Goal: Task Accomplishment & Management: Manage account settings

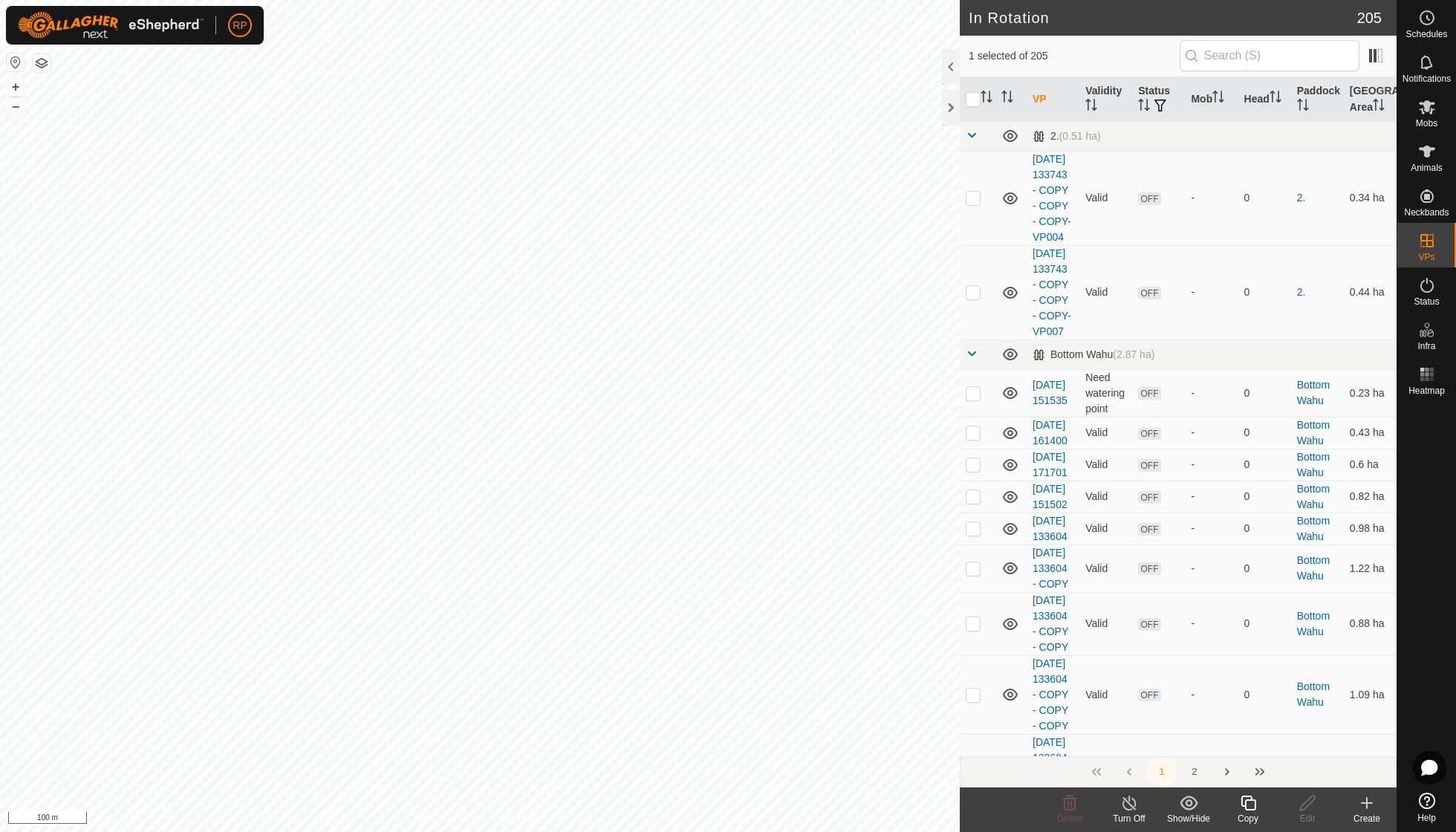
click at [1128, 803] on line at bounding box center [1130, 804] width 12 height 12
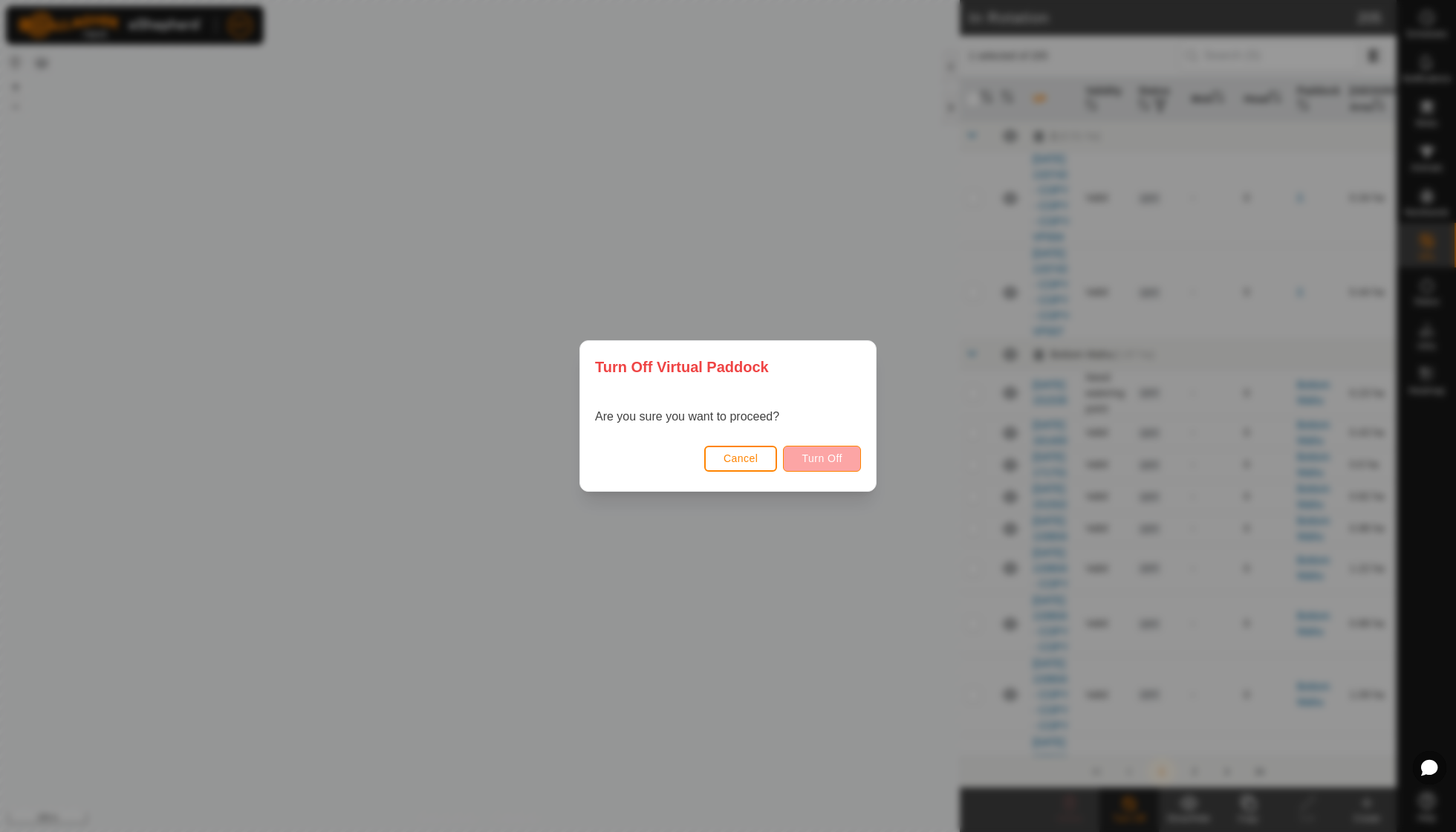
click at [829, 461] on span "Turn Off" at bounding box center [821, 458] width 41 height 12
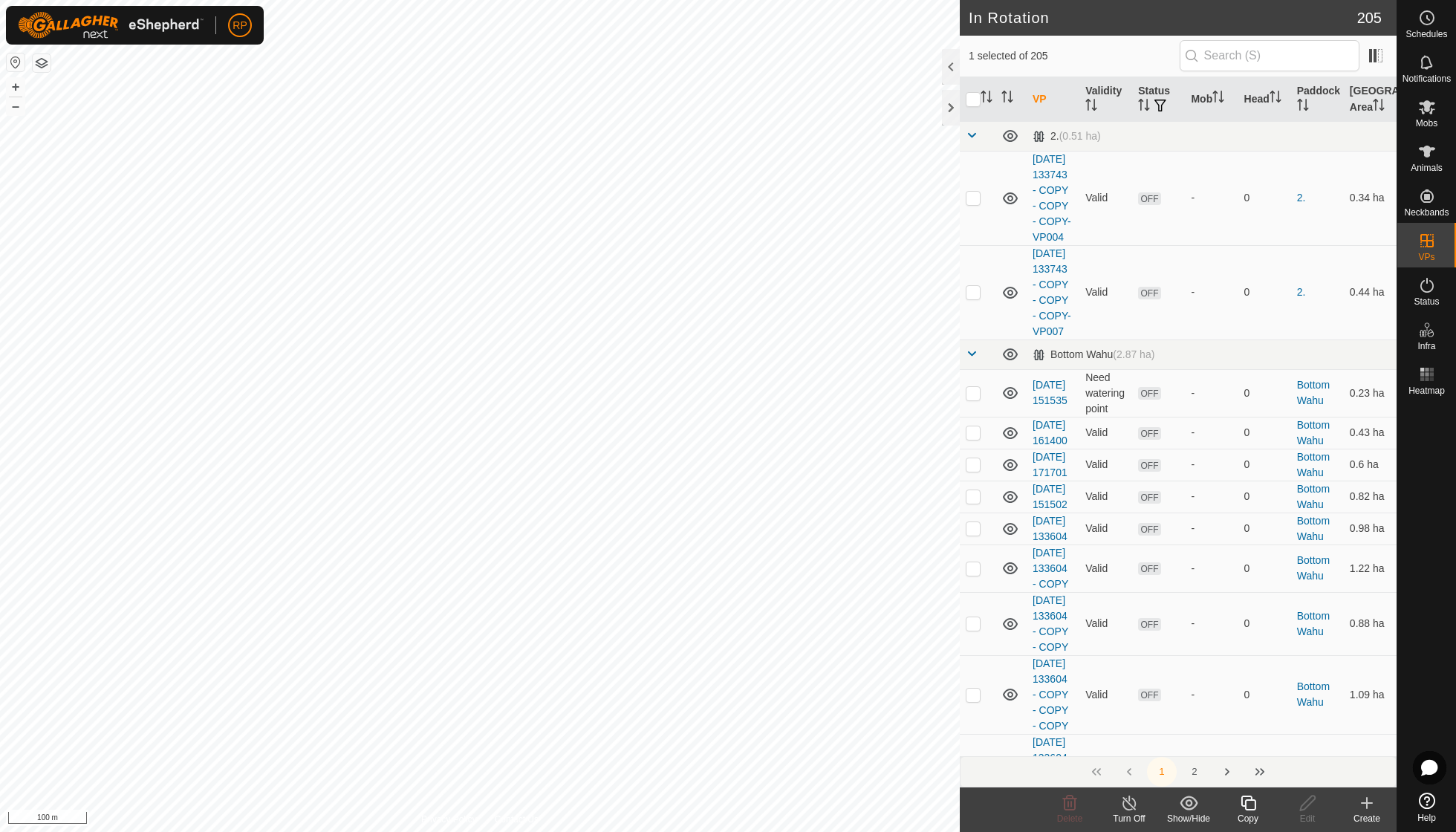
checkbox input "true"
checkbox input "false"
checkbox input "true"
click at [1126, 797] on icon at bounding box center [1130, 802] width 18 height 17
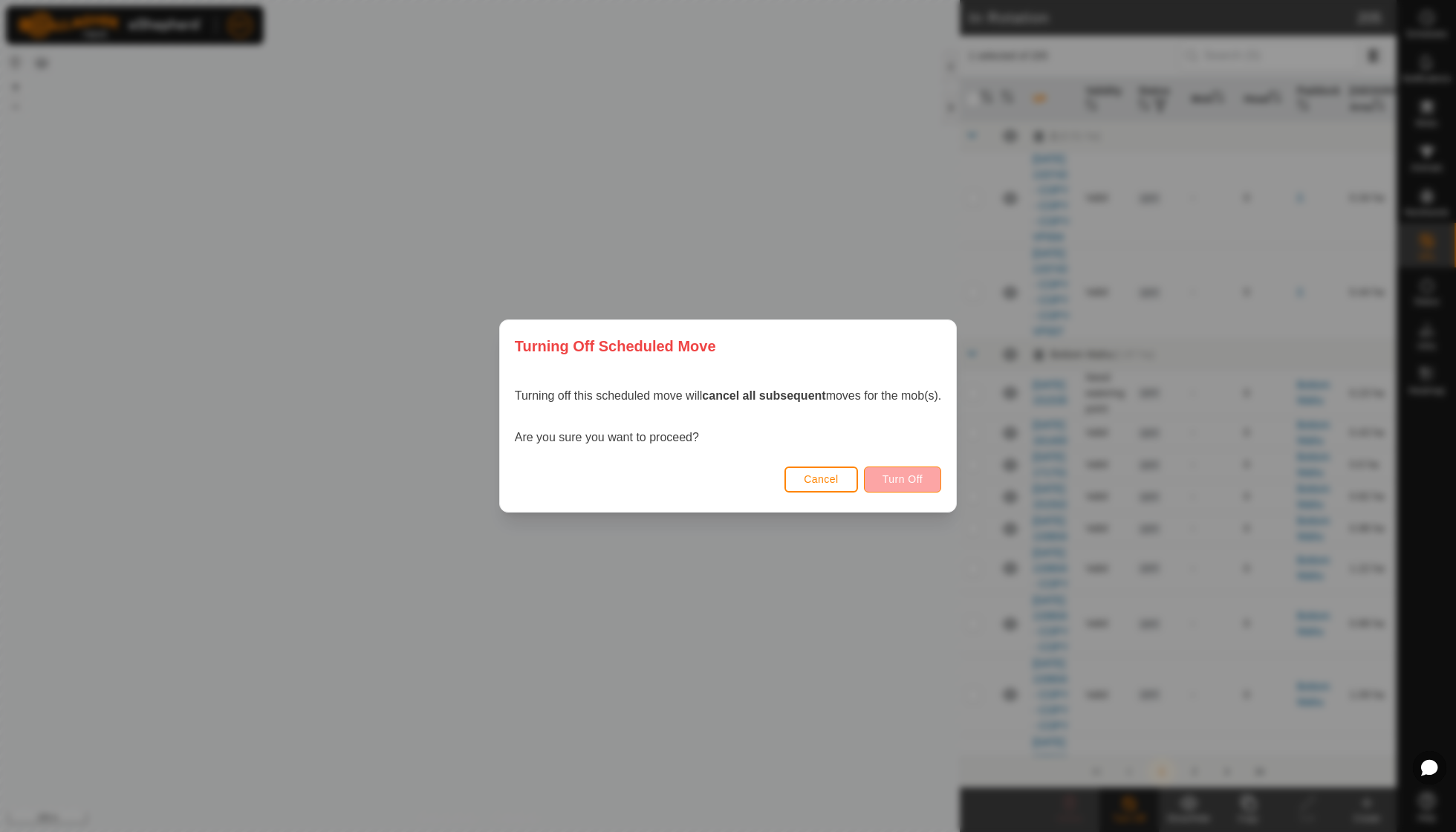
click at [917, 478] on span "Turn Off" at bounding box center [903, 479] width 41 height 12
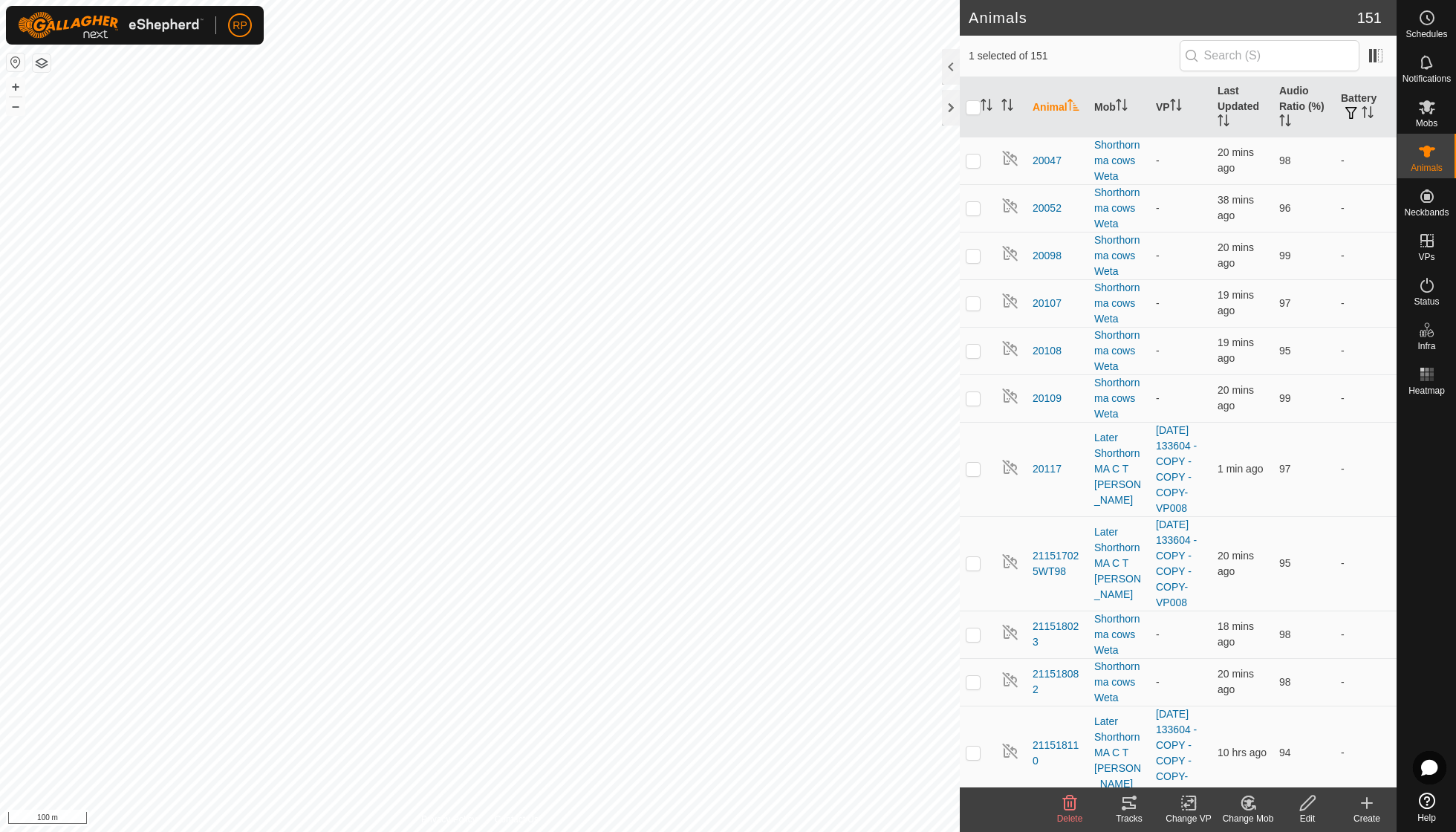
click at [1124, 804] on icon at bounding box center [1129, 802] width 17 height 17
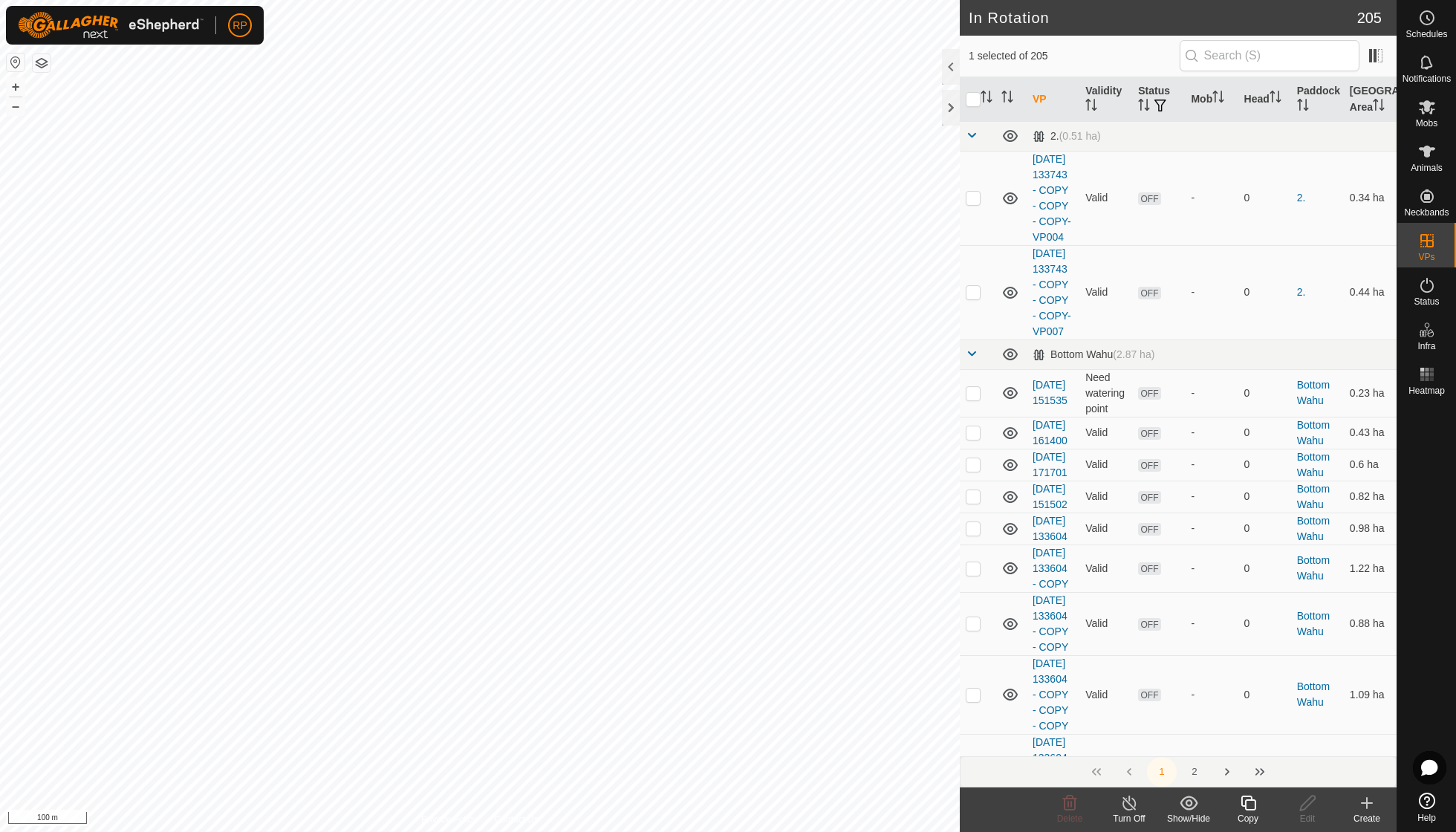
click at [1245, 804] on icon at bounding box center [1248, 803] width 15 height 15
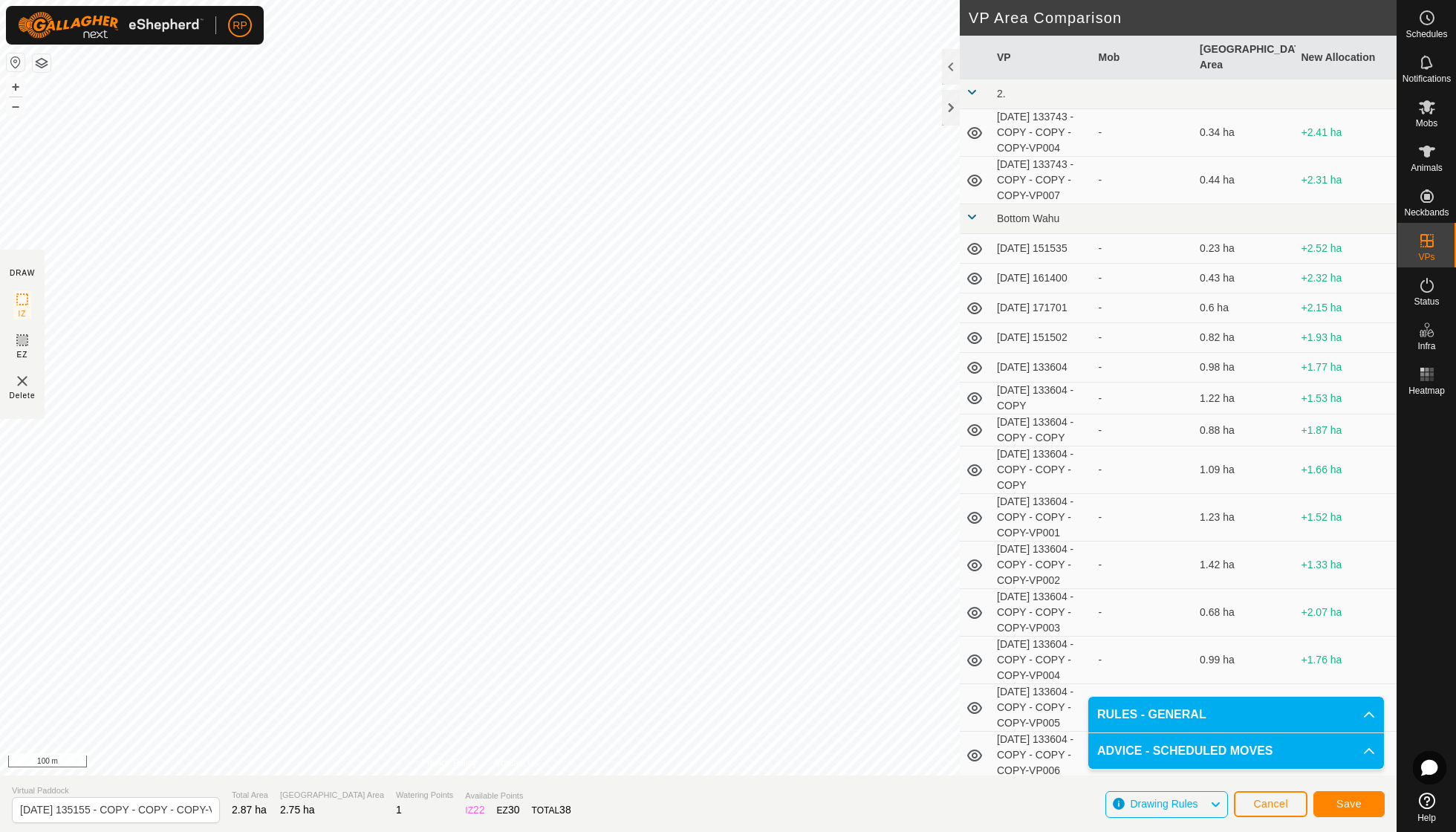
click at [1347, 806] on span "Save" at bounding box center [1349, 804] width 25 height 12
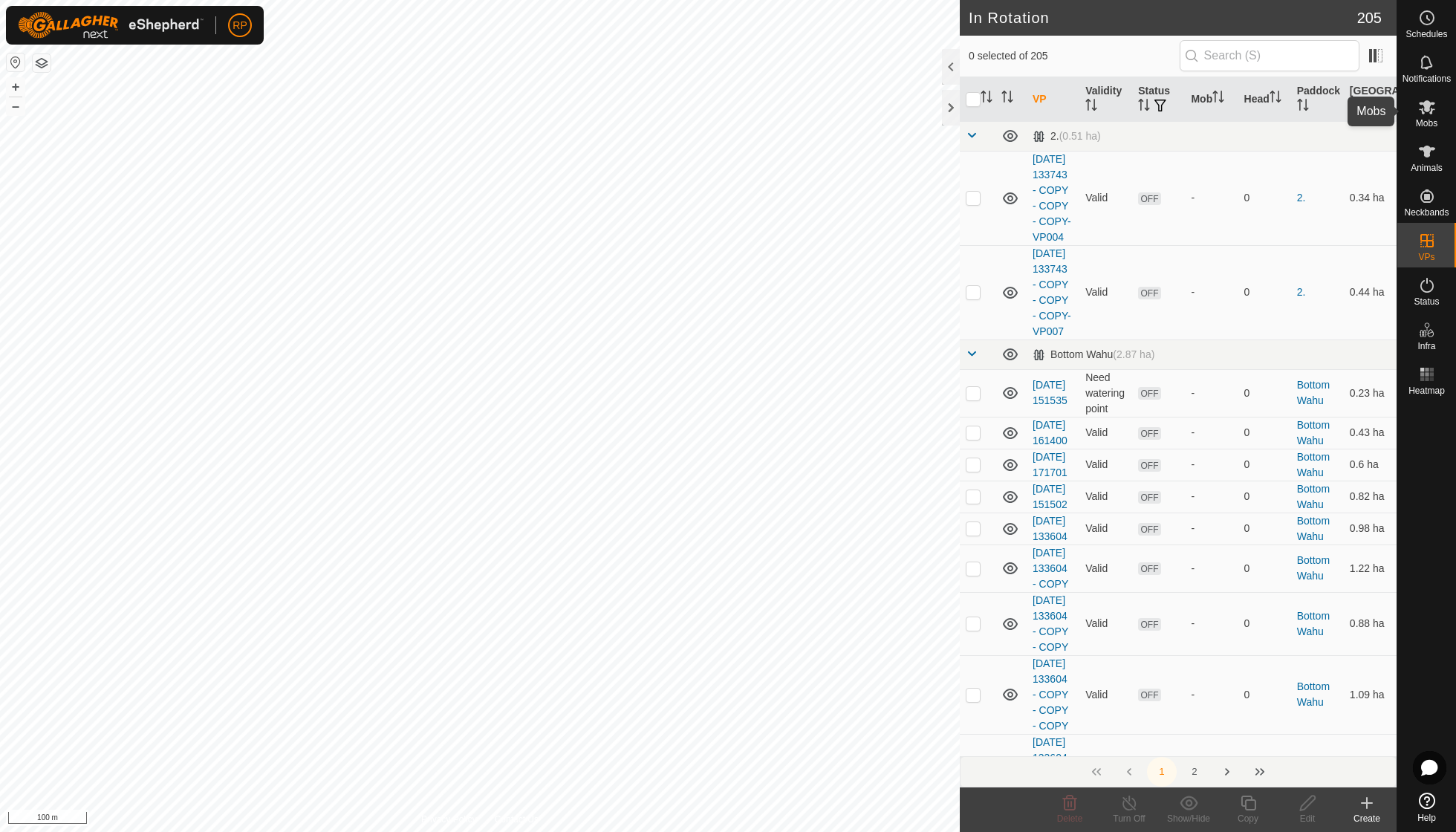
click at [1428, 116] on es-mob-svg-icon at bounding box center [1427, 107] width 27 height 24
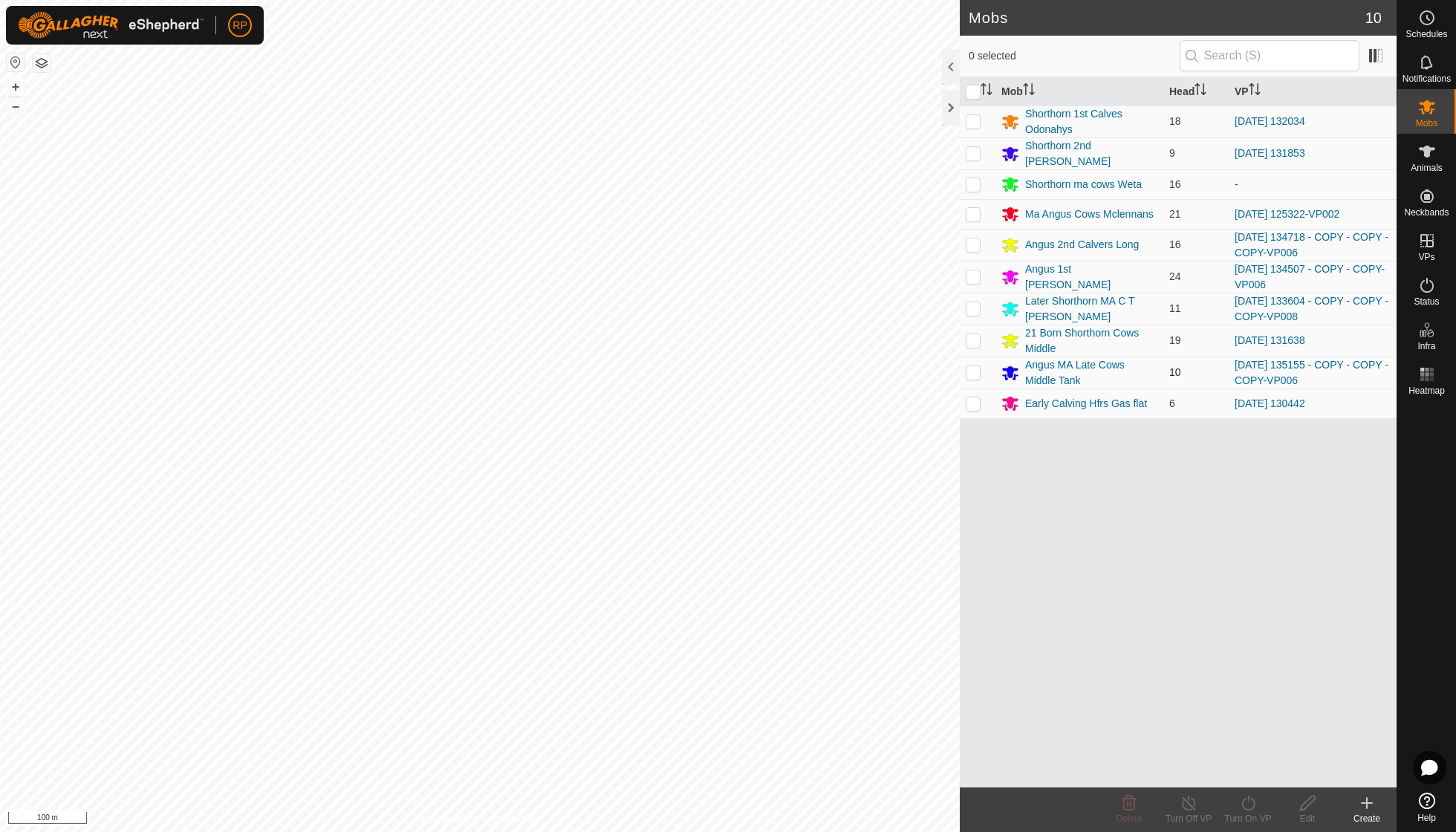
click at [976, 366] on p-checkbox at bounding box center [973, 372] width 15 height 12
checkbox input "true"
click at [1249, 798] on icon at bounding box center [1248, 803] width 13 height 15
click at [1248, 765] on link "Now" at bounding box center [1292, 770] width 147 height 30
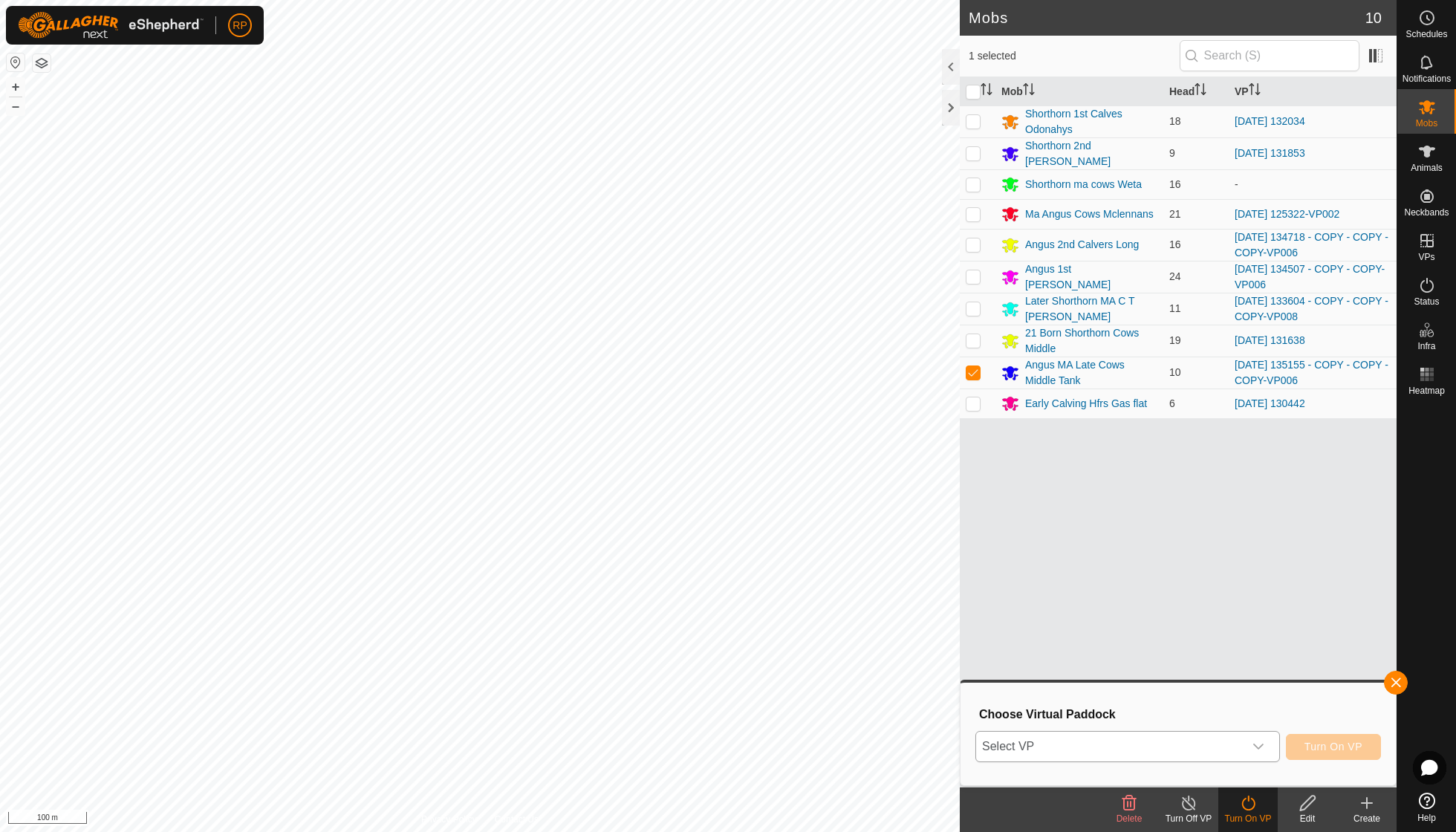
click at [1257, 741] on icon "dropdown trigger" at bounding box center [1258, 746] width 12 height 12
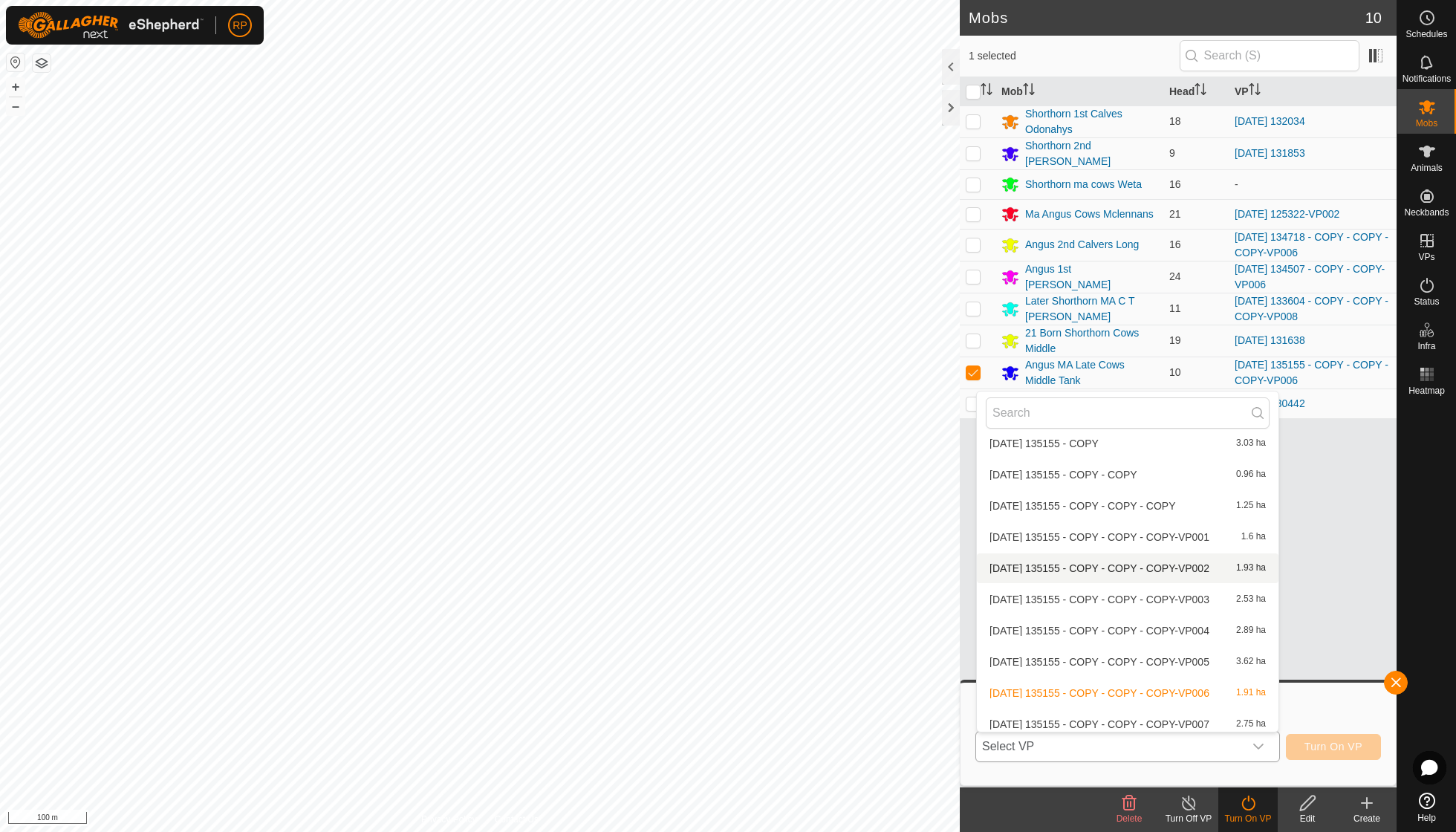
scroll to position [4753, 0]
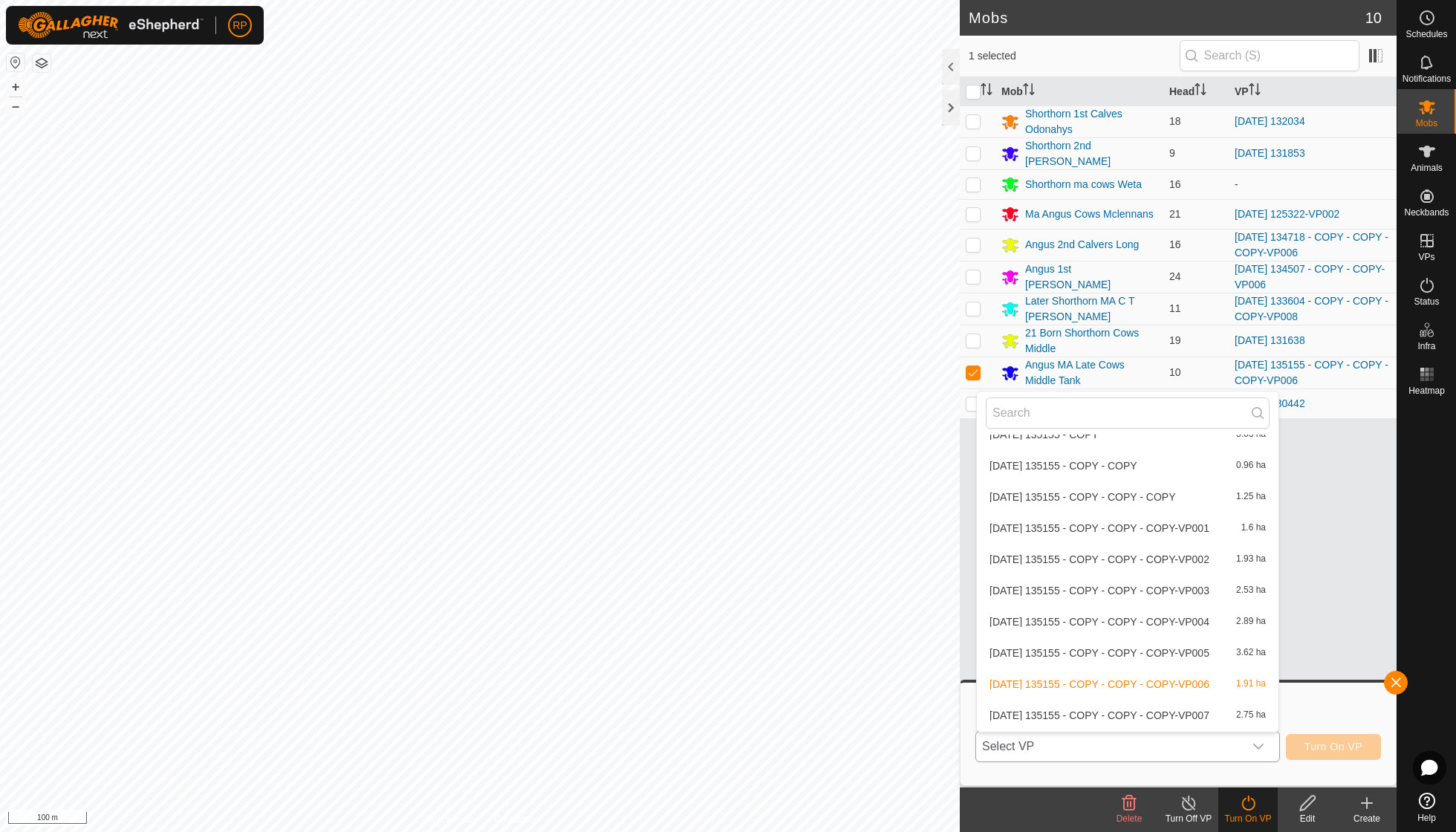
click at [1094, 701] on li "[DATE] 135155 - COPY - COPY - COPY-VP007 2.75 ha" at bounding box center [1127, 716] width 301 height 30
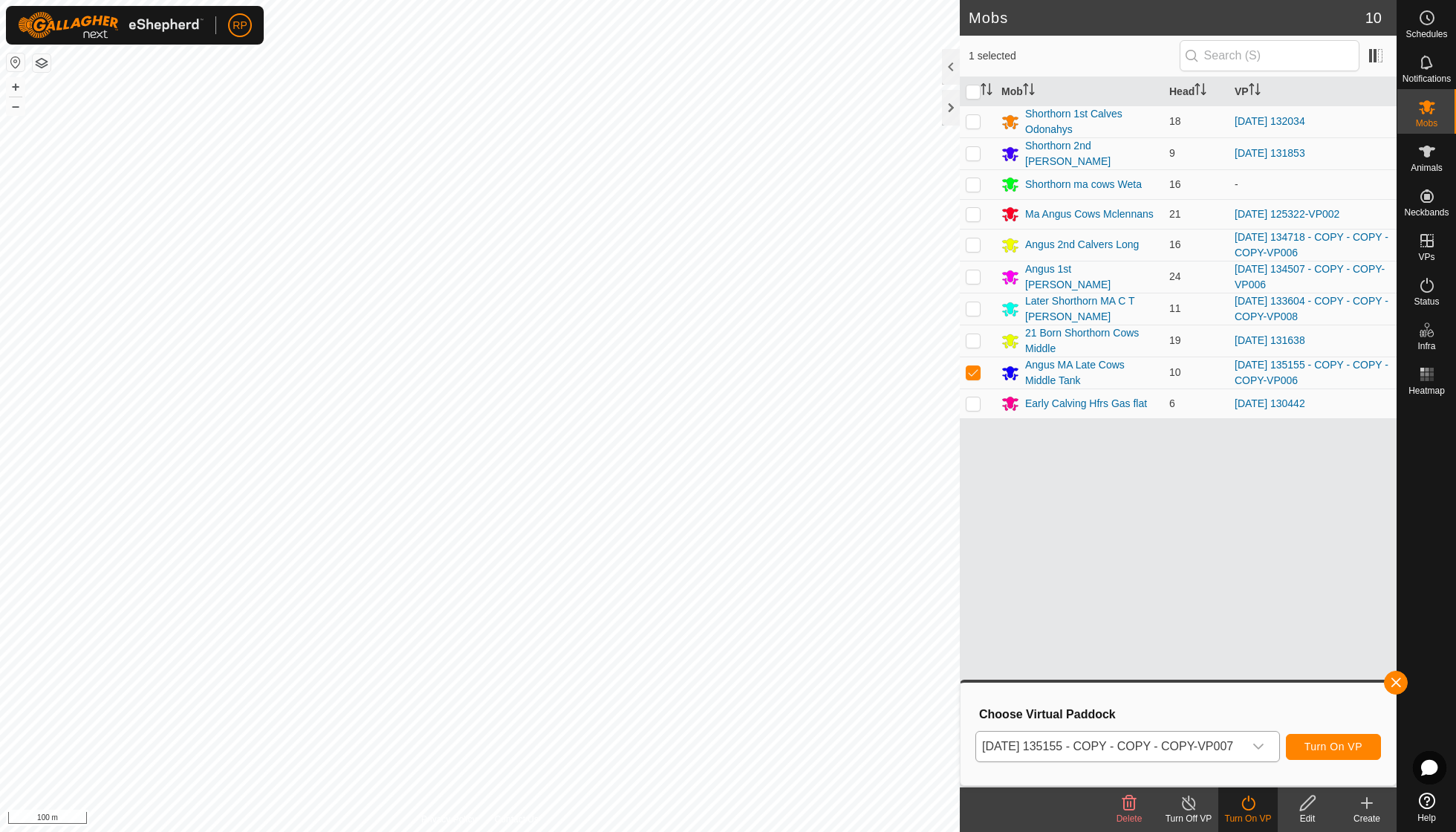
click at [1322, 746] on span "Turn On VP" at bounding box center [1334, 746] width 58 height 12
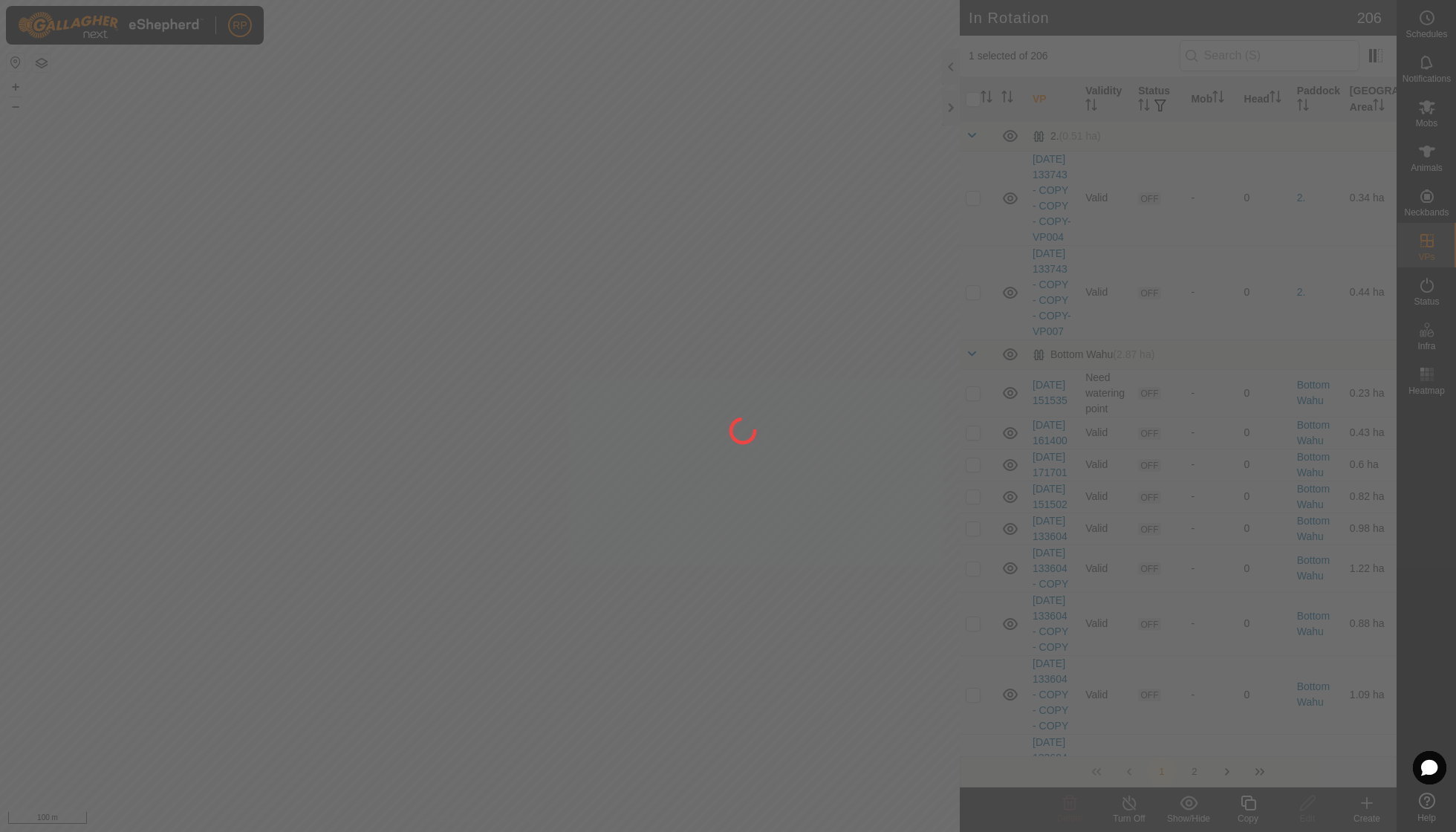
click at [601, 300] on div at bounding box center [728, 416] width 1456 height 832
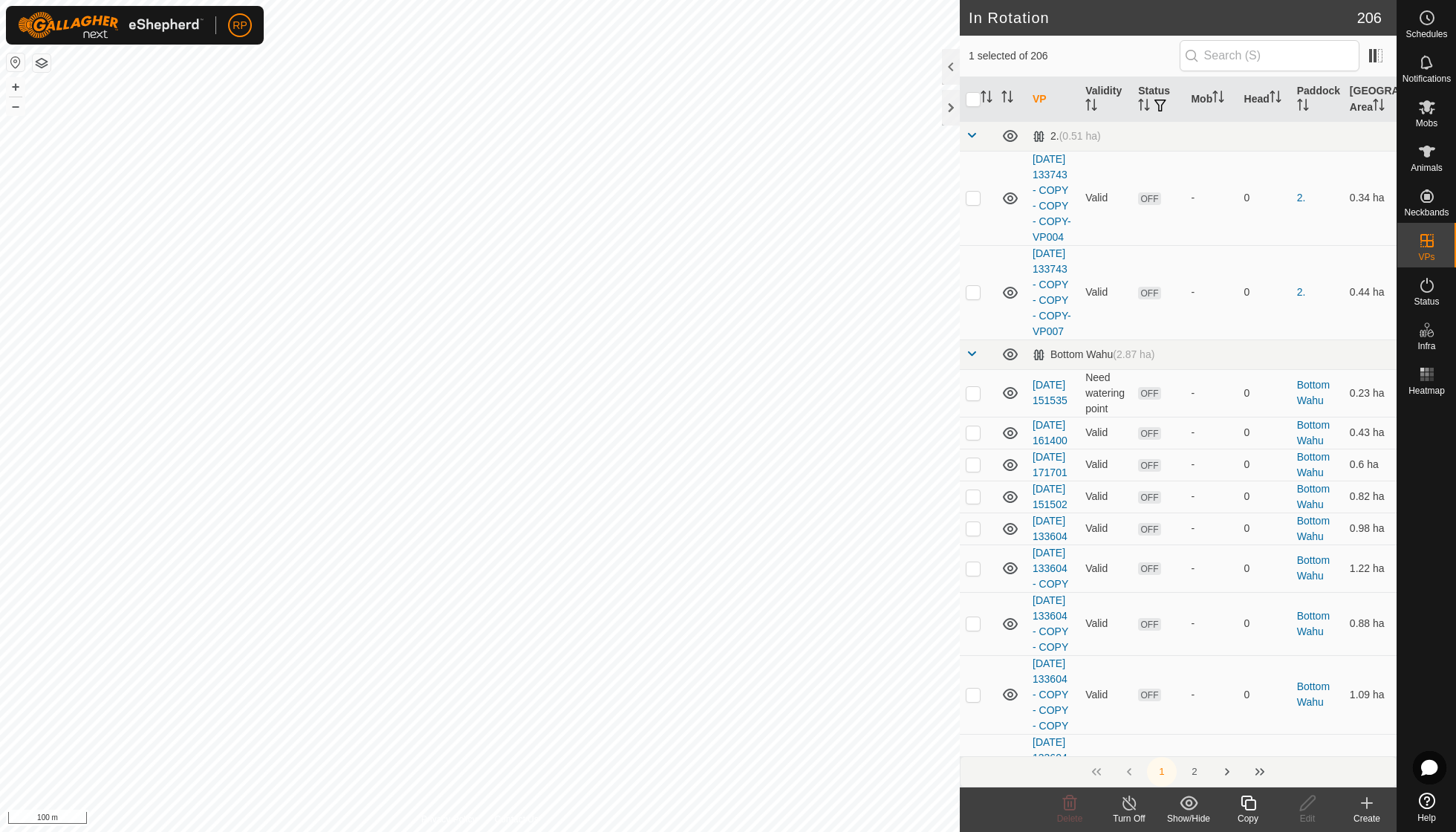
click at [1130, 805] on line at bounding box center [1130, 804] width 12 height 12
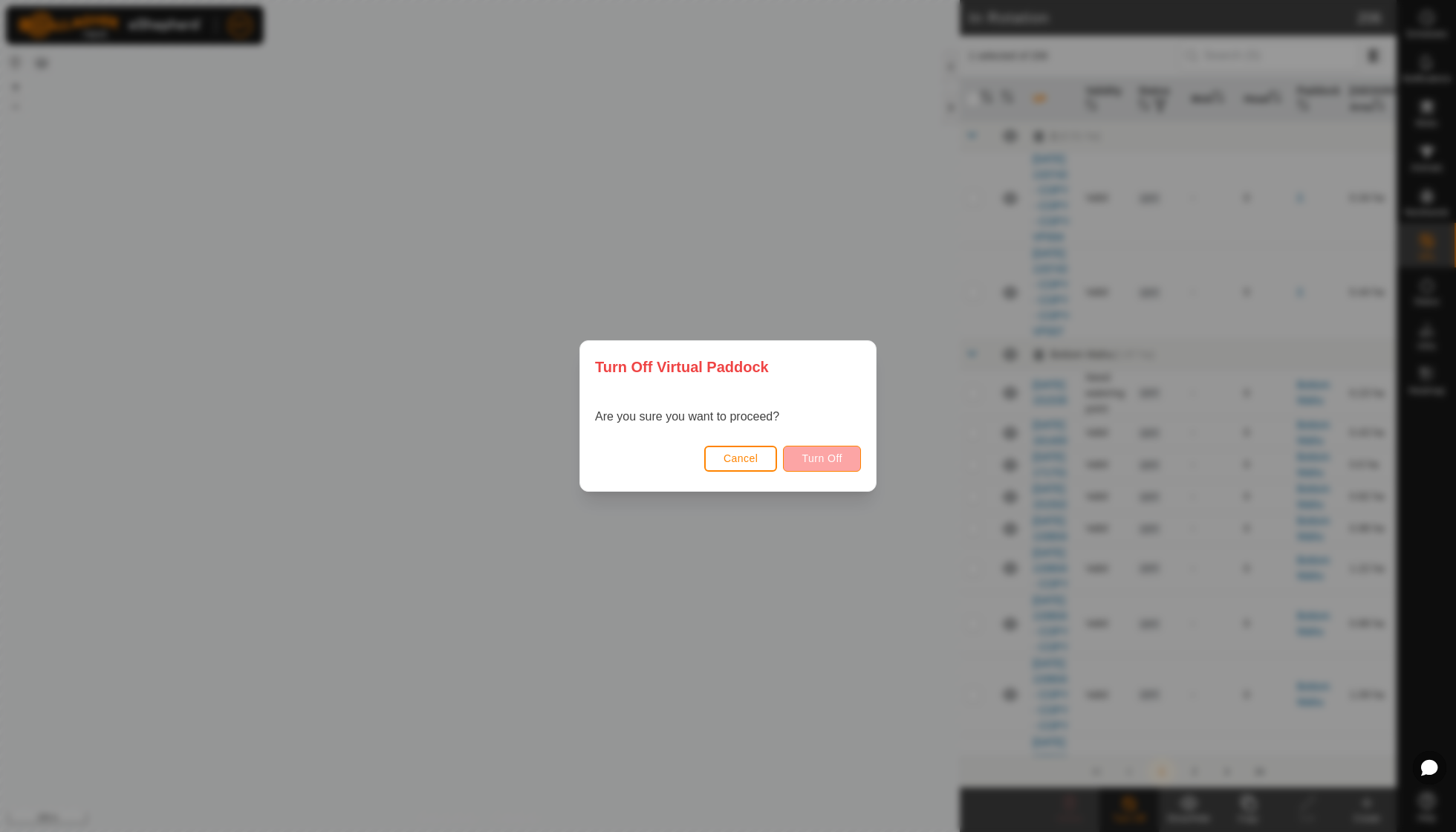
click at [824, 454] on span "Turn Off" at bounding box center [821, 458] width 41 height 12
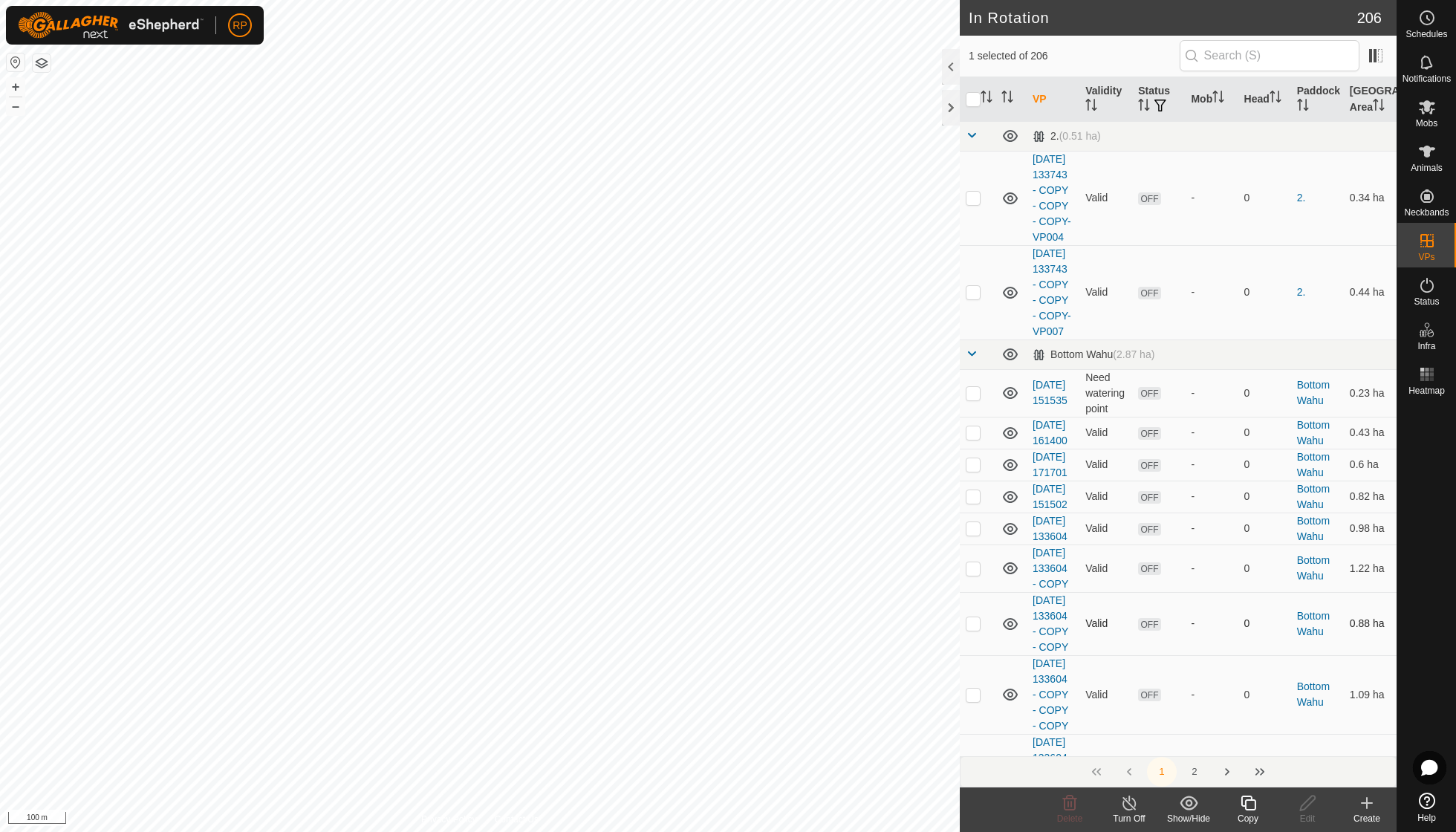
checkbox input "true"
click at [1241, 800] on icon at bounding box center [1248, 802] width 18 height 17
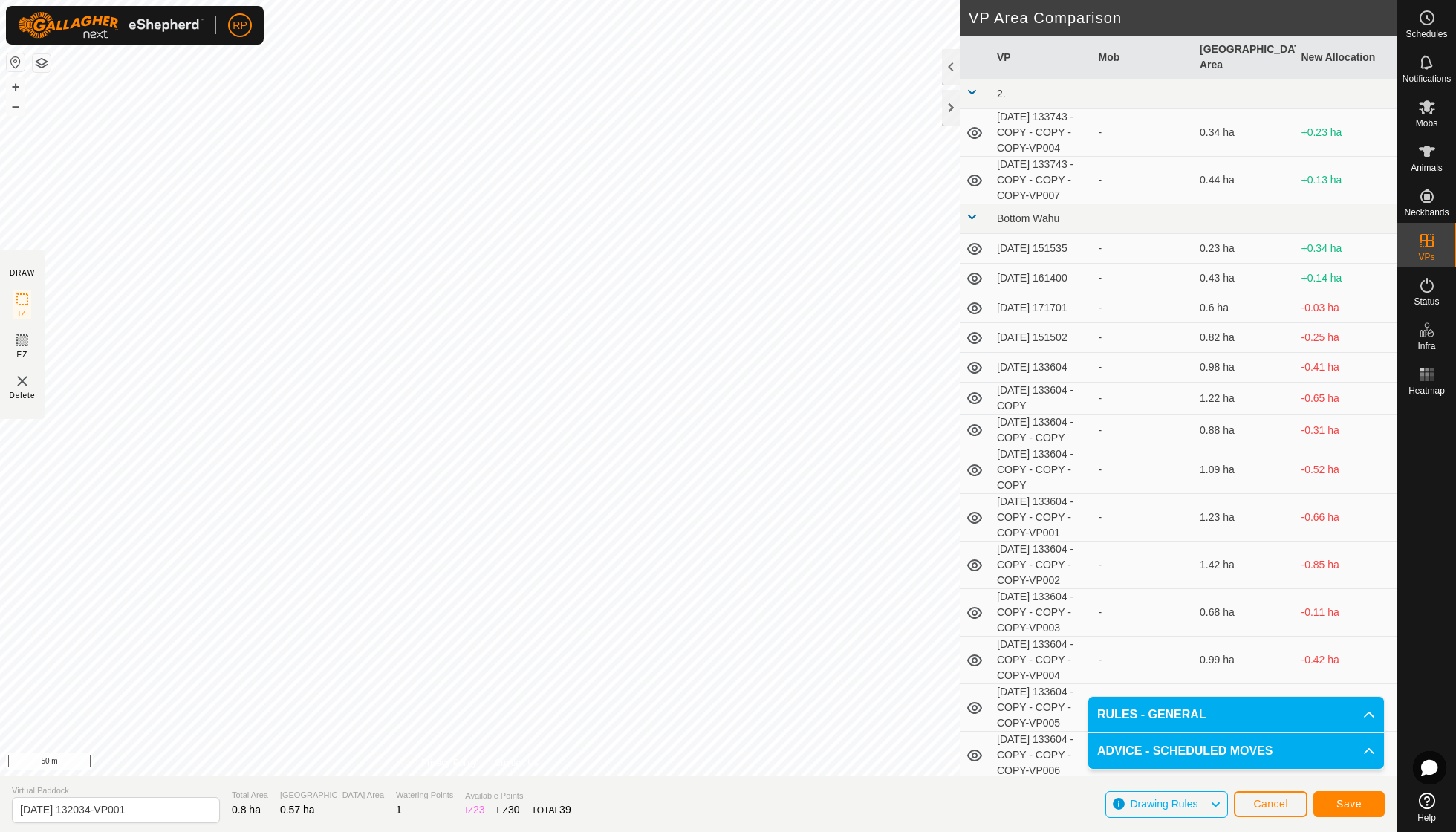
click at [1345, 803] on span "Save" at bounding box center [1349, 804] width 25 height 12
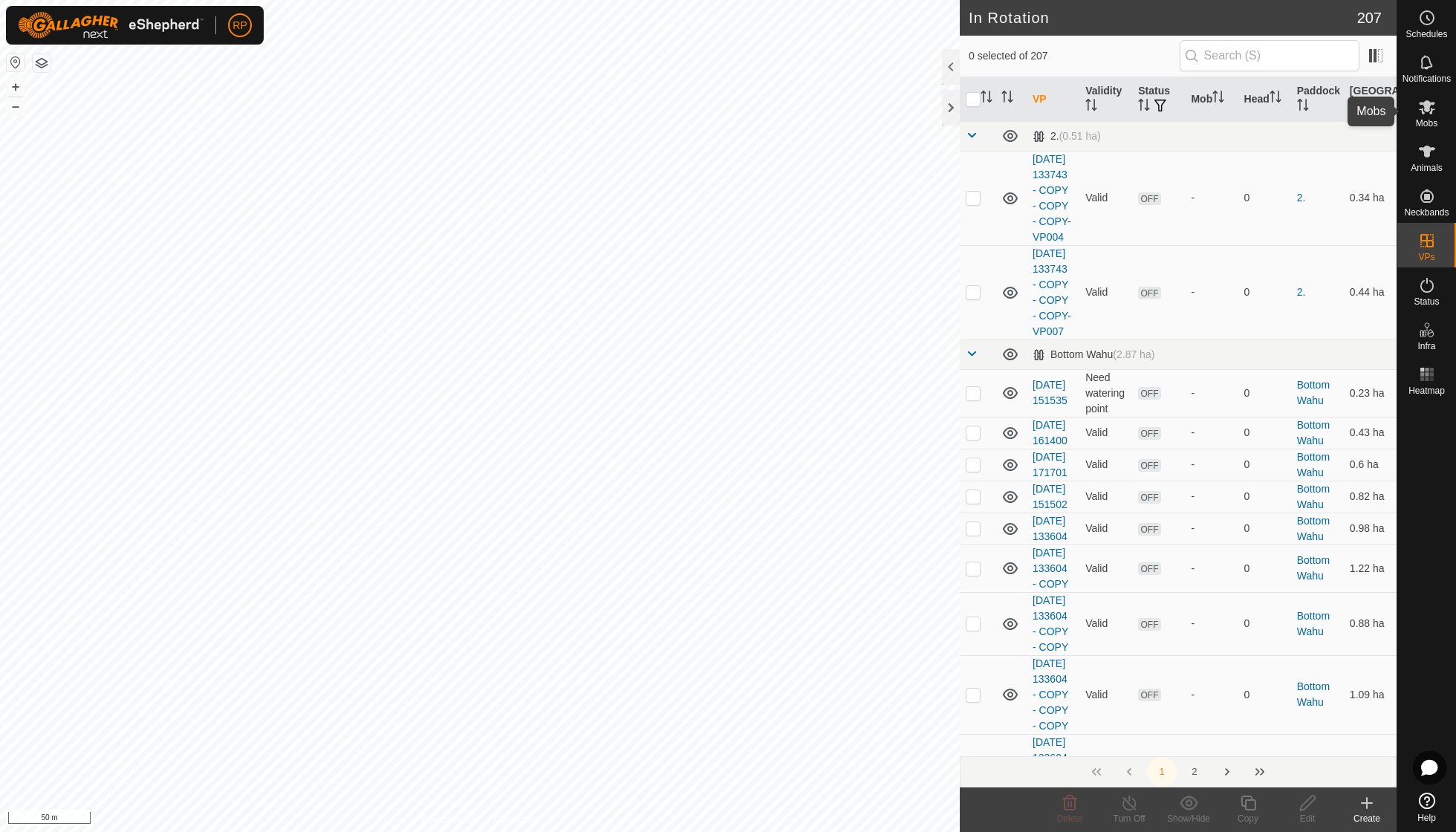
click at [1427, 114] on icon at bounding box center [1427, 106] width 17 height 17
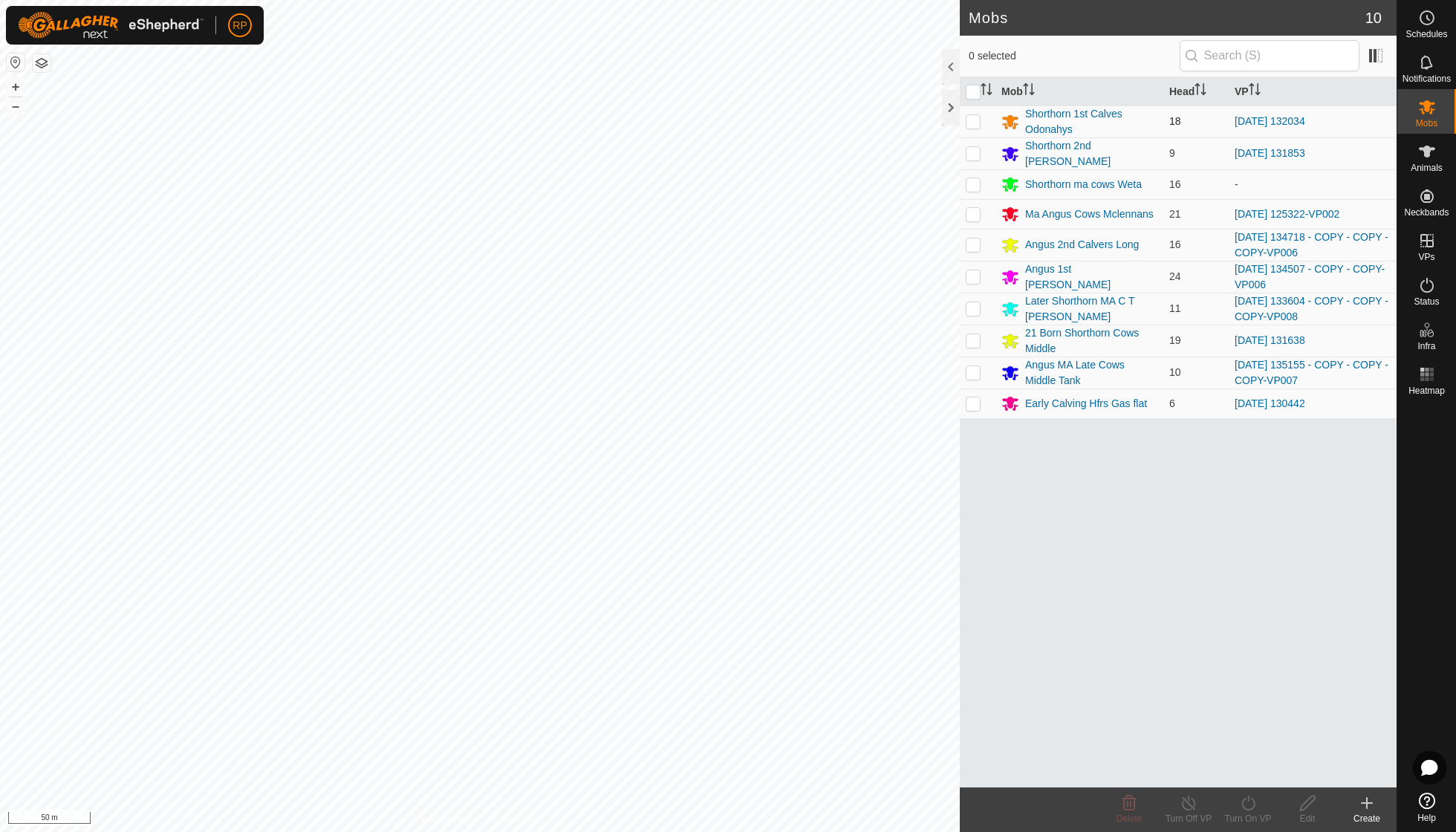
click at [973, 120] on p-checkbox at bounding box center [973, 121] width 15 height 12
checkbox input "true"
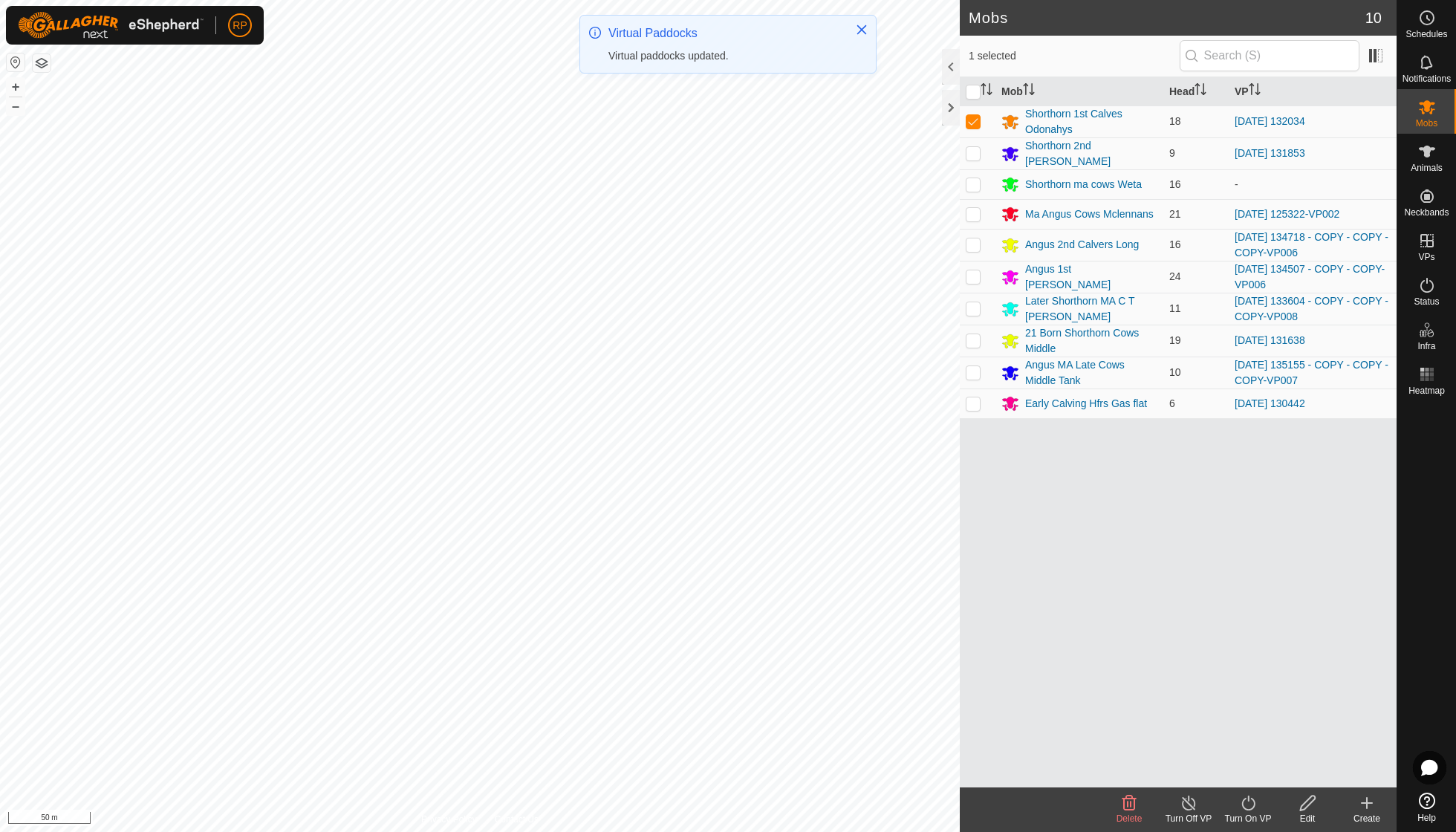
click at [1249, 803] on icon at bounding box center [1248, 802] width 18 height 17
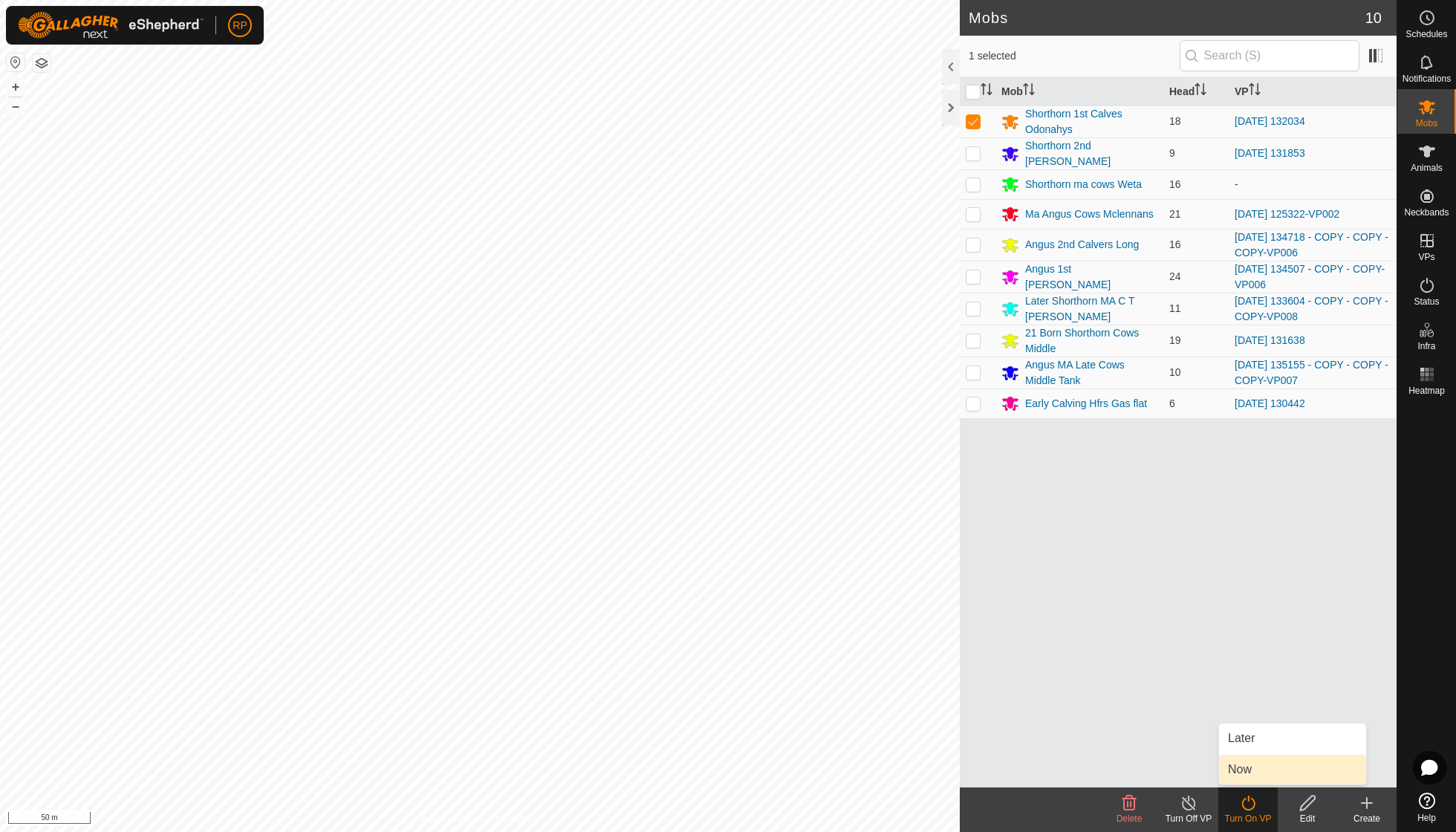
click at [1247, 765] on link "Now" at bounding box center [1292, 770] width 147 height 30
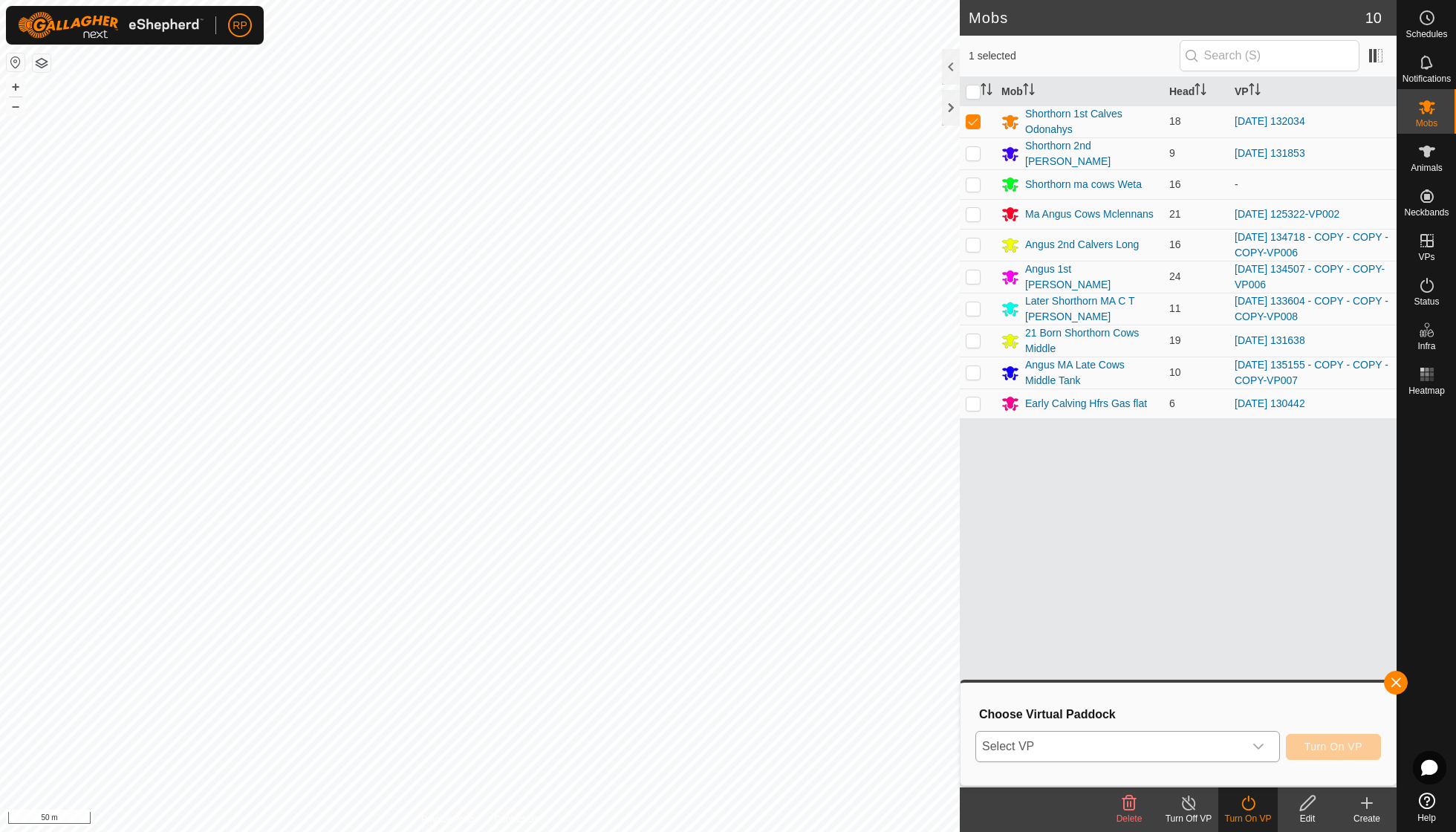
click at [1261, 741] on icon "dropdown trigger" at bounding box center [1258, 746] width 12 height 12
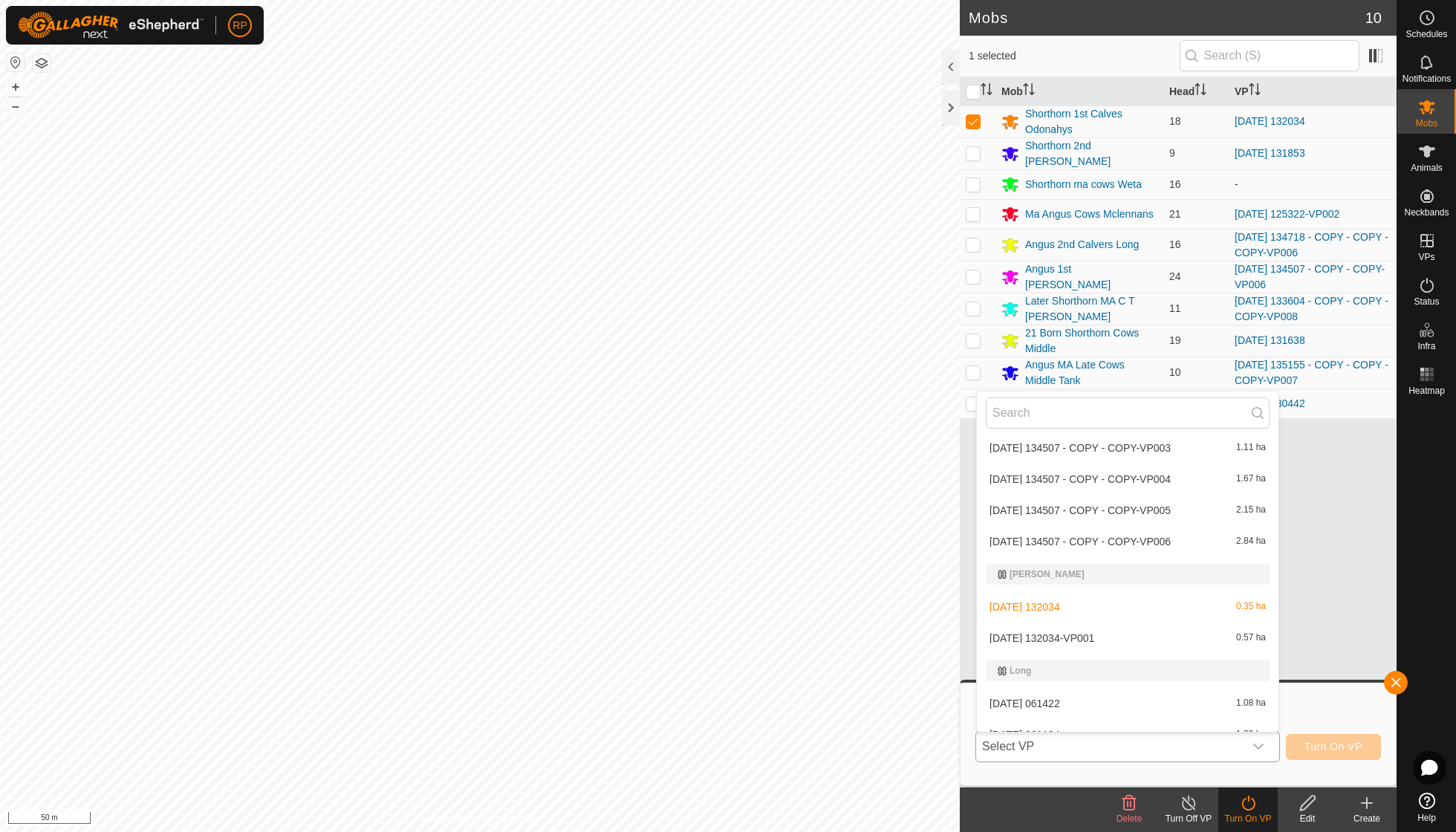
scroll to position [1954, 0]
click at [1098, 620] on li "[DATE] 132034-VP001 0.57 ha" at bounding box center [1127, 635] width 301 height 30
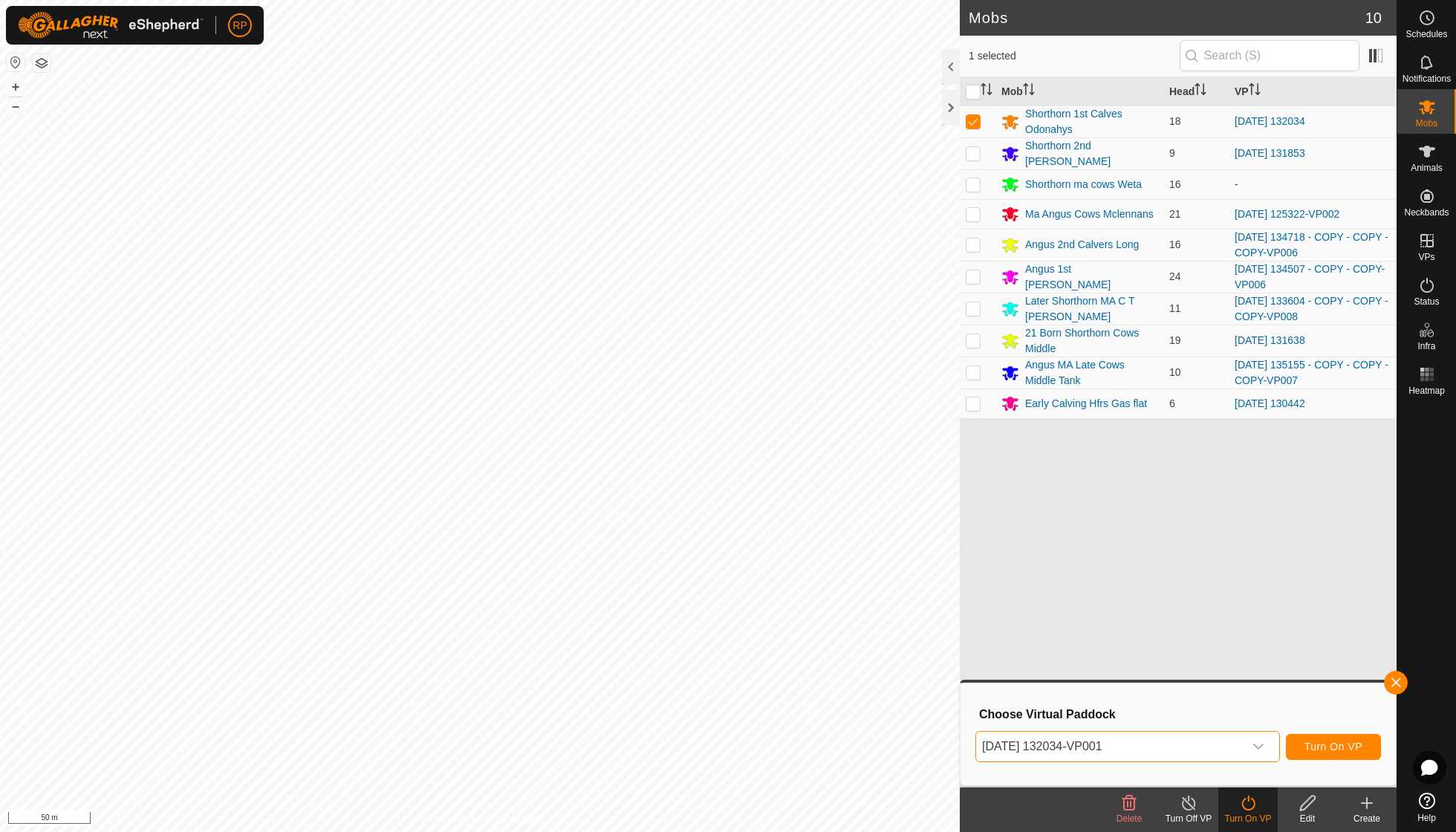
click at [1314, 747] on span "Turn On VP" at bounding box center [1334, 746] width 58 height 12
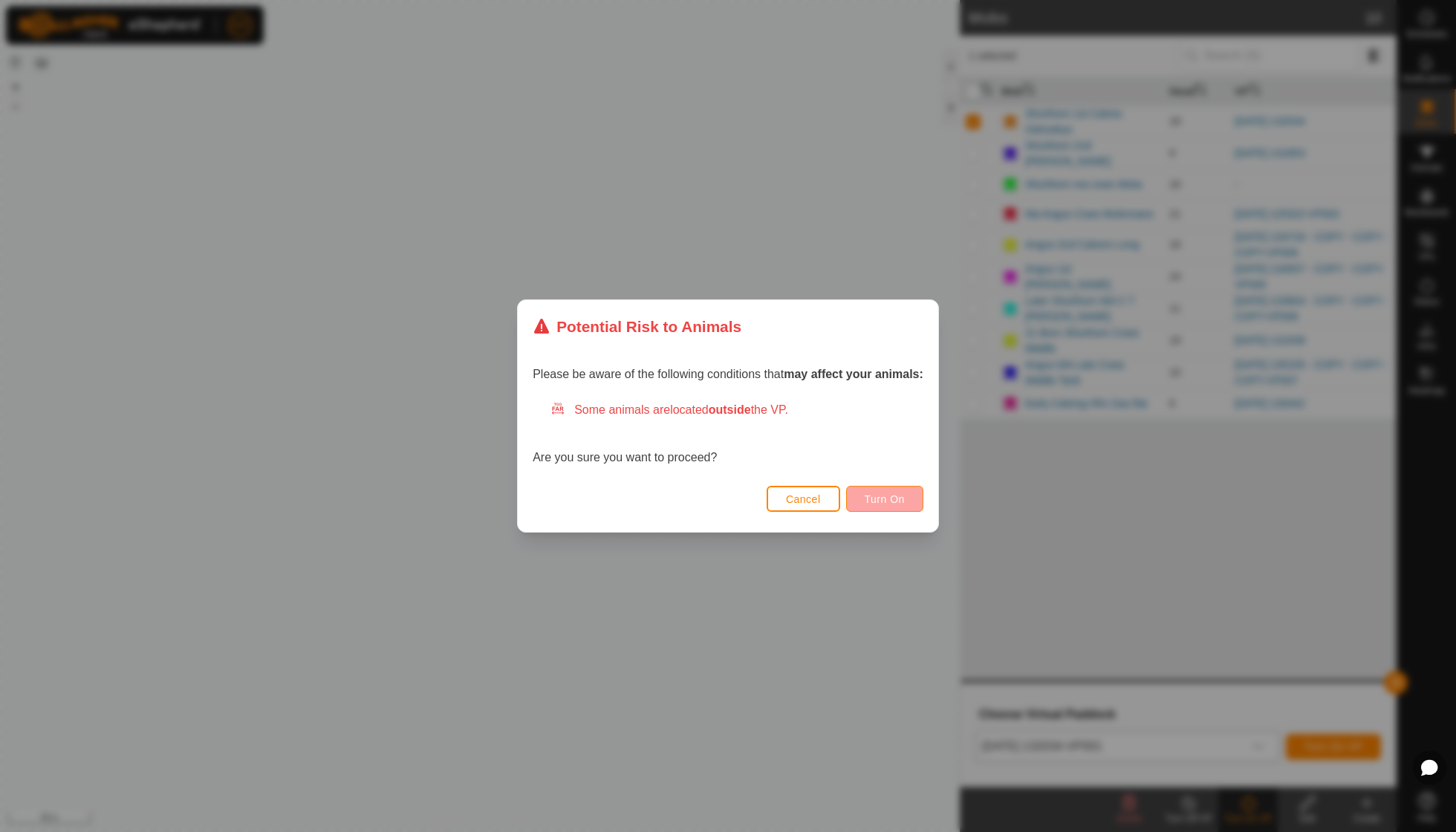
click at [901, 499] on span "Turn On" at bounding box center [885, 499] width 40 height 12
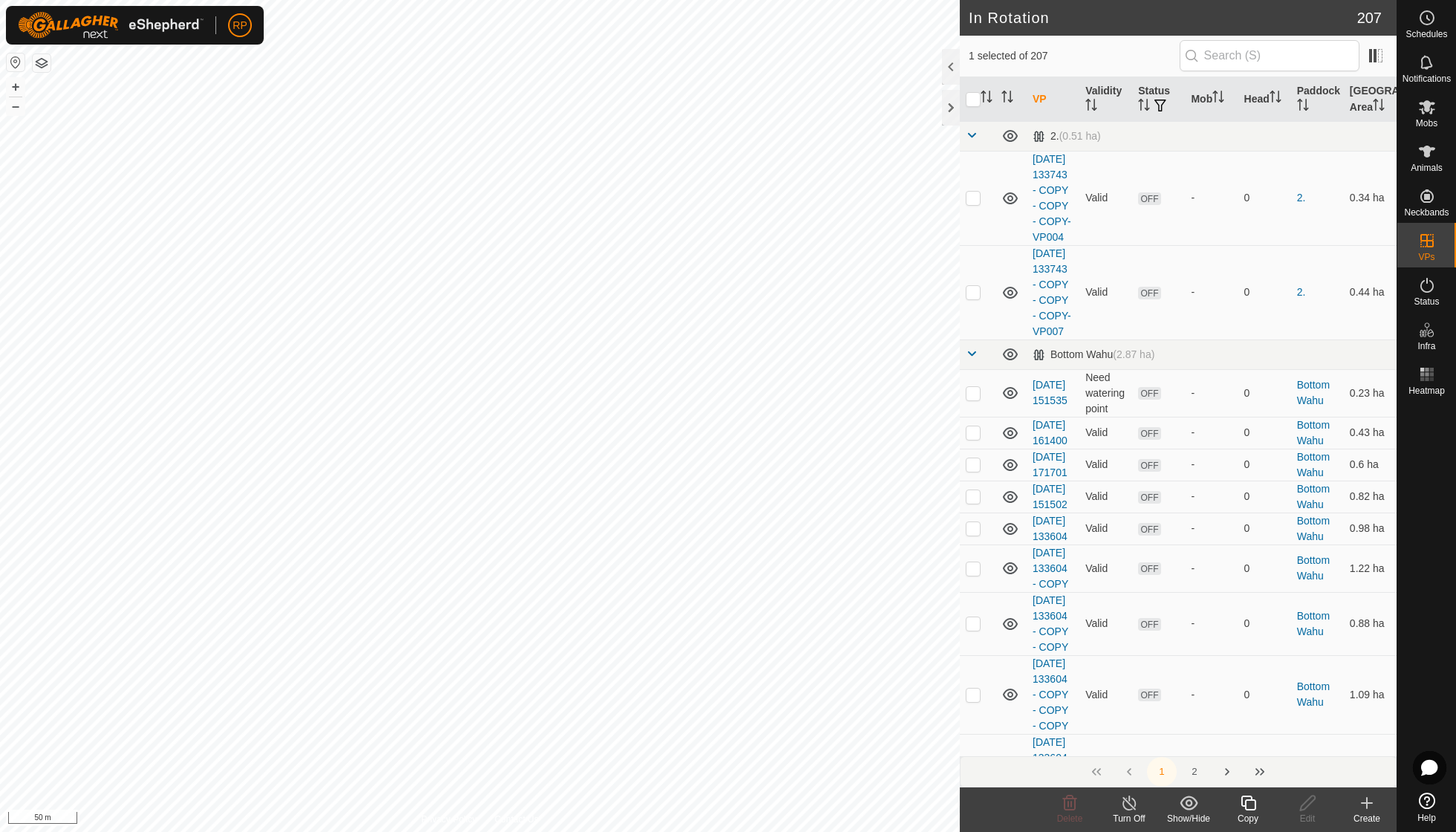
click at [1249, 800] on icon at bounding box center [1248, 802] width 18 height 17
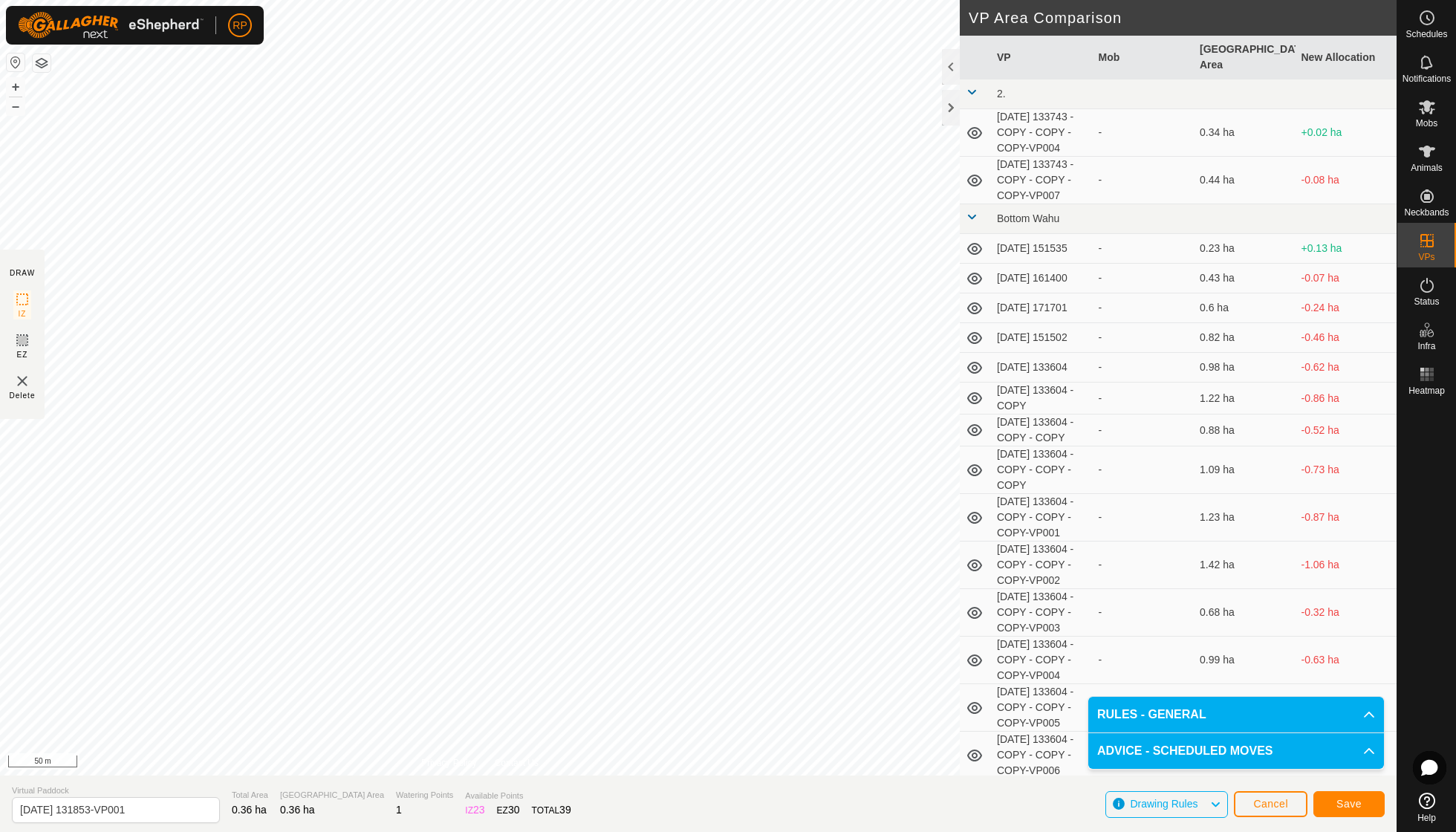
click at [1352, 808] on span "Save" at bounding box center [1349, 804] width 25 height 12
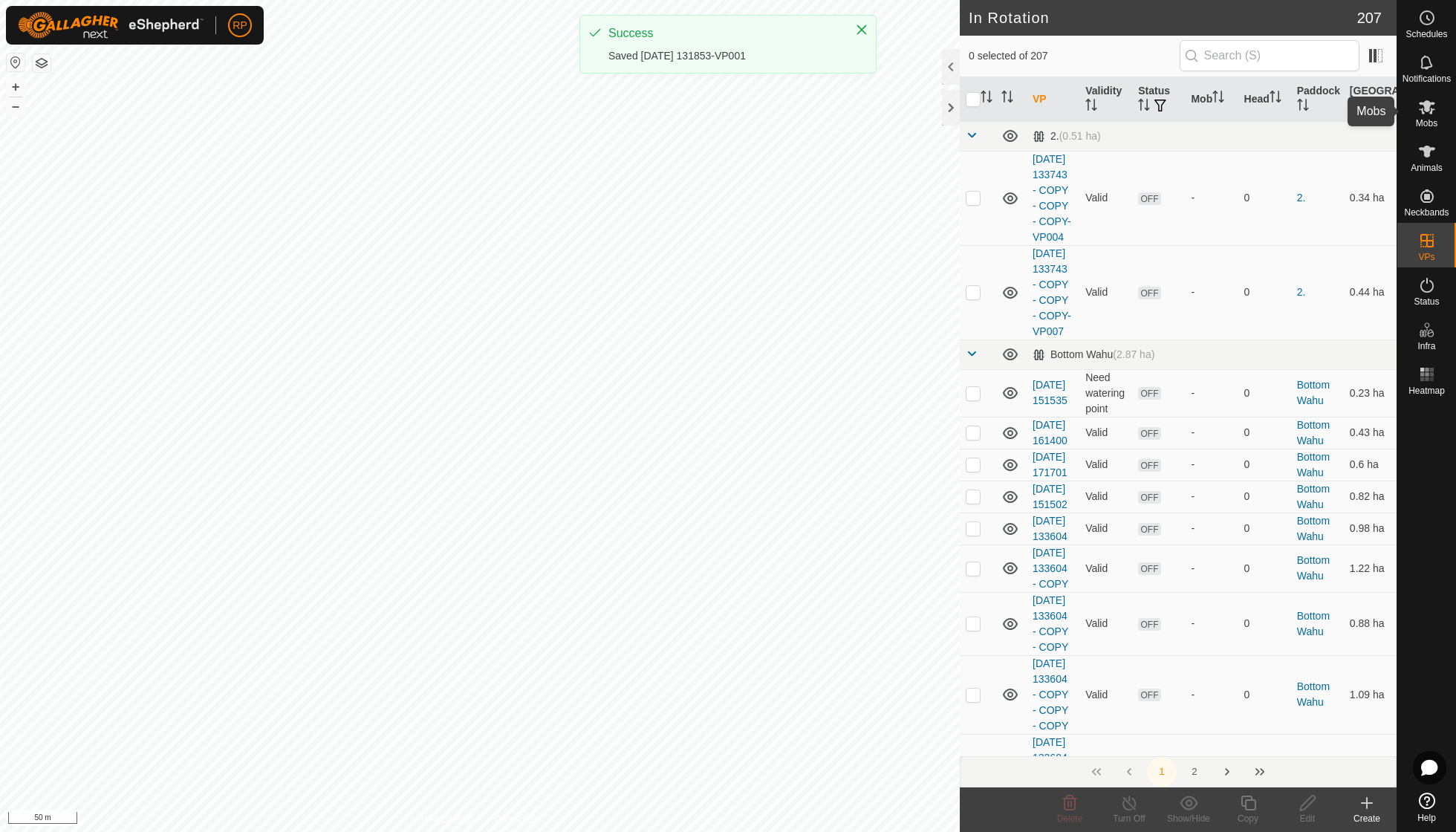
click at [1429, 111] on icon at bounding box center [1427, 106] width 17 height 17
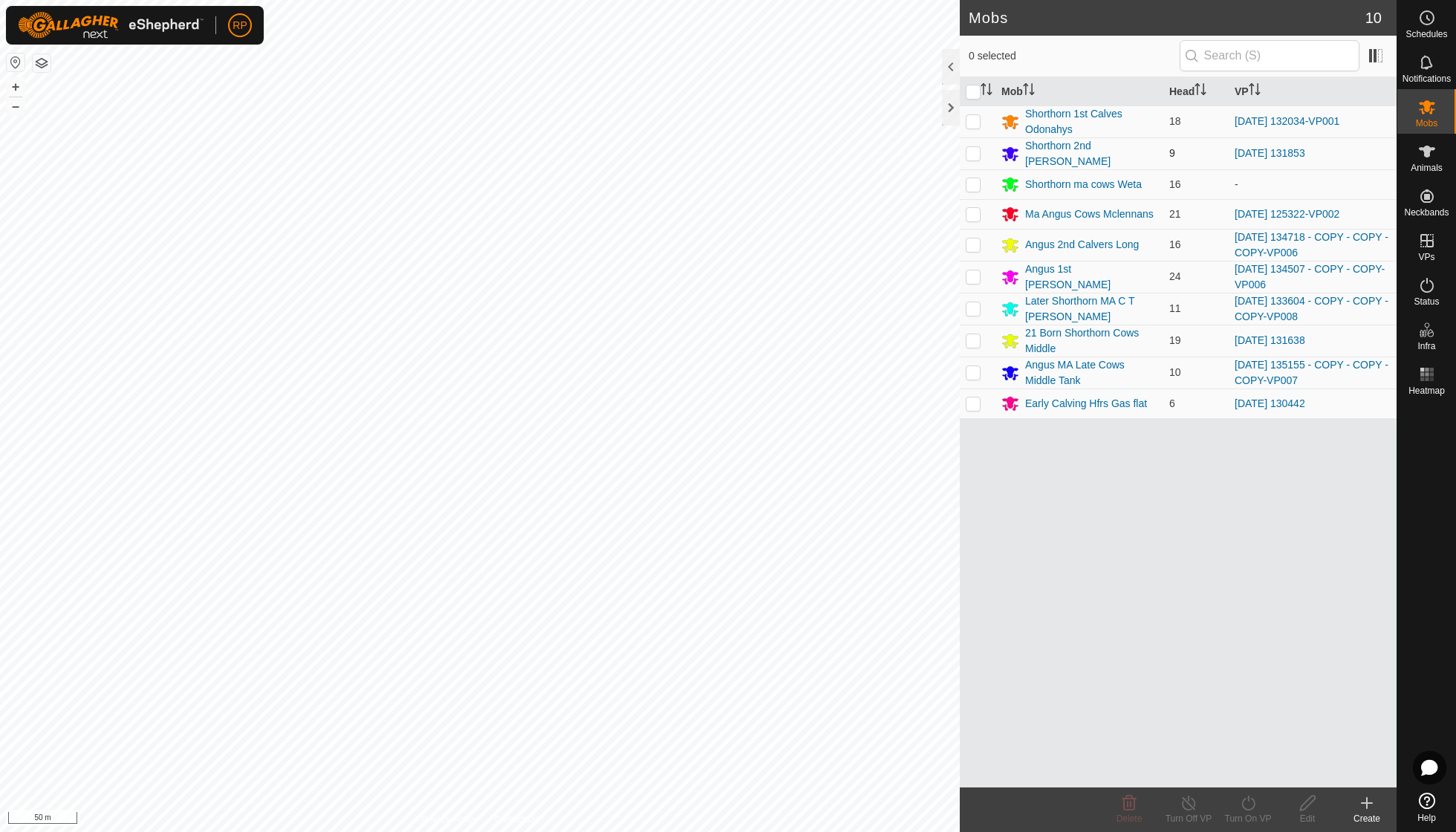
click at [976, 149] on p-checkbox at bounding box center [973, 153] width 15 height 12
checkbox input "true"
click at [1243, 806] on icon at bounding box center [1248, 802] width 18 height 17
click at [1237, 771] on link "Now" at bounding box center [1292, 770] width 147 height 30
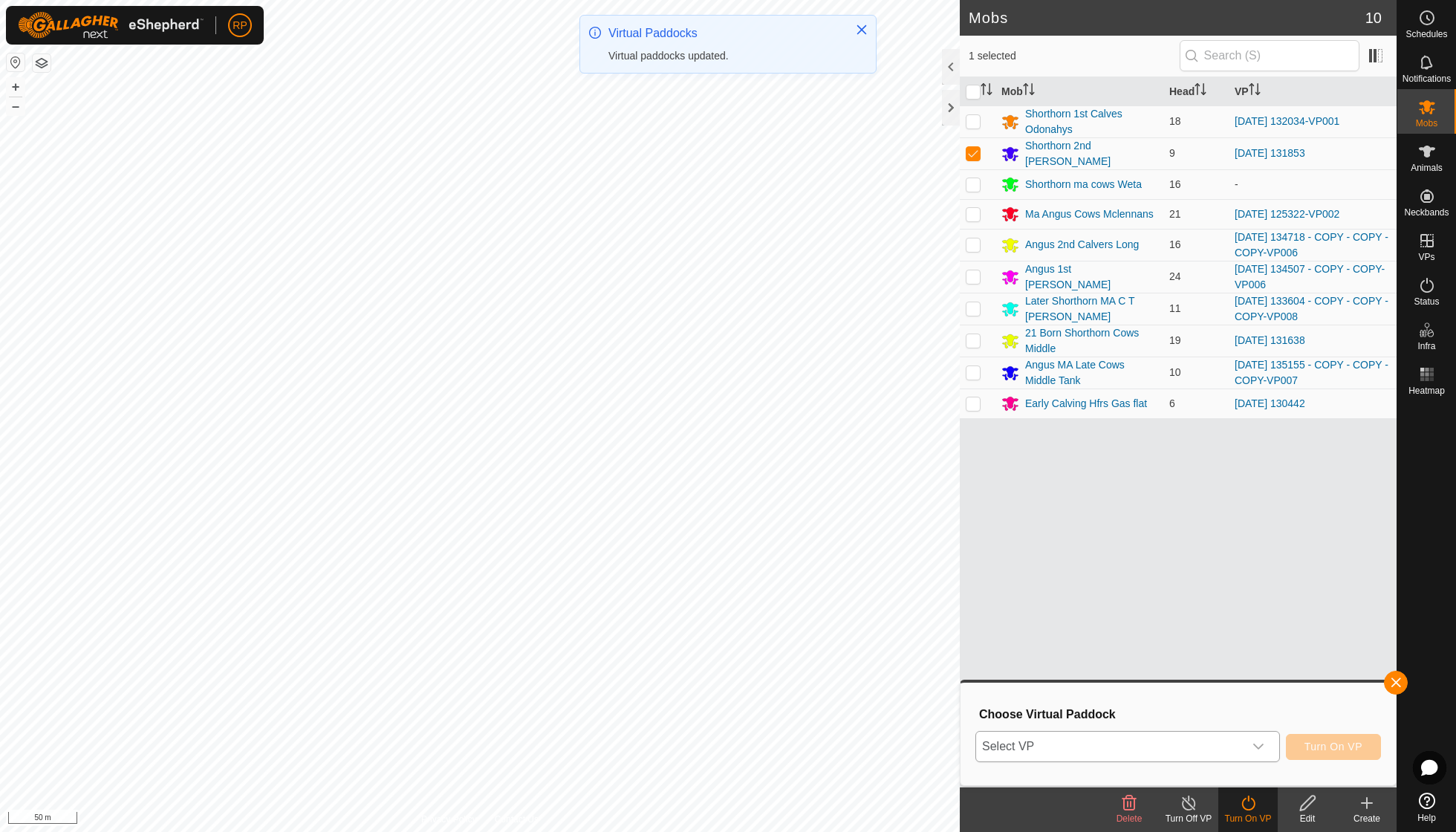
click at [1262, 746] on icon "dropdown trigger" at bounding box center [1258, 746] width 12 height 12
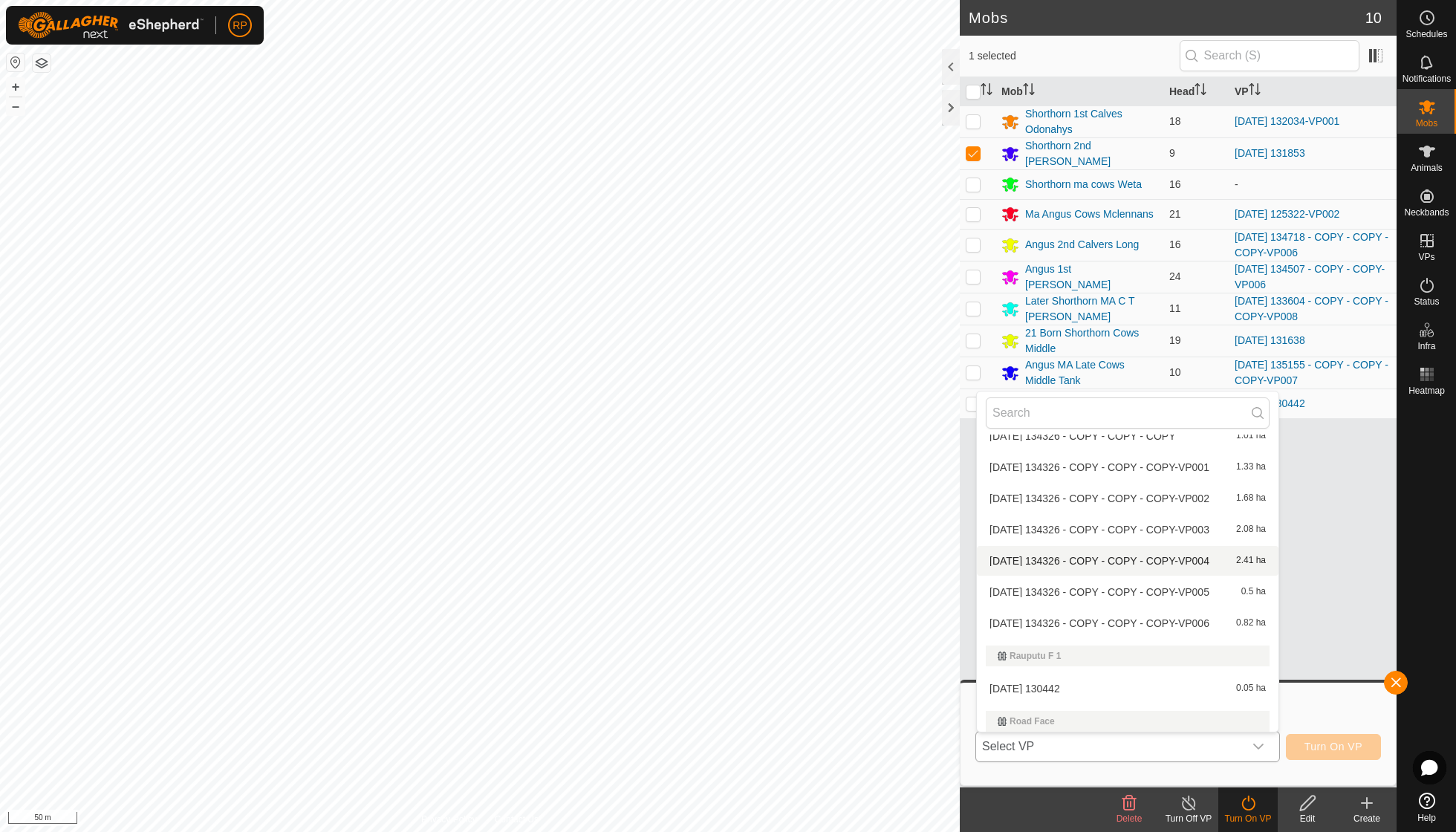
scroll to position [5379, 0]
click at [1091, 770] on li "[DATE] 131853-VP001 0.36 ha" at bounding box center [1127, 785] width 301 height 30
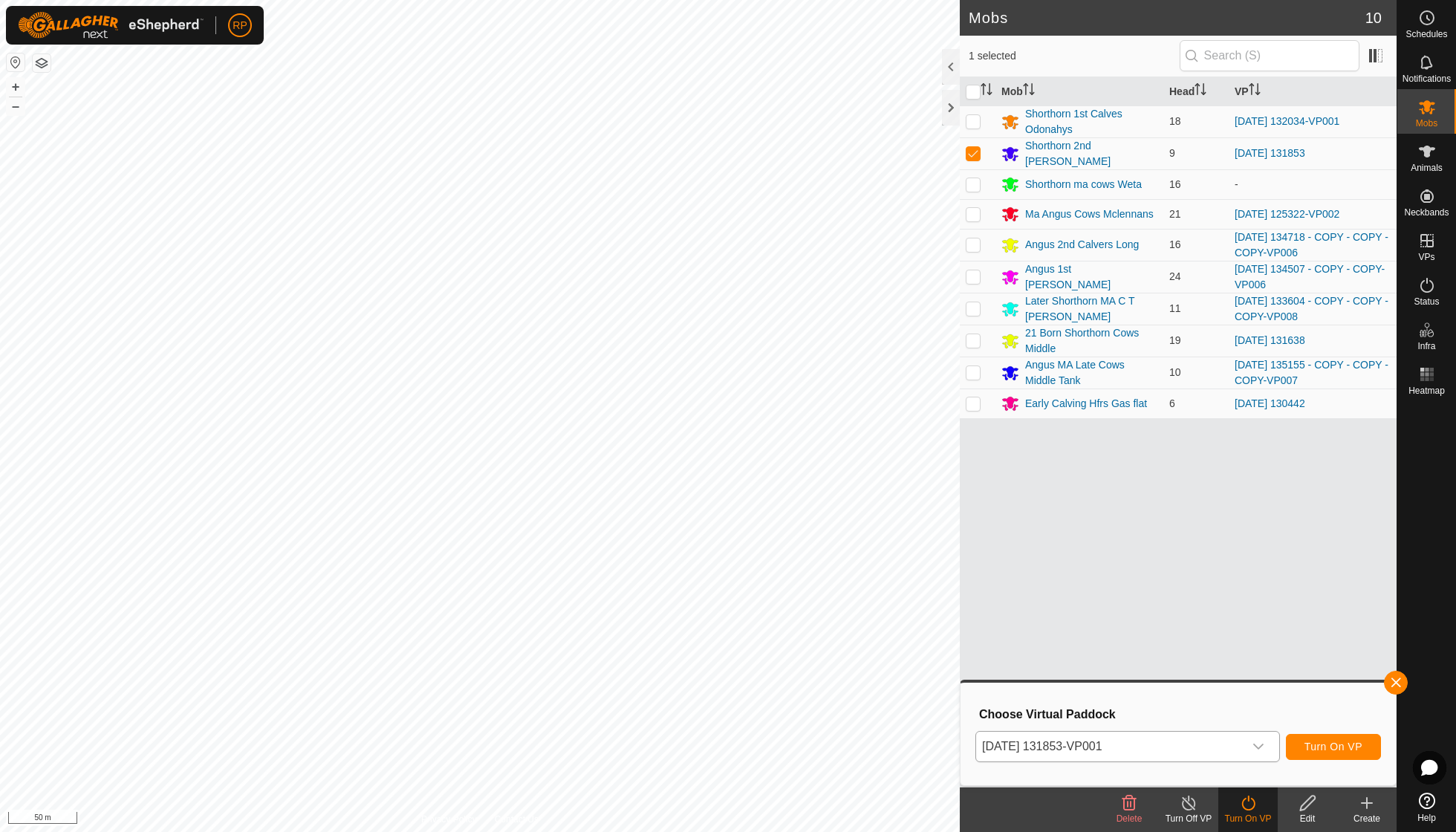
click at [1309, 746] on span "Turn On VP" at bounding box center [1334, 746] width 58 height 12
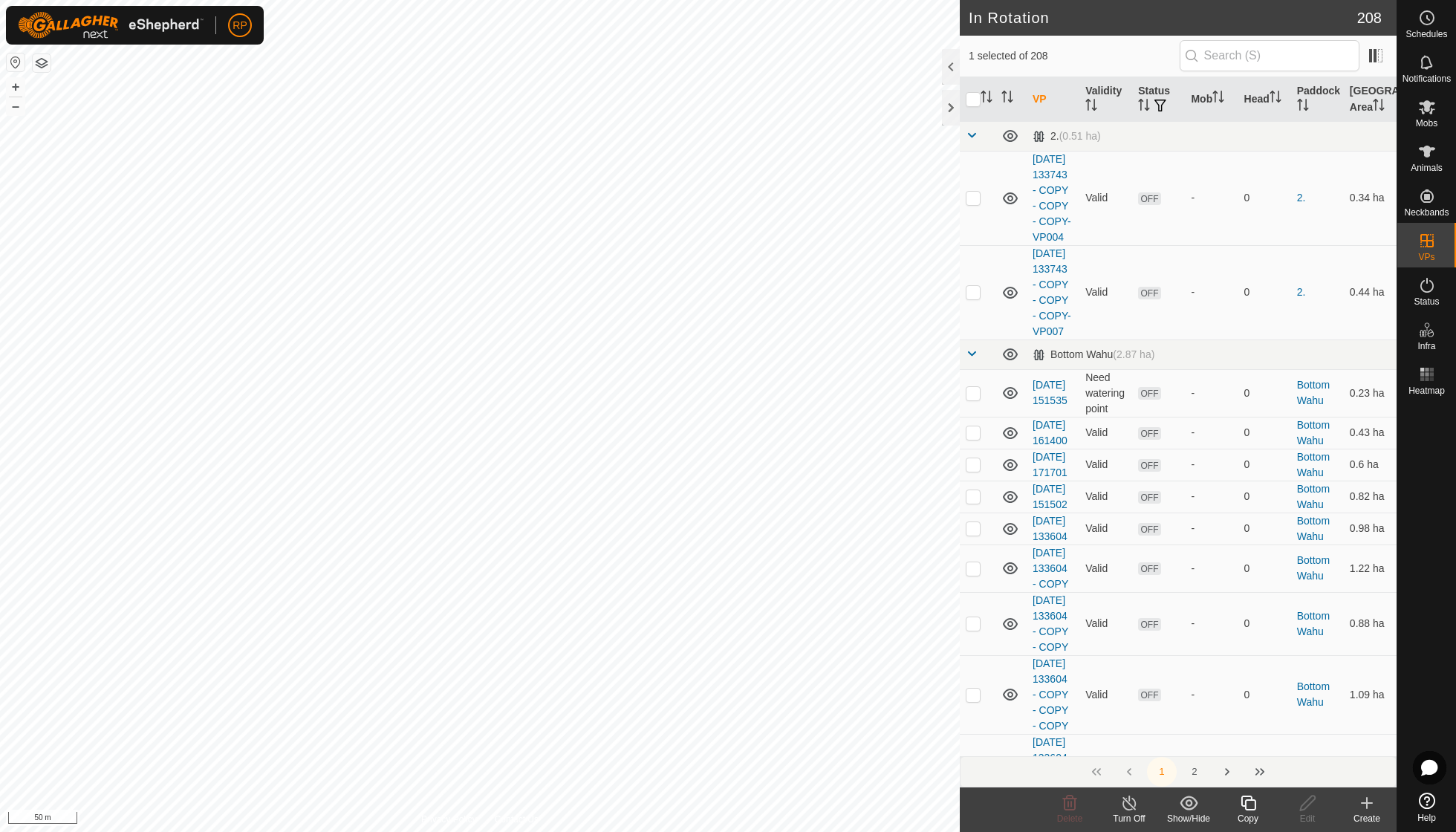
click at [1244, 803] on icon at bounding box center [1248, 802] width 18 height 17
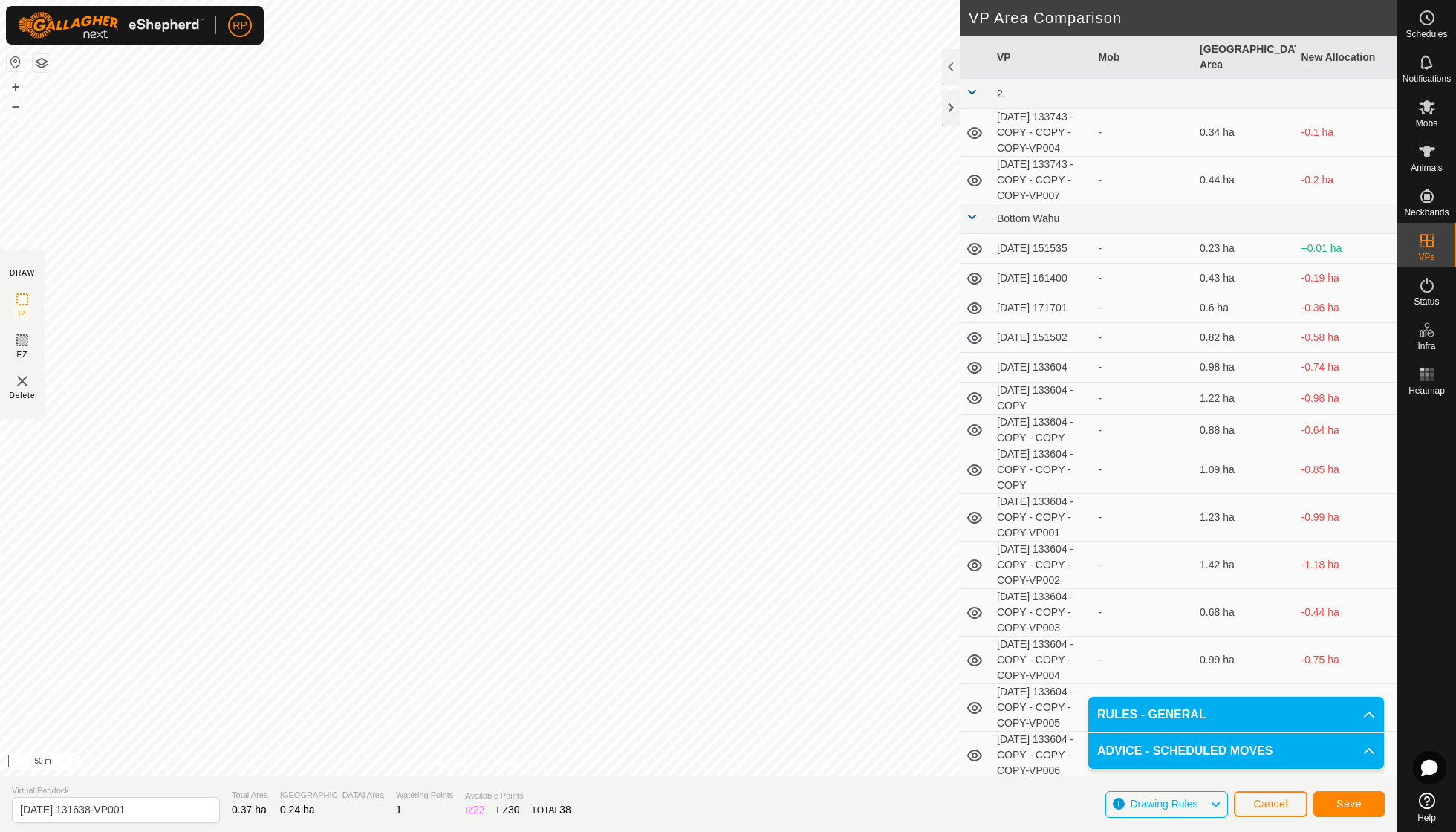
click at [1337, 802] on span "Save" at bounding box center [1349, 804] width 25 height 12
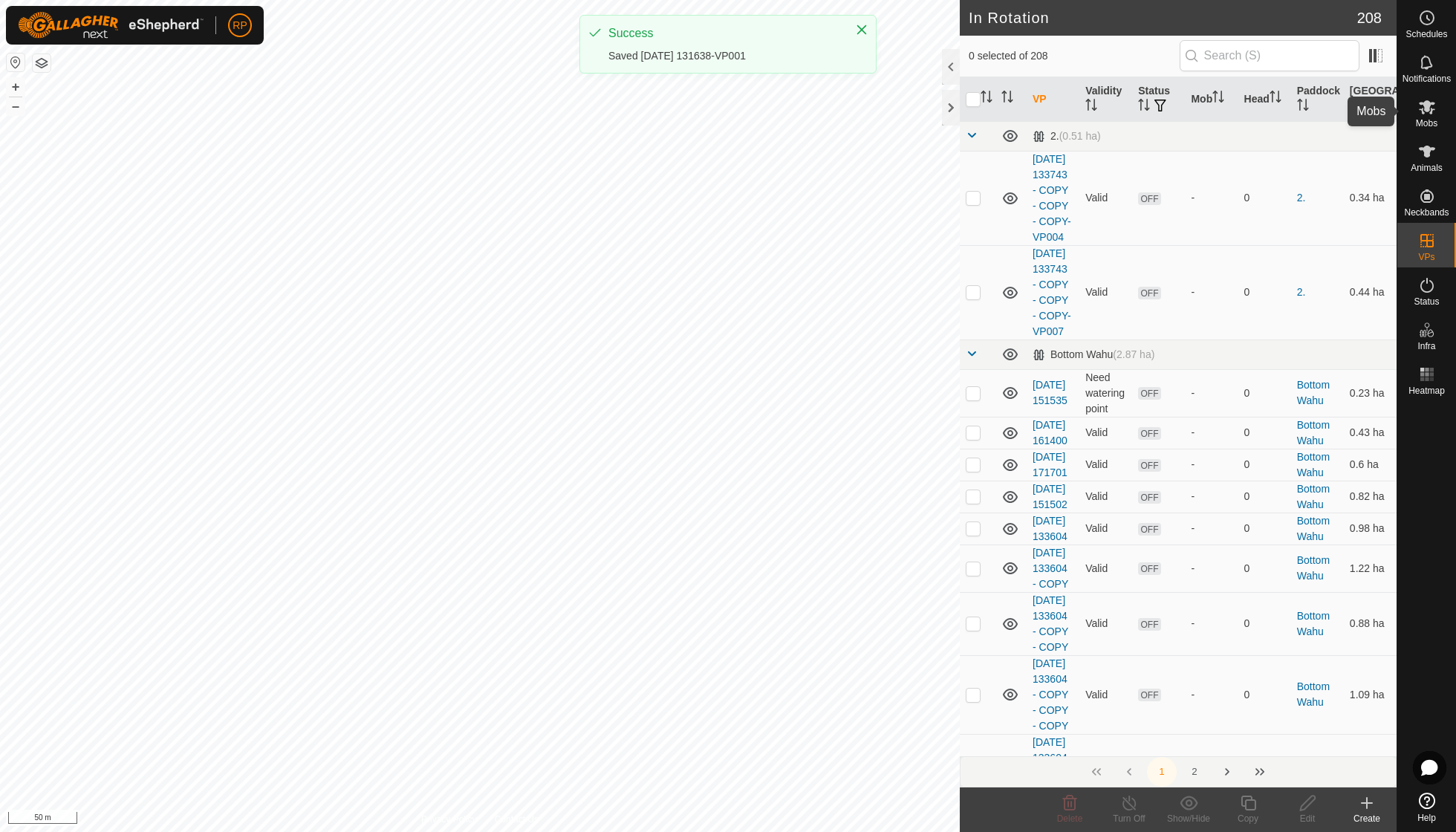
click at [1428, 111] on icon at bounding box center [1428, 107] width 17 height 14
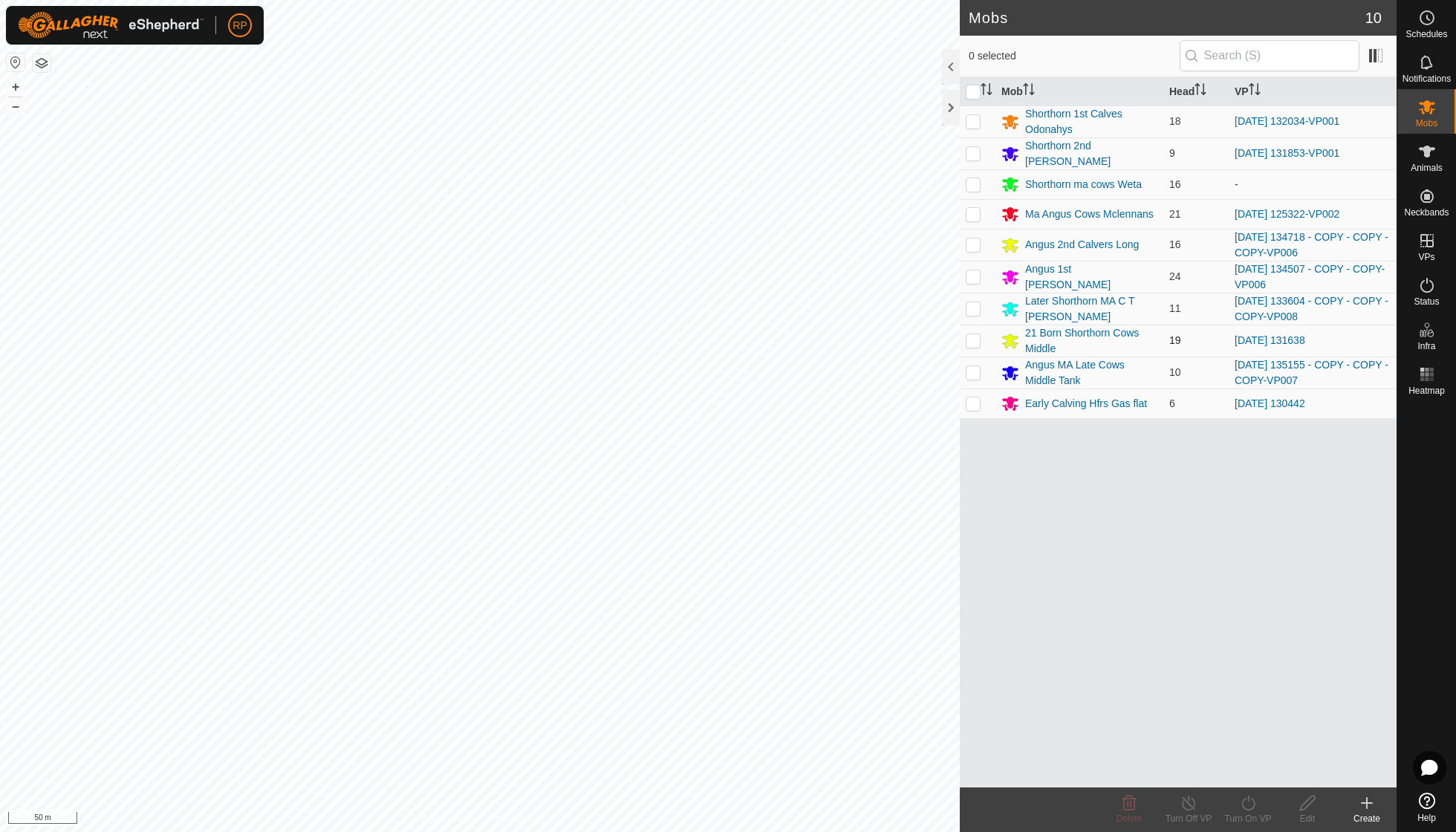
click at [973, 335] on p-checkbox at bounding box center [973, 340] width 15 height 12
checkbox input "true"
click at [1248, 804] on icon at bounding box center [1248, 802] width 18 height 17
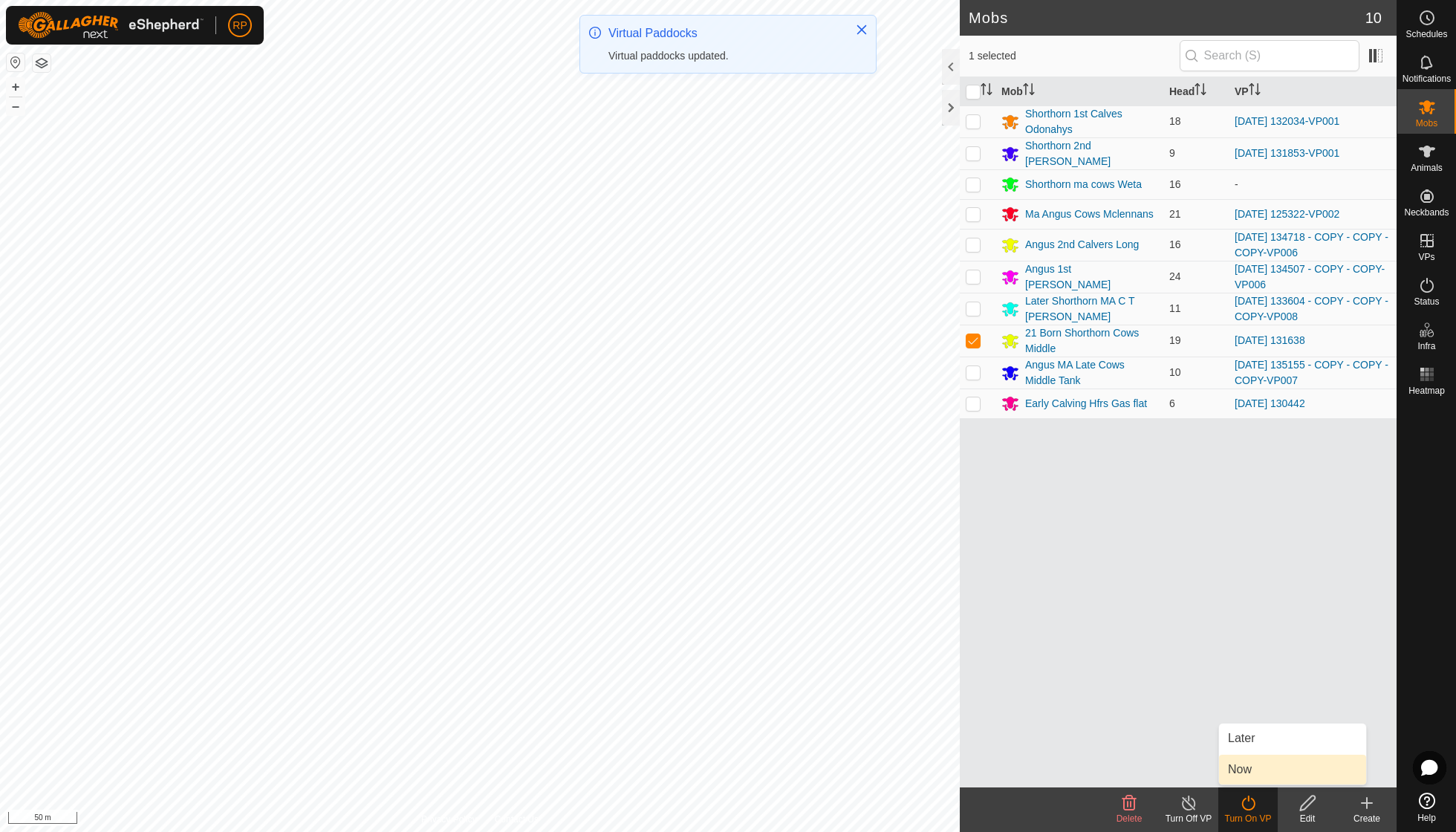
click at [1244, 771] on link "Now" at bounding box center [1292, 770] width 147 height 30
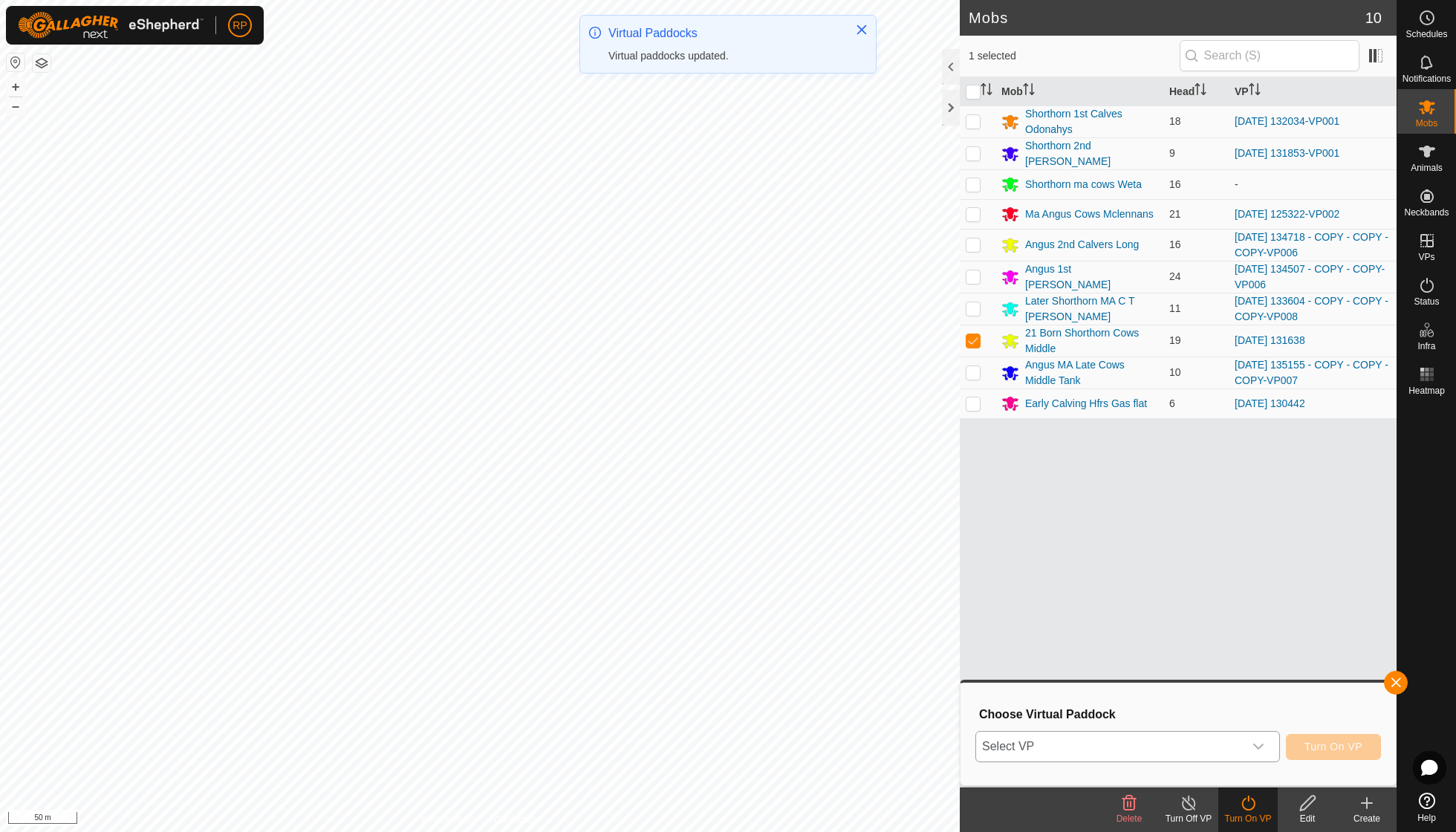
click at [1258, 743] on icon "dropdown trigger" at bounding box center [1258, 746] width 12 height 12
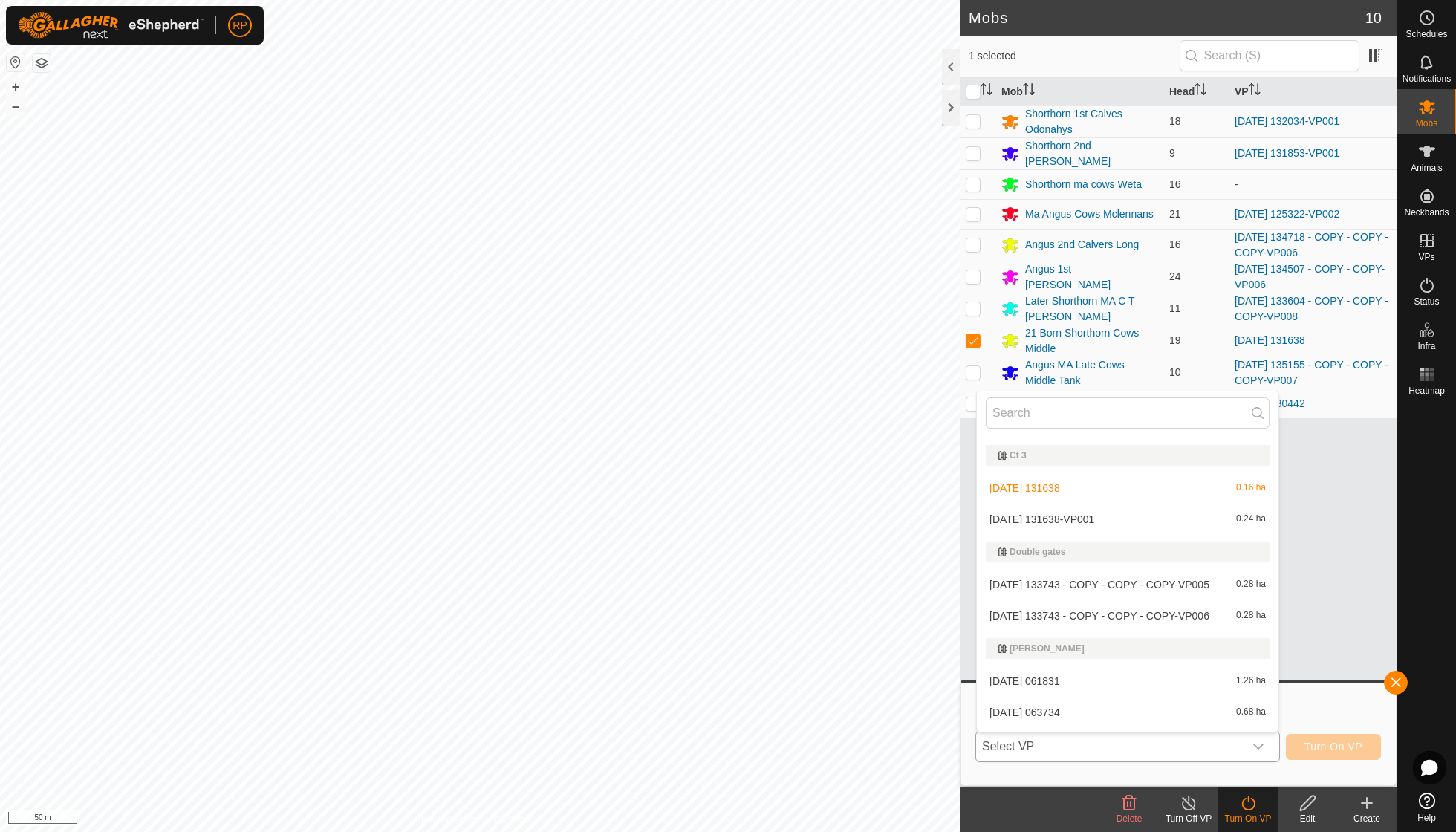
scroll to position [619, 0]
click at [1074, 518] on li "[DATE] 131638-VP001 0.24 ha" at bounding box center [1127, 526] width 301 height 30
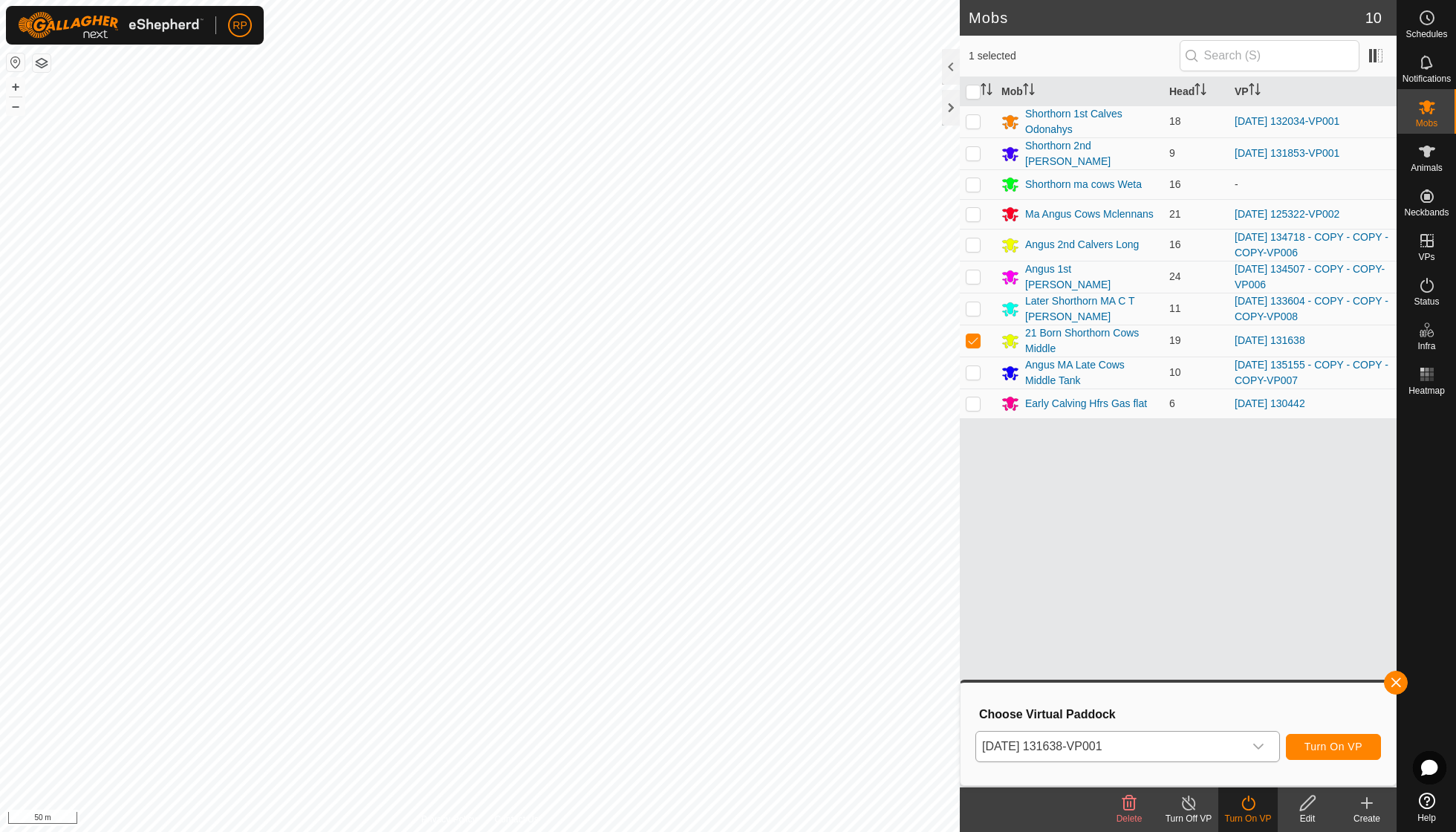
click at [1315, 741] on span "Turn On VP" at bounding box center [1334, 746] width 58 height 12
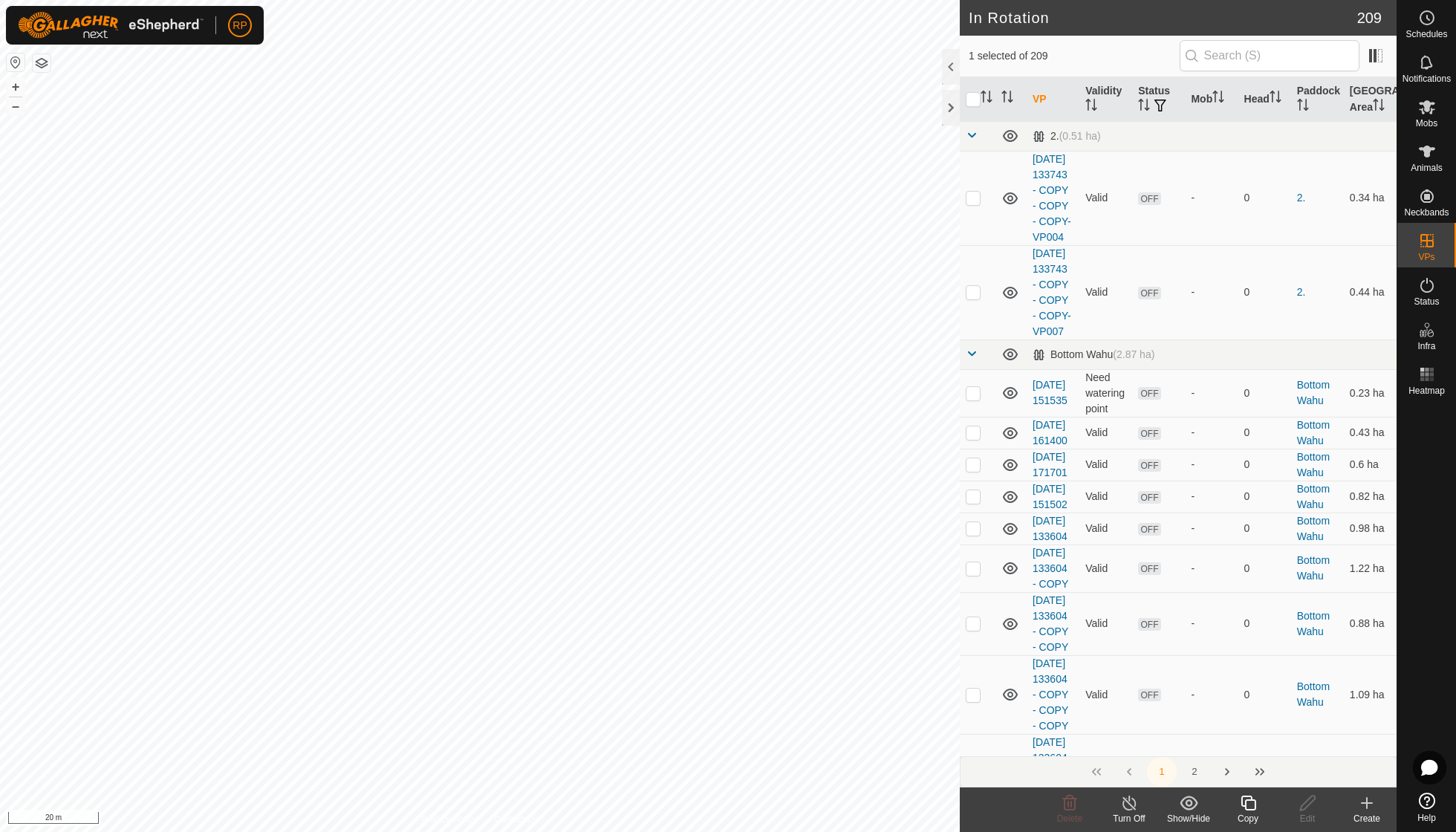
click at [1243, 800] on icon at bounding box center [1248, 802] width 18 height 17
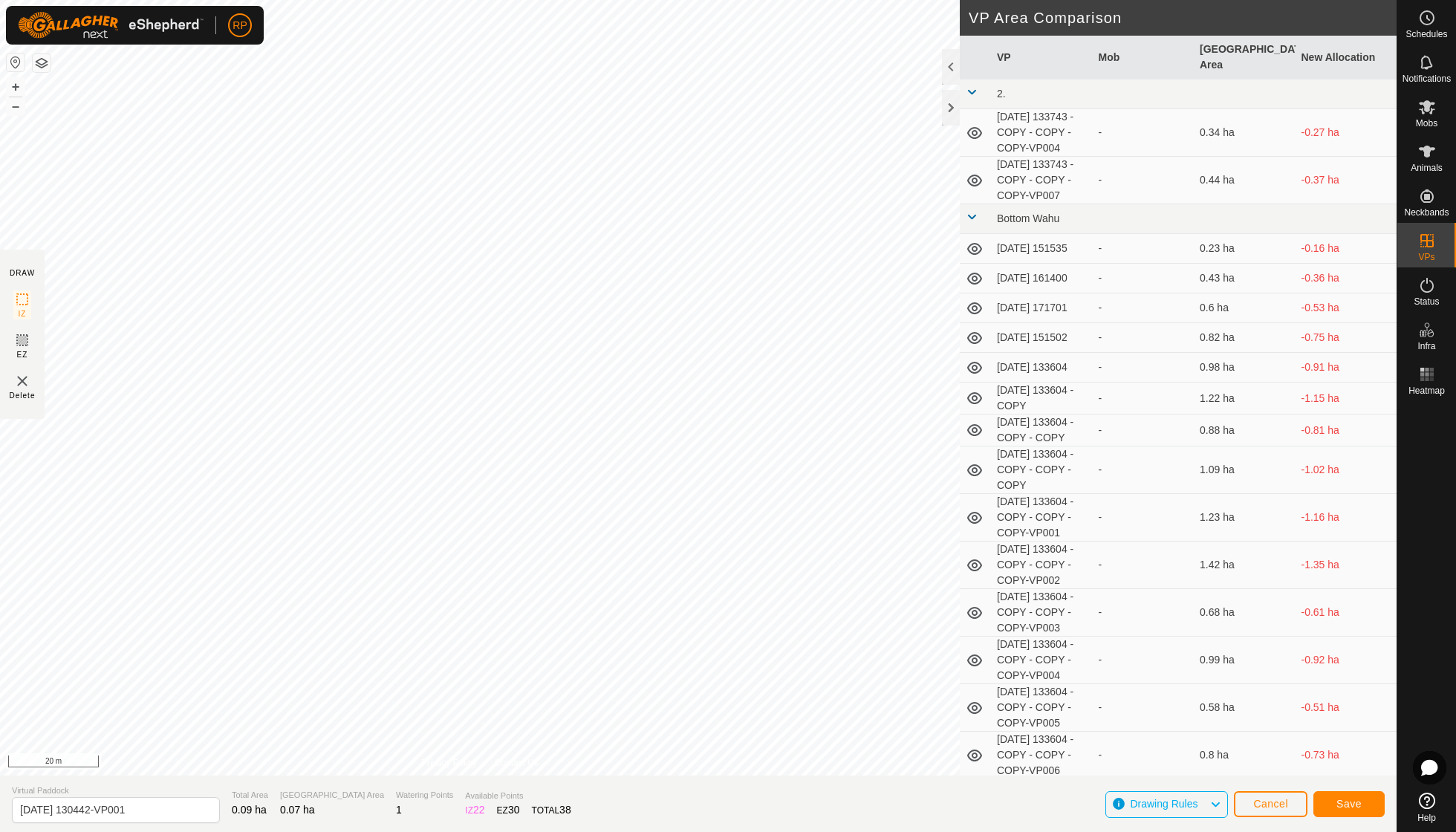
click at [1350, 806] on span "Save" at bounding box center [1349, 804] width 25 height 12
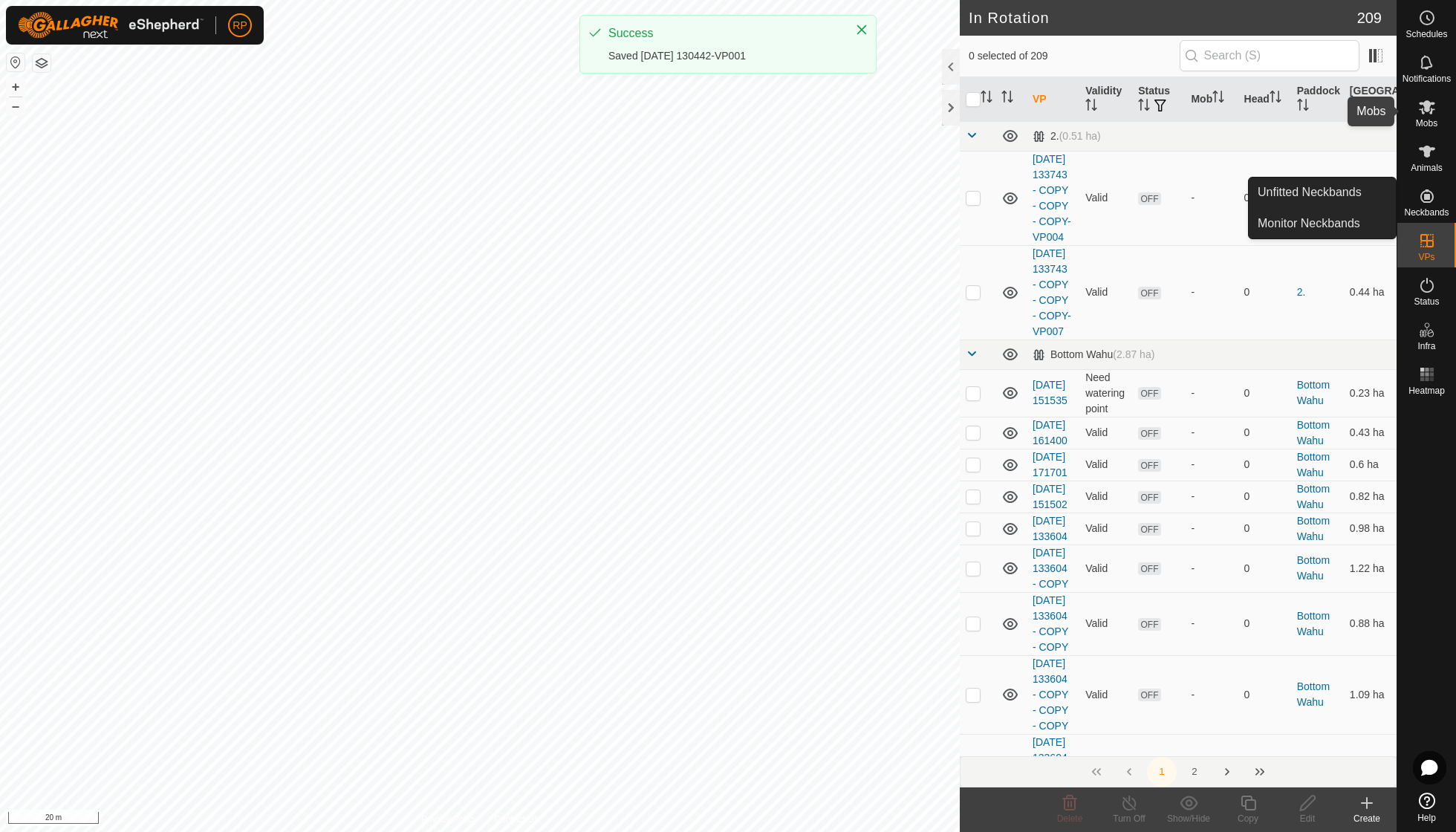
click at [1425, 119] on span "Mobs" at bounding box center [1427, 123] width 22 height 9
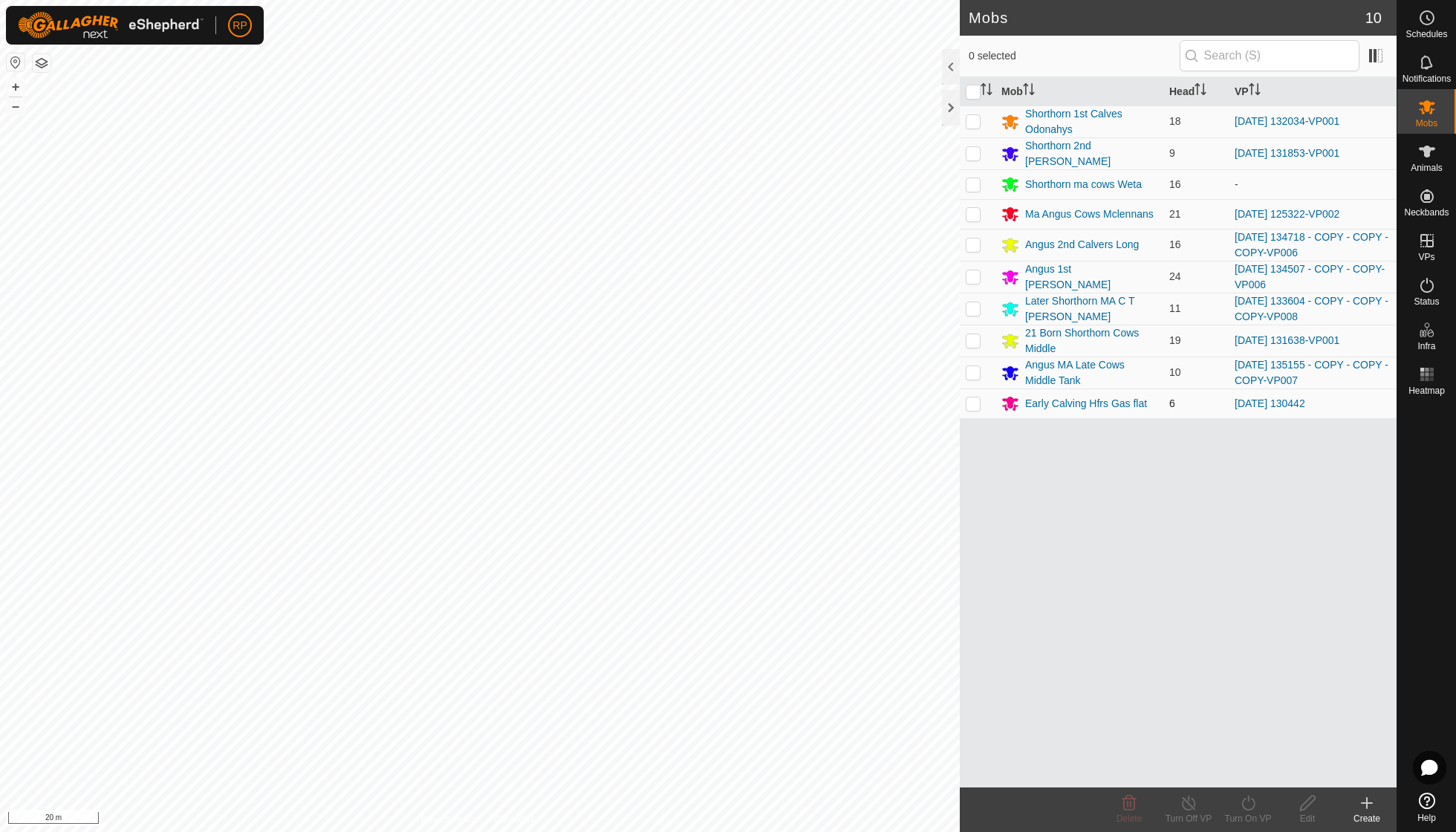
click at [975, 398] on p-checkbox at bounding box center [973, 404] width 15 height 12
checkbox input "true"
click at [1252, 797] on icon at bounding box center [1248, 802] width 18 height 17
click at [1247, 770] on link "Now" at bounding box center [1292, 770] width 147 height 30
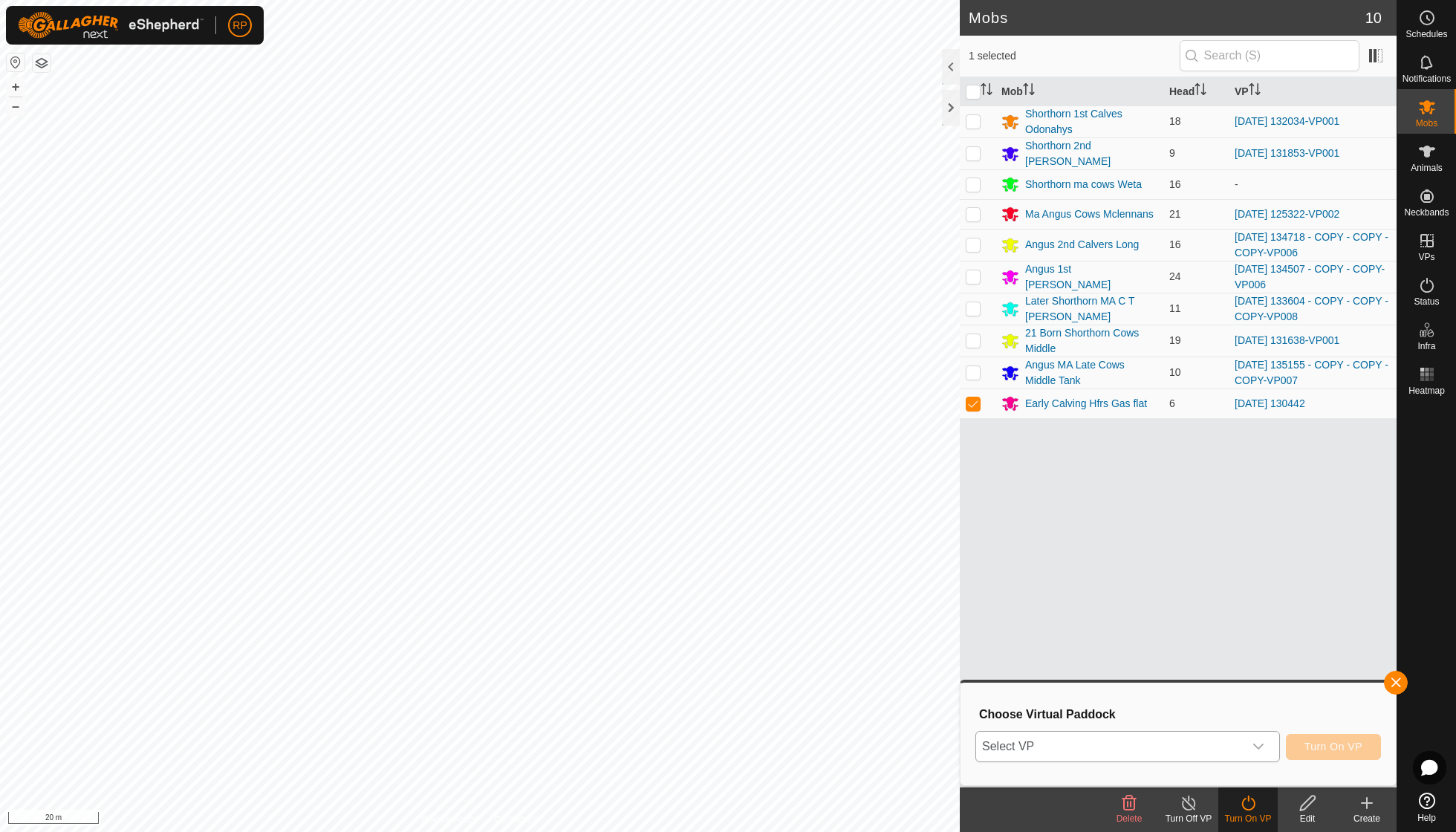
click at [1258, 746] on icon "dropdown trigger" at bounding box center [1258, 746] width 12 height 12
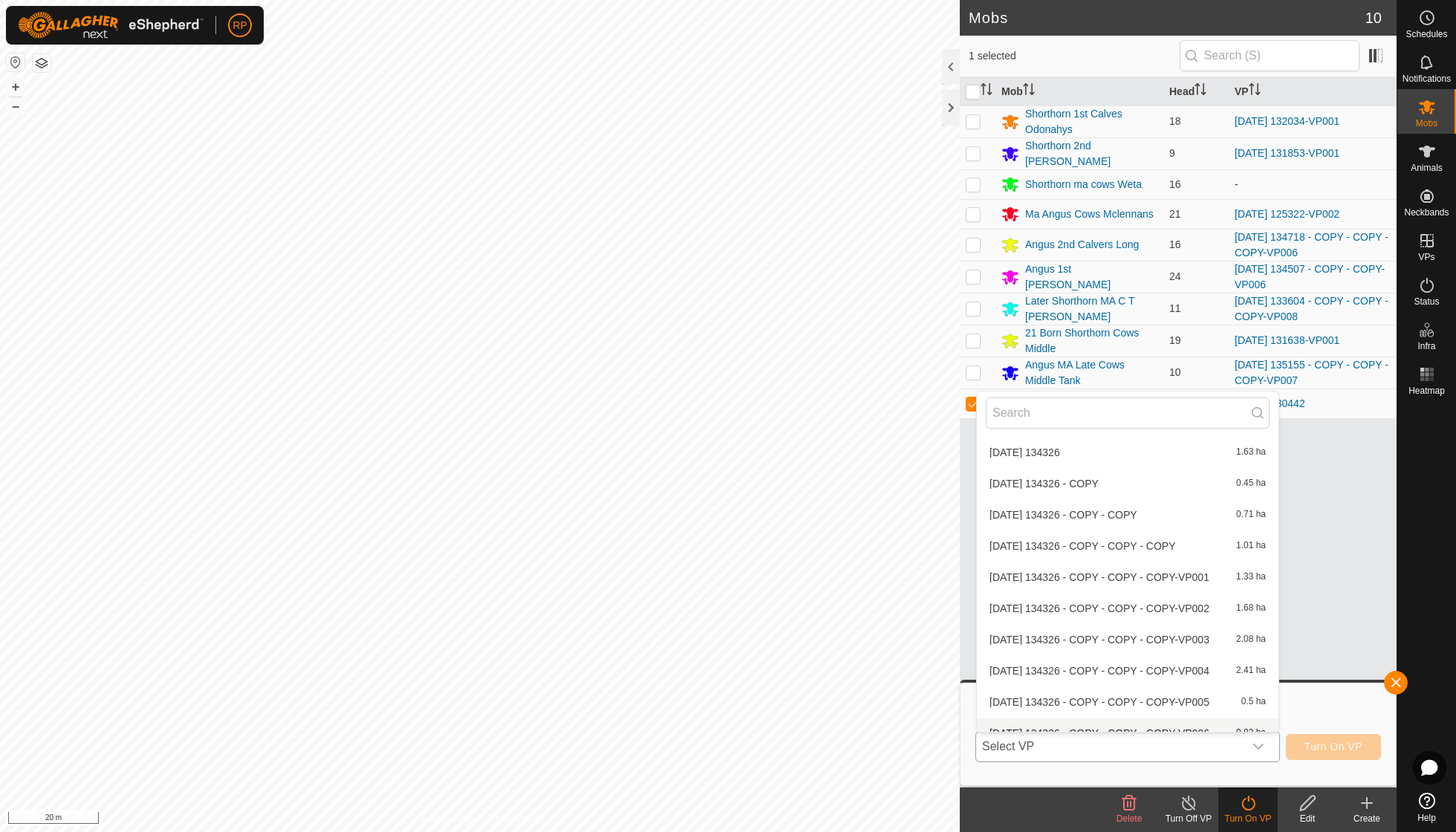
scroll to position [5360, 0]
click at [1106, 754] on li "[DATE] 130442-VP001 0.07 ha" at bounding box center [1127, 769] width 301 height 30
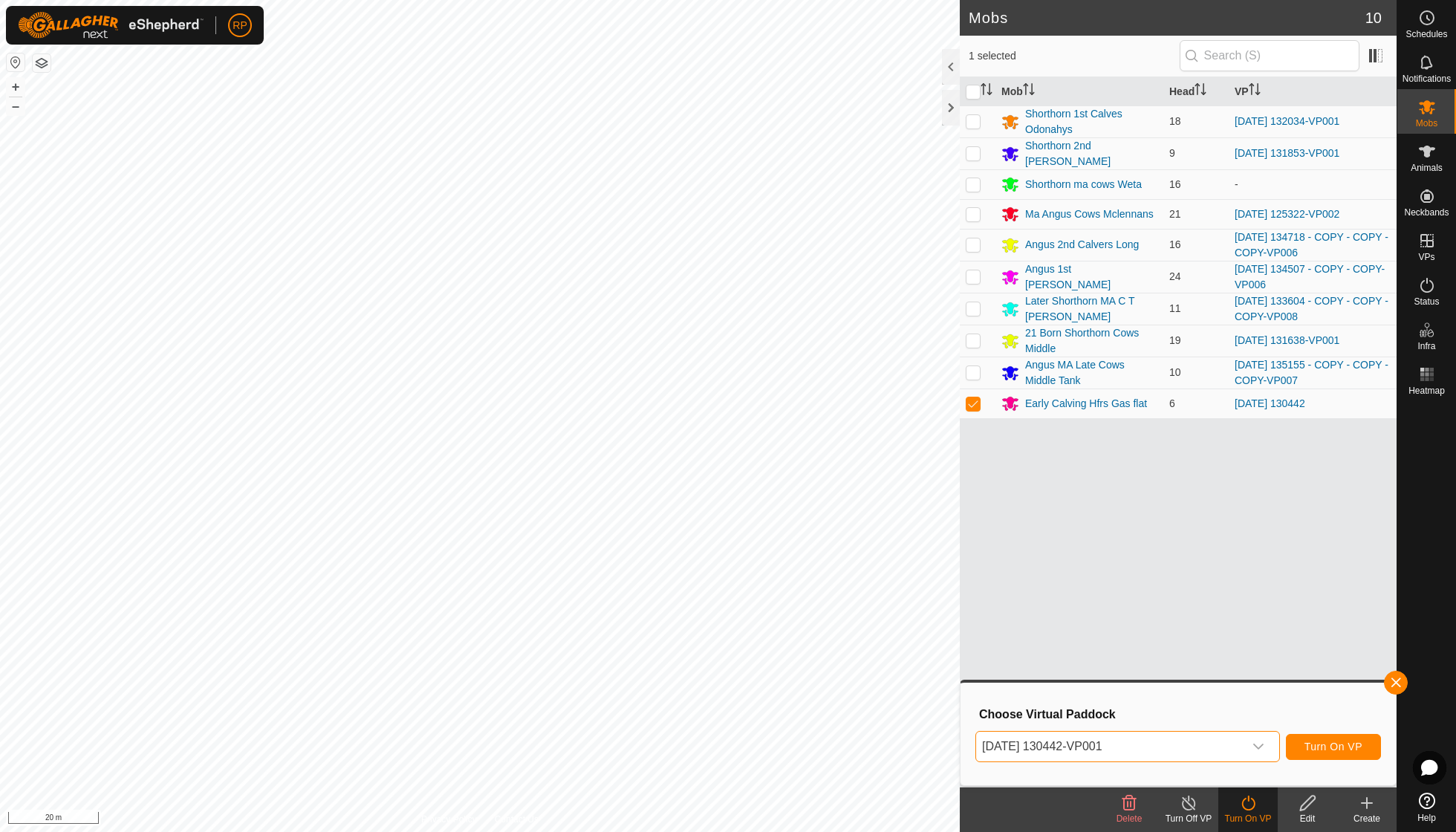
click at [1311, 749] on span "Turn On VP" at bounding box center [1334, 746] width 58 height 12
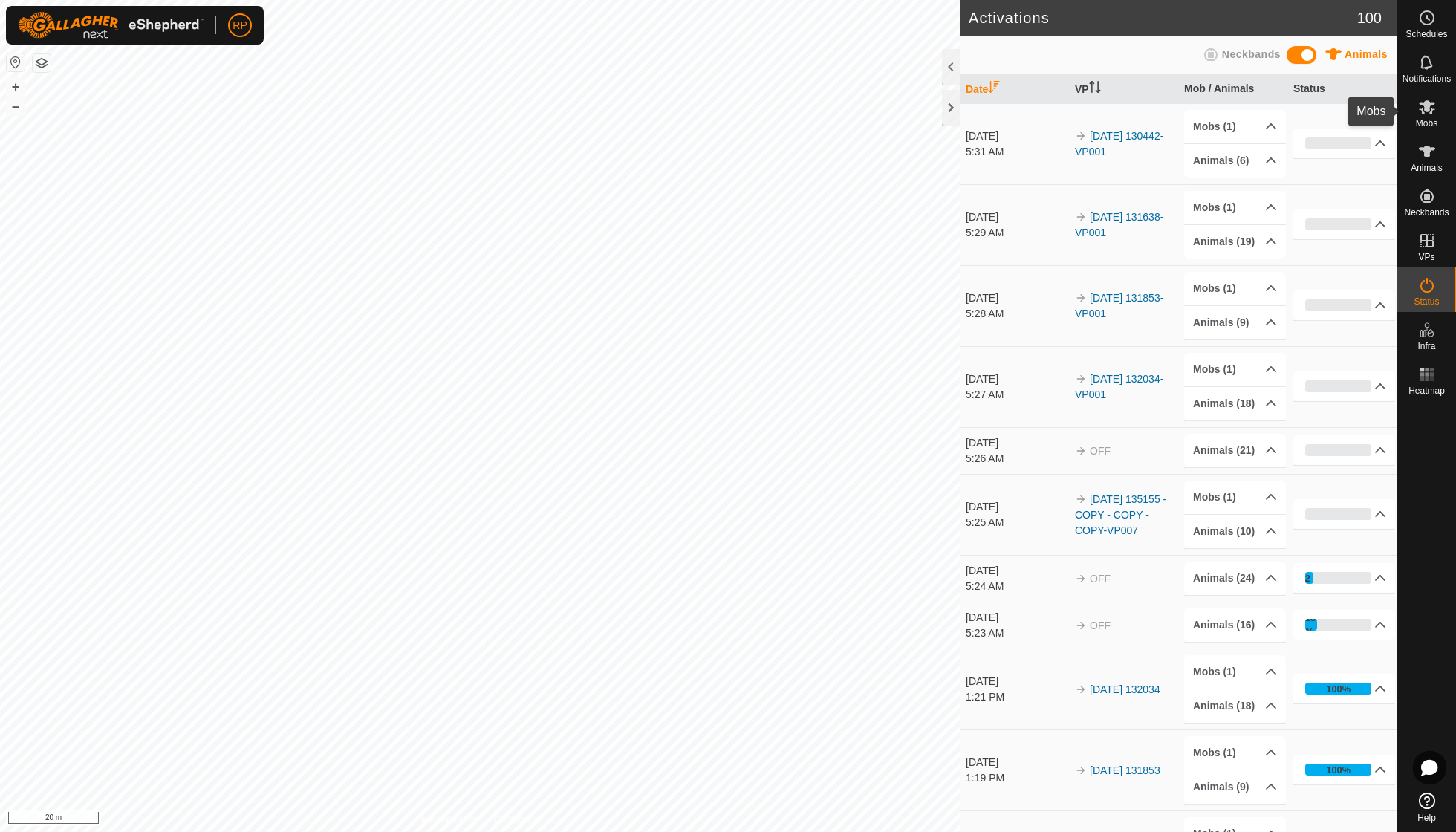
click at [1434, 116] on es-mob-svg-icon at bounding box center [1427, 107] width 27 height 24
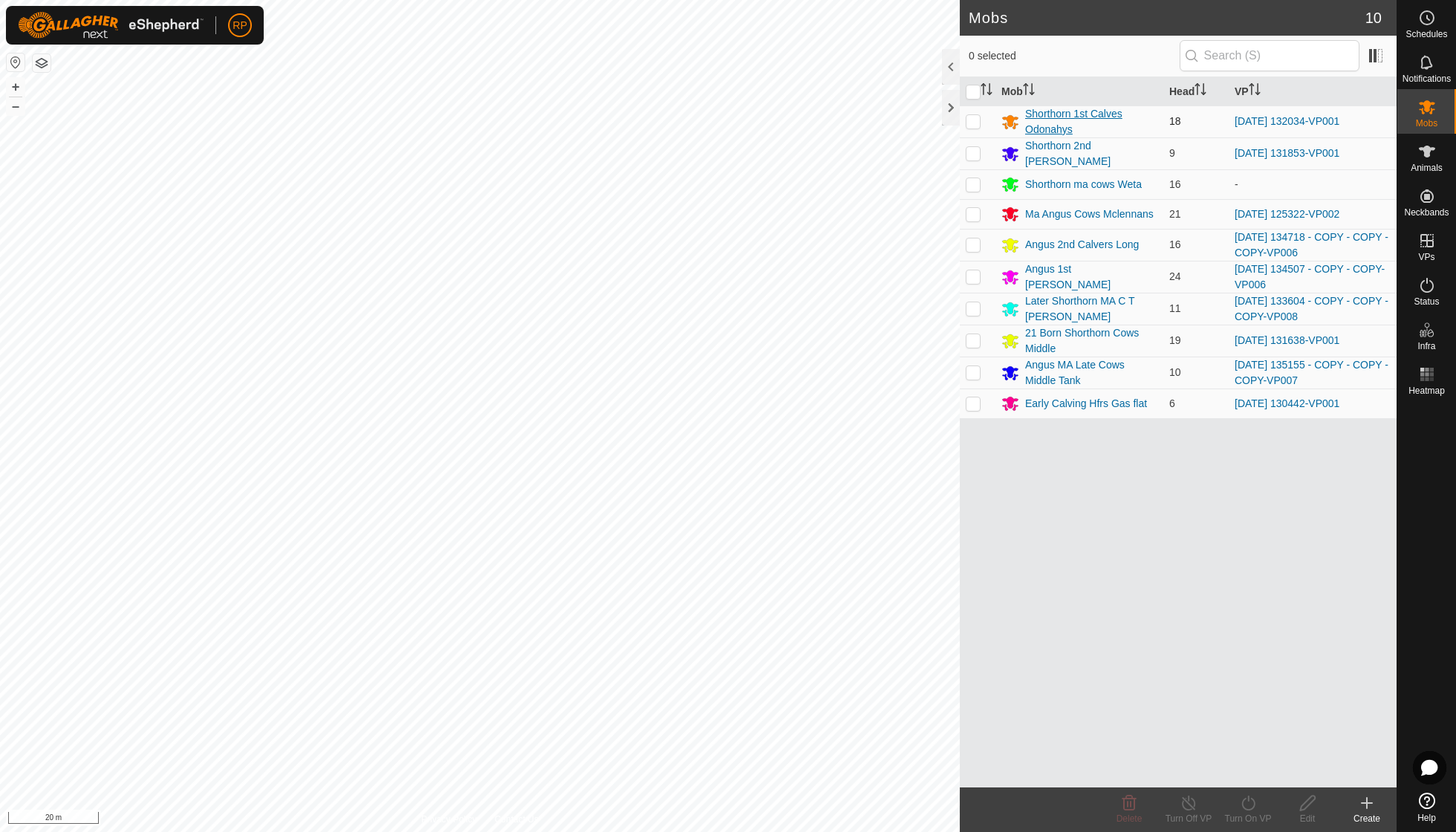
click at [1086, 115] on div "Shorthorn 1st Calves Odonahys" at bounding box center [1091, 122] width 132 height 32
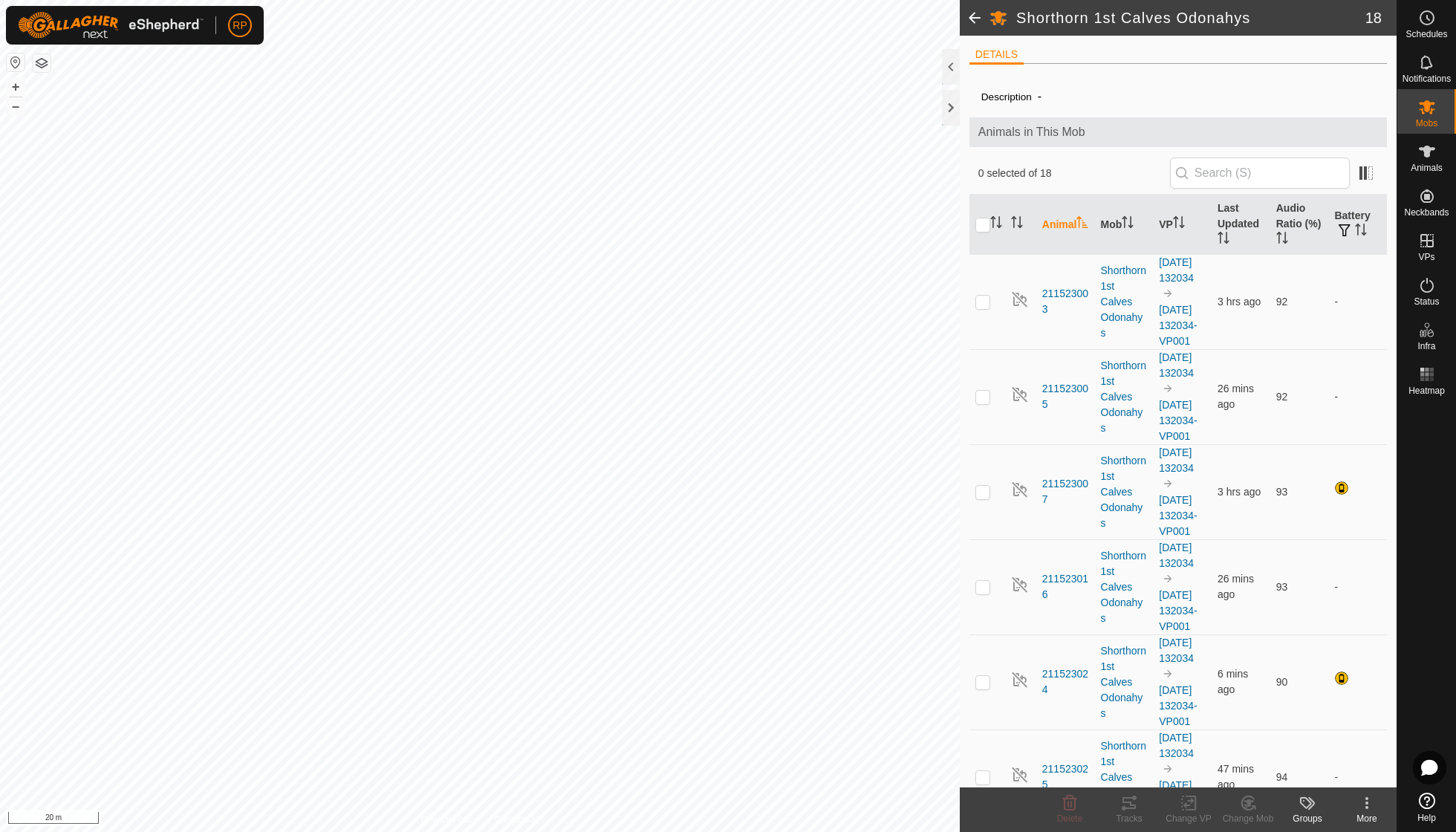
click at [1249, 17] on h2 "Shorthorn 1st Calves Odonahys" at bounding box center [1191, 17] width 349 height 17
click at [1254, 17] on h2 "Shorthorn 1st Calves Odonahys" at bounding box center [1191, 17] width 349 height 17
click at [953, 108] on div at bounding box center [950, 107] width 17 height 36
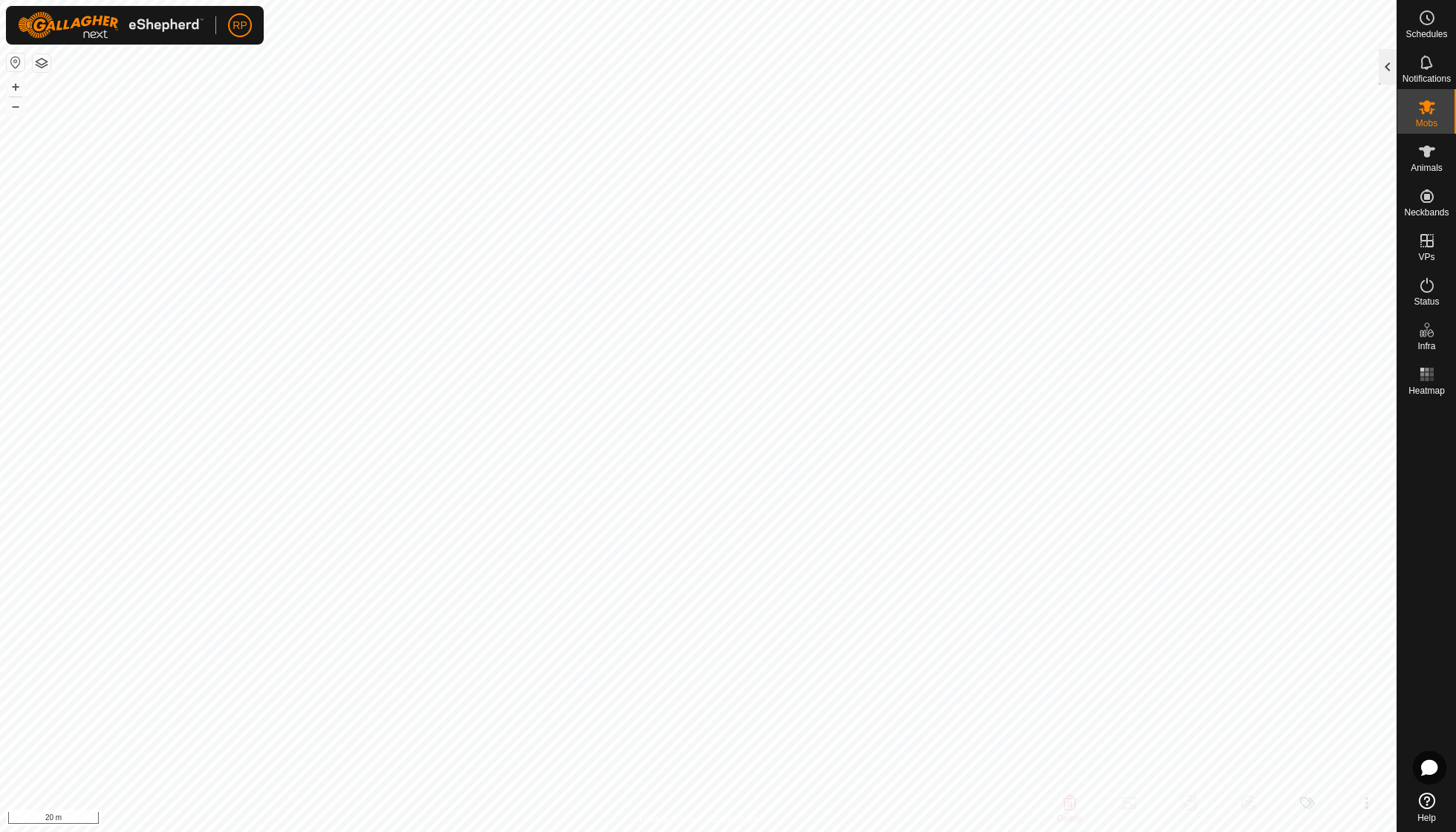
click at [1383, 71] on div at bounding box center [1387, 66] width 17 height 36
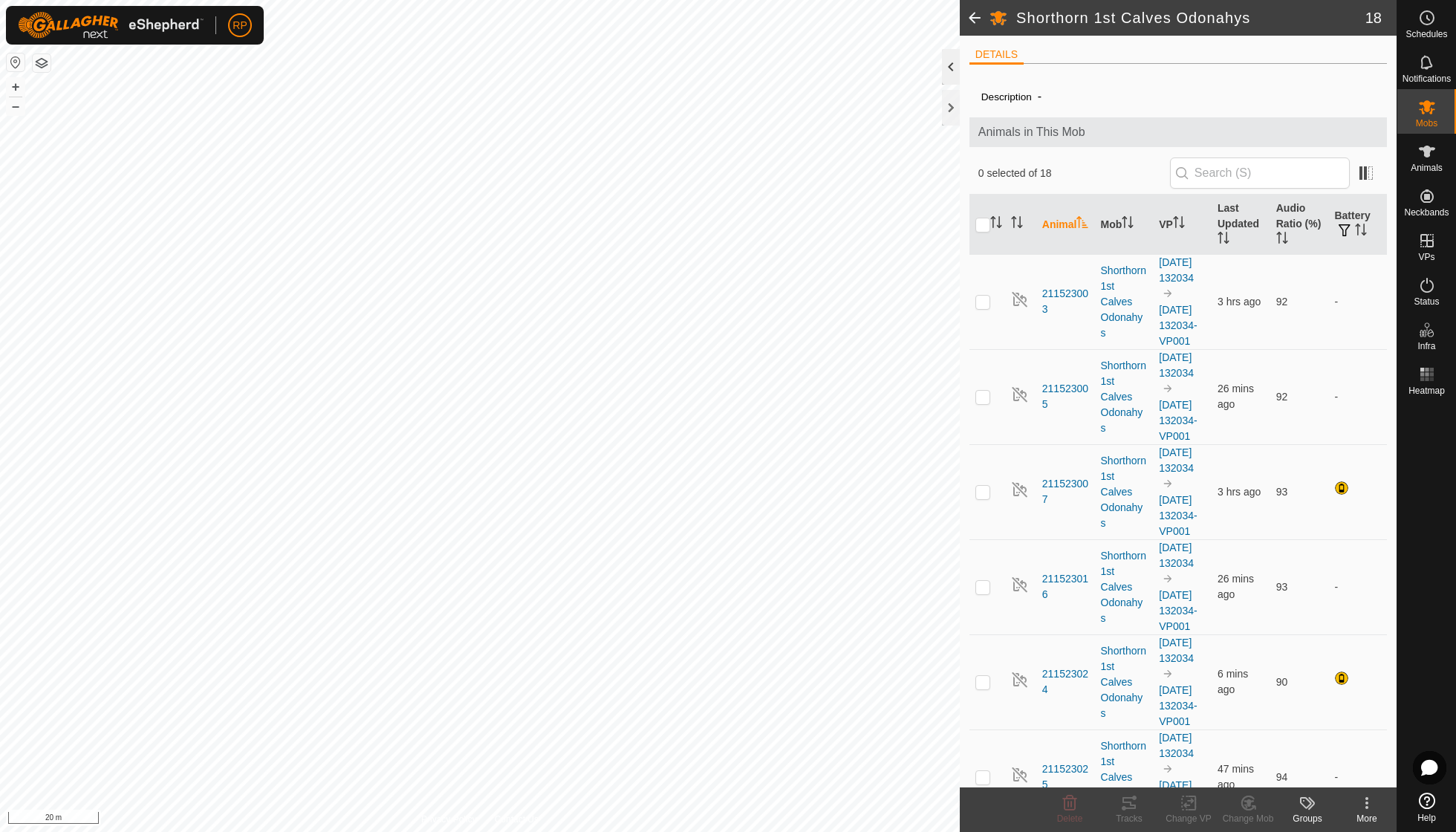
click at [949, 71] on div at bounding box center [950, 66] width 17 height 36
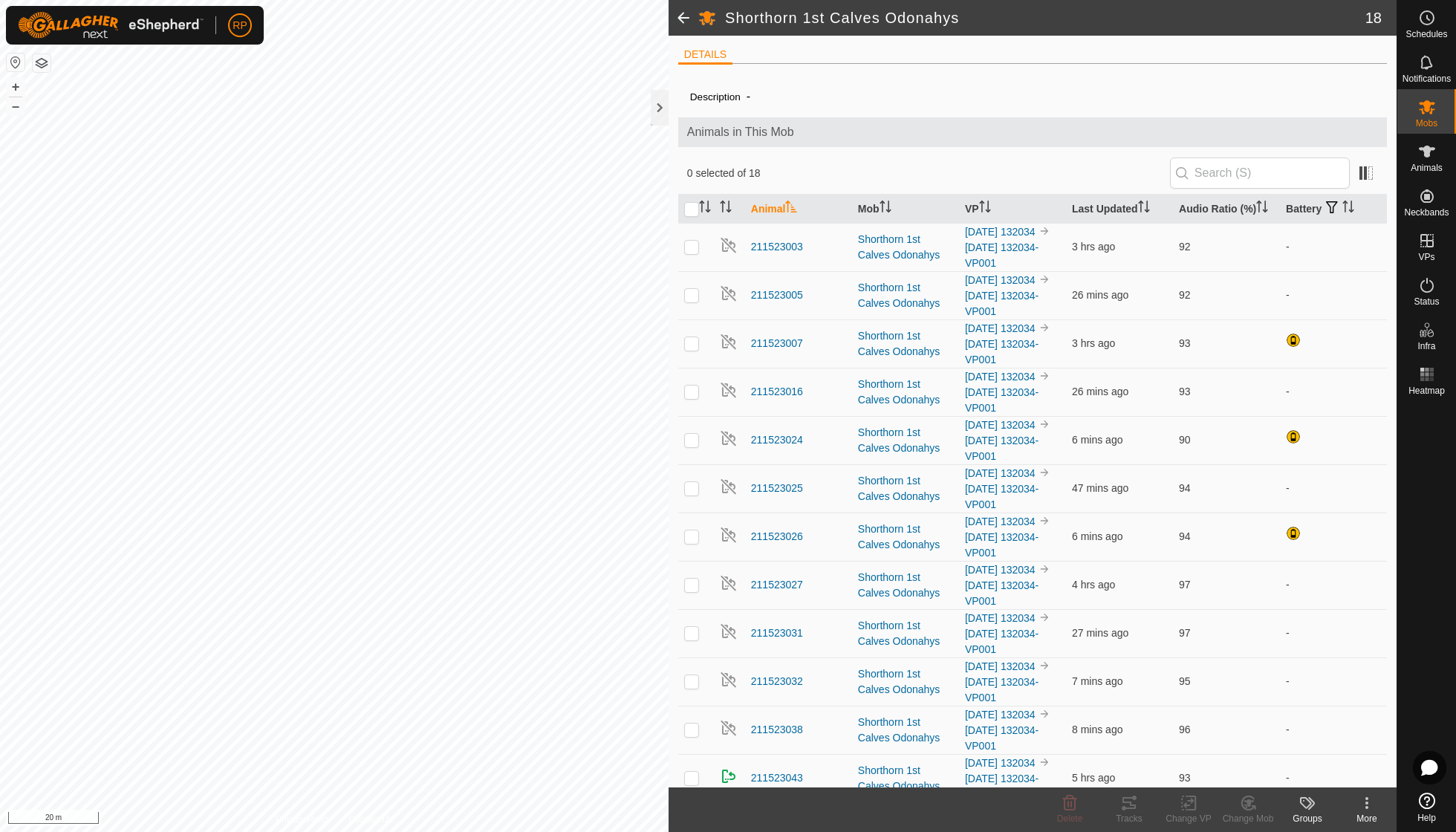
click at [1370, 806] on icon at bounding box center [1366, 802] width 17 height 17
click at [1336, 765] on link "Edit Mob Detail" at bounding box center [1319, 769] width 154 height 30
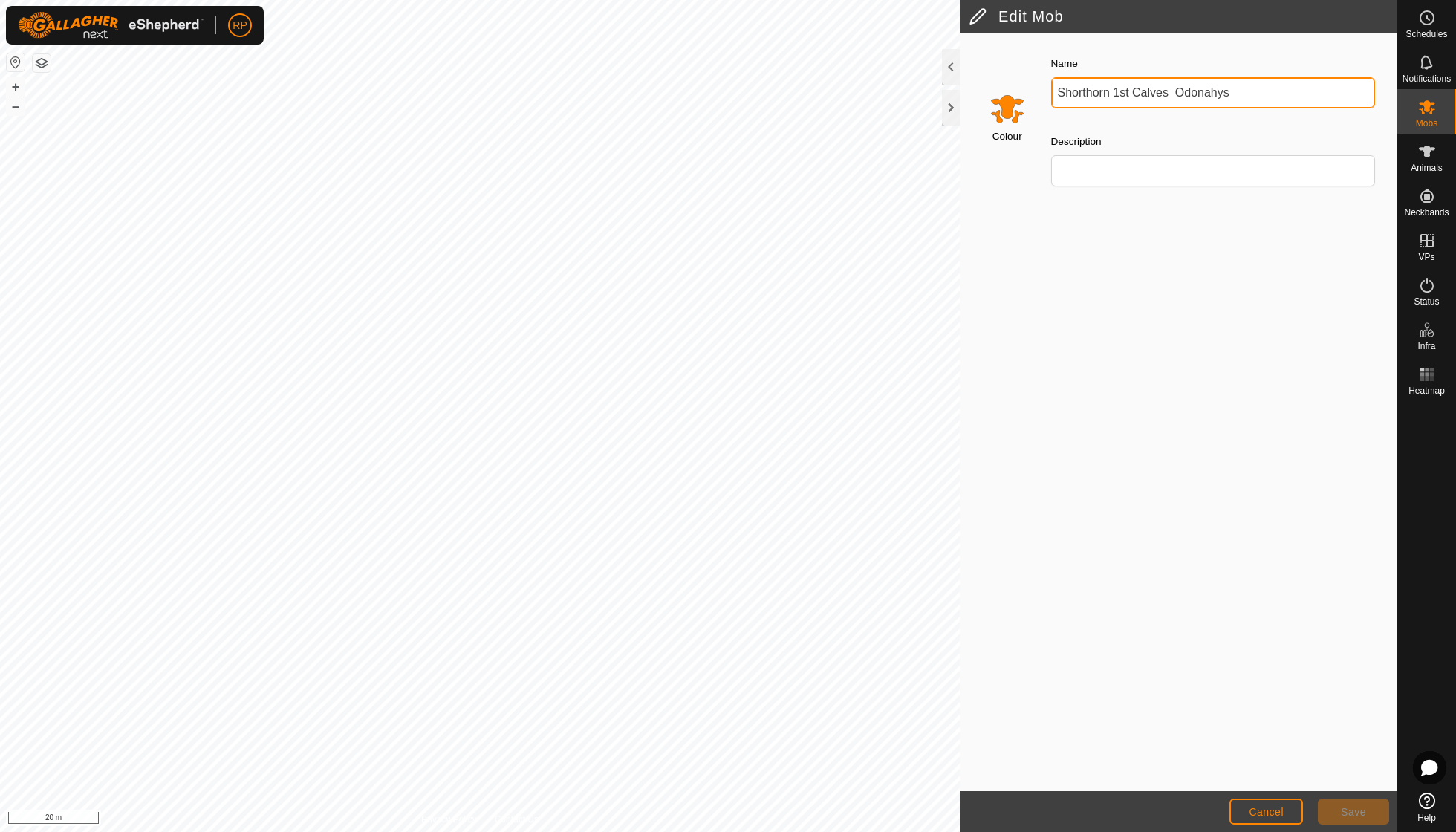
click at [1237, 95] on input "Shorthorn 1st Calves Odonahys" at bounding box center [1213, 93] width 325 height 32
type input "Shorthorn 1st Calves L Harrie"
click at [1342, 818] on button "Save" at bounding box center [1354, 811] width 71 height 26
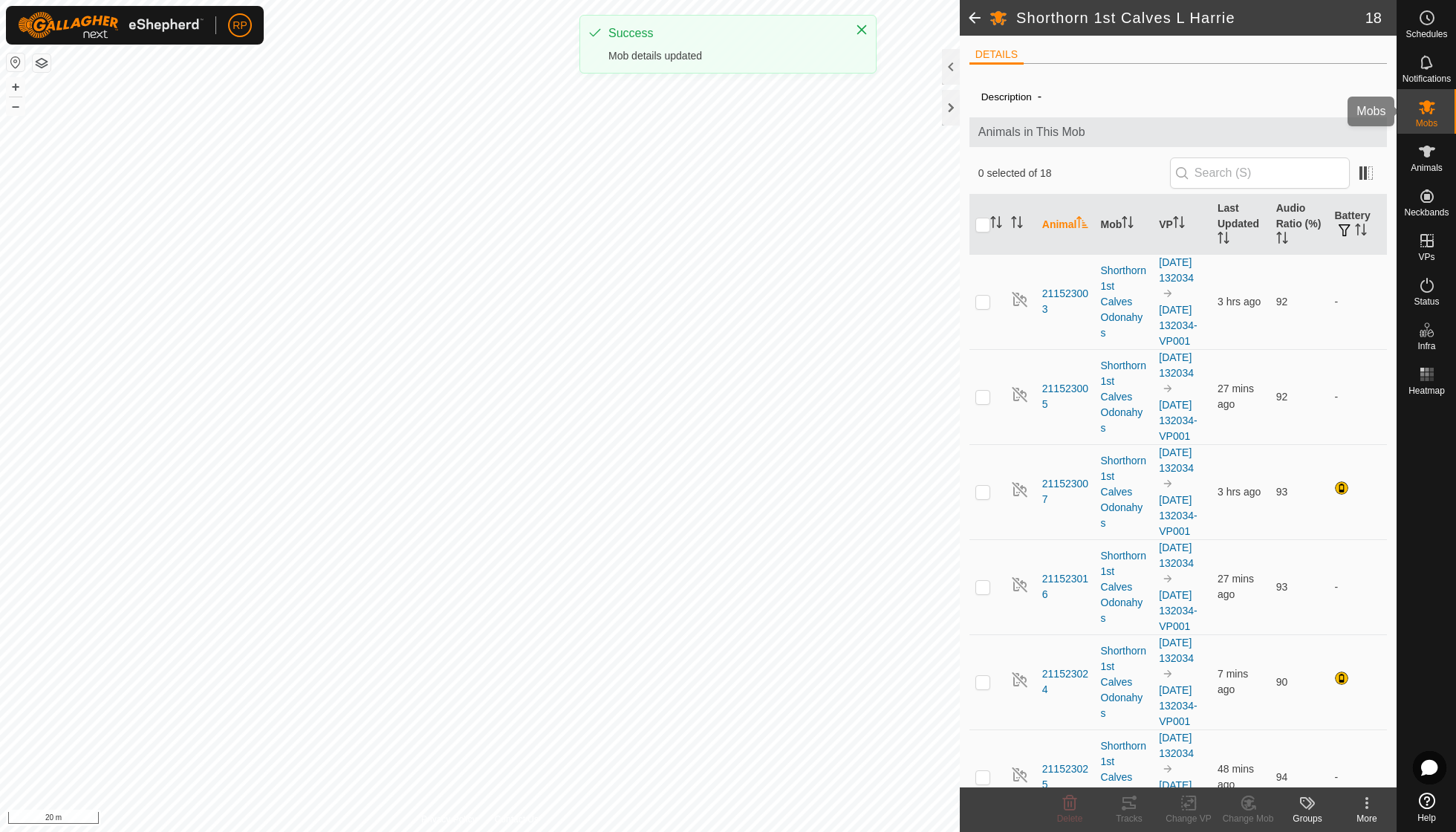
click at [1429, 114] on icon at bounding box center [1427, 106] width 17 height 17
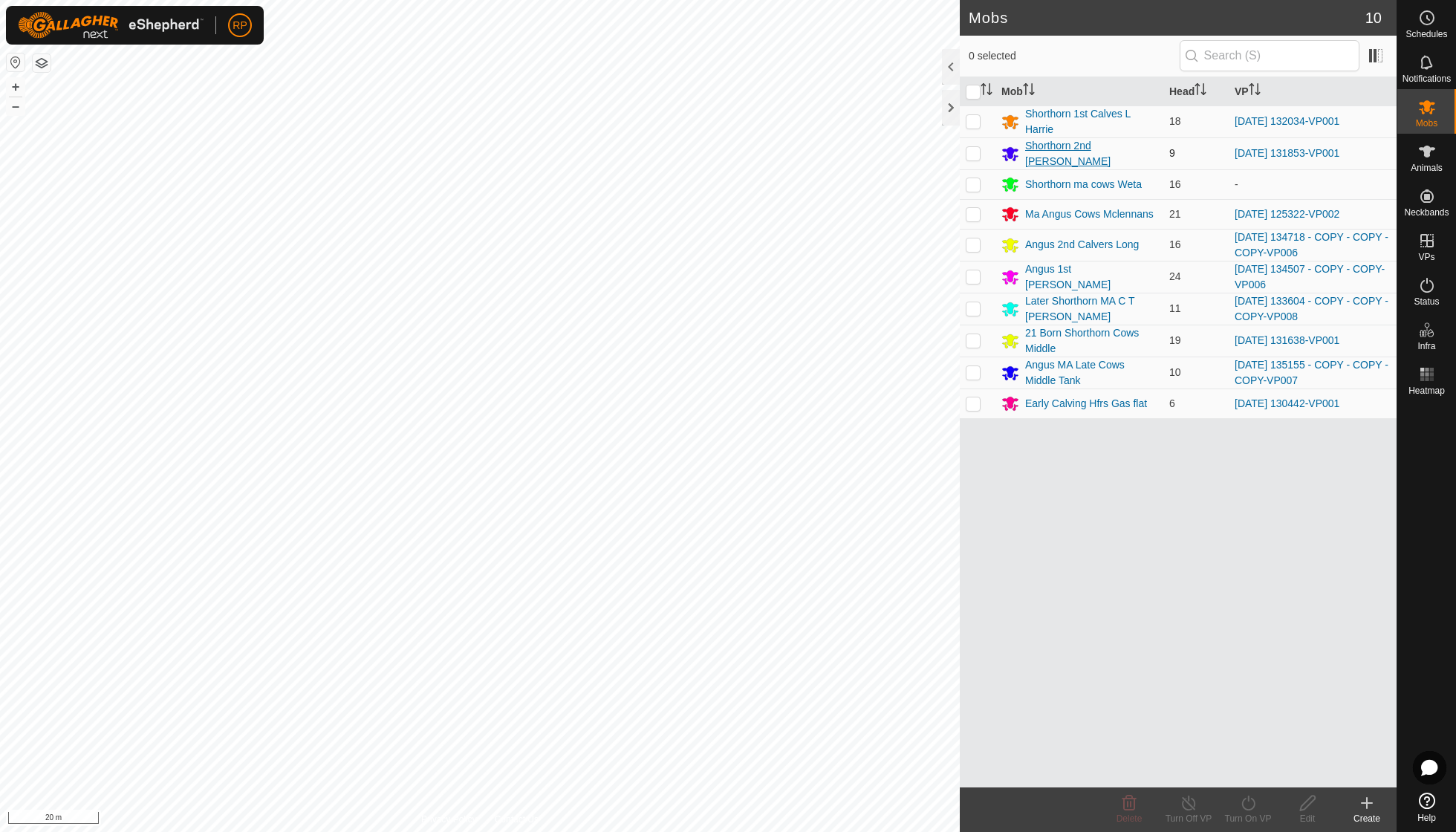
click at [1075, 150] on div "Shorthorn 2nd [PERSON_NAME]" at bounding box center [1091, 154] width 132 height 32
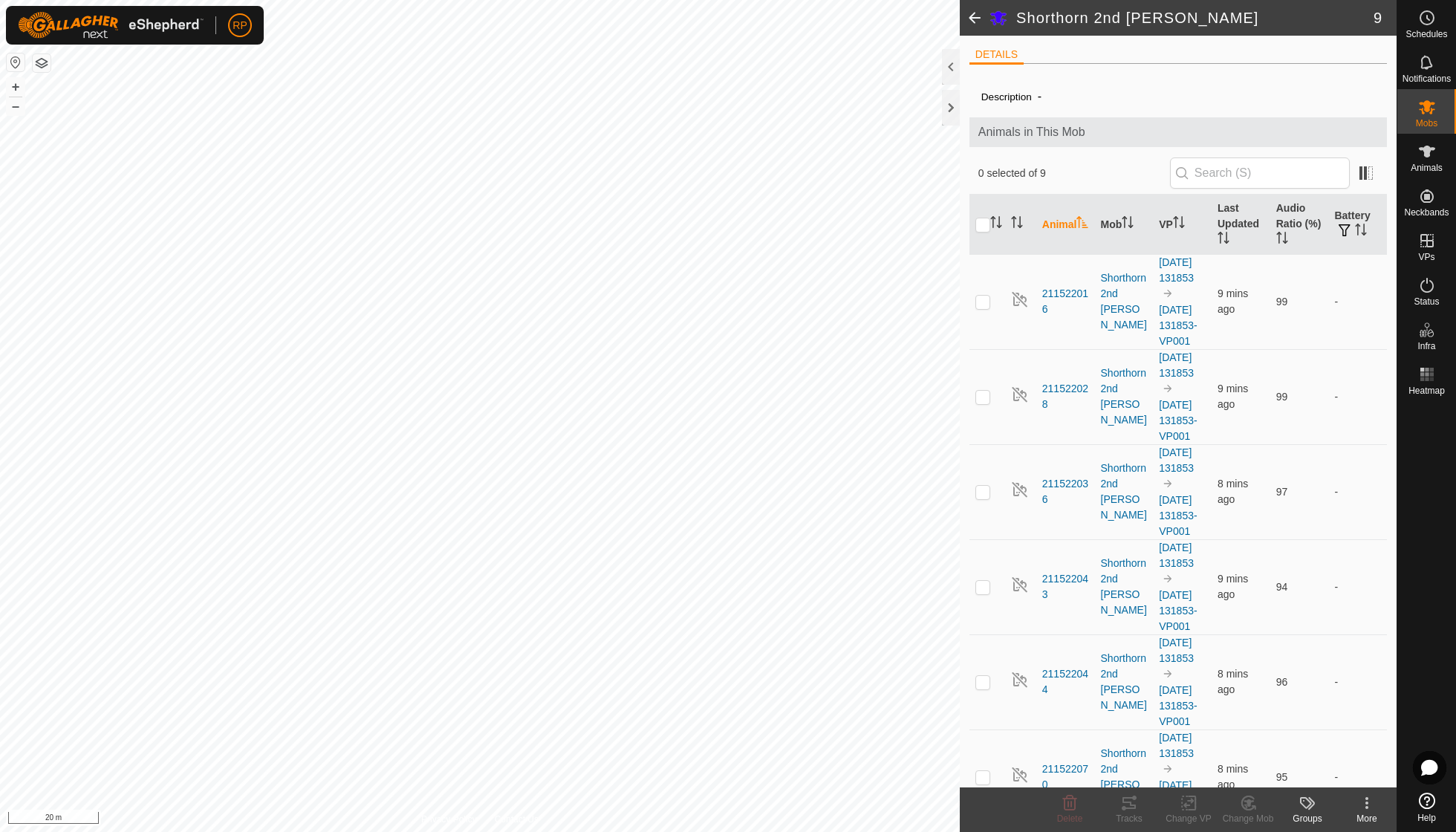
click at [1367, 813] on div "More" at bounding box center [1367, 819] width 60 height 13
click at [1345, 771] on link "Edit Mob Detail" at bounding box center [1319, 769] width 154 height 30
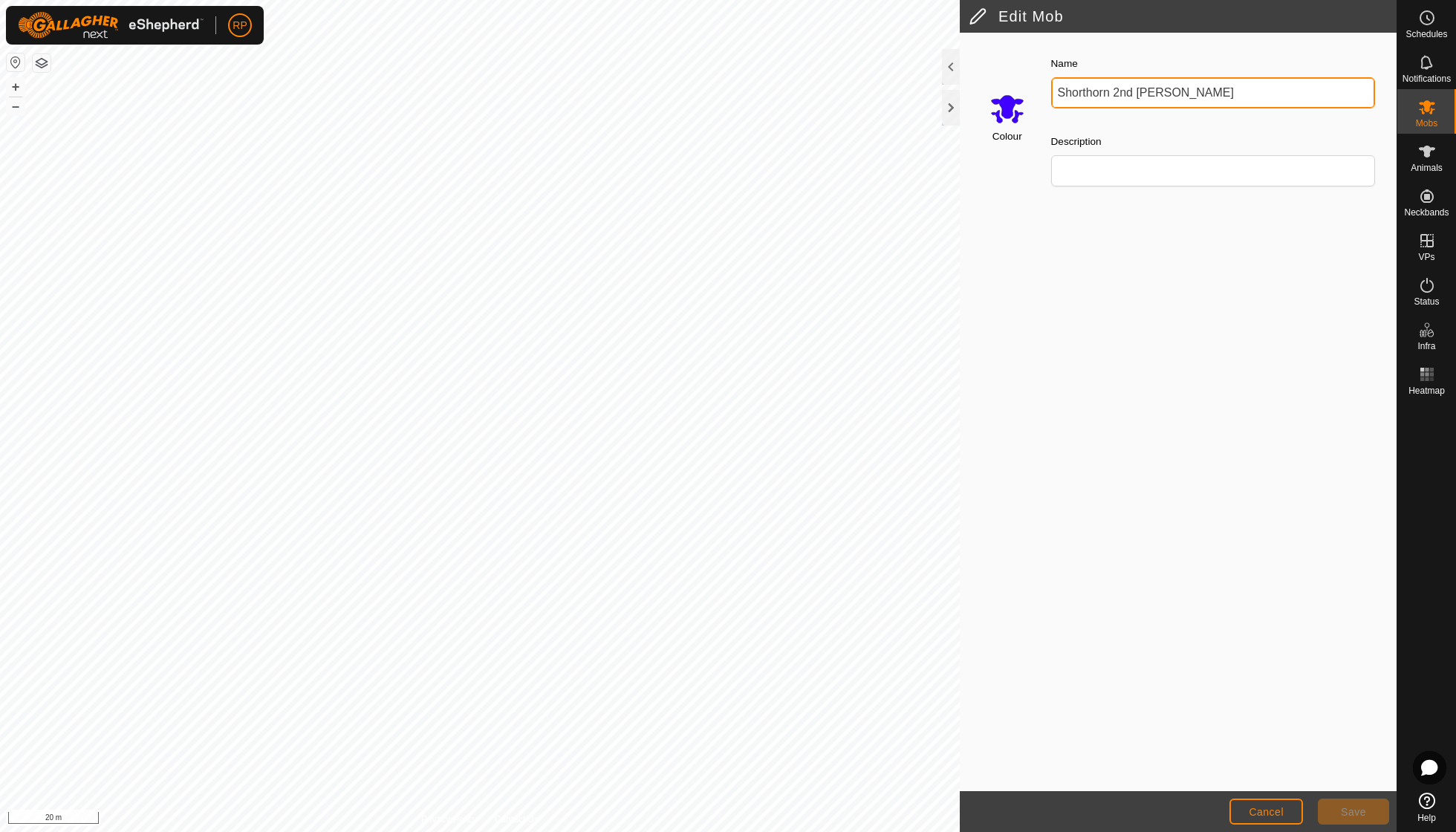
click at [1219, 86] on input "Shorthorn 2nd [PERSON_NAME]" at bounding box center [1213, 93] width 325 height 32
type input "Shorthorn 2nd calvers R Face"
click at [1356, 811] on span "Save" at bounding box center [1354, 812] width 25 height 12
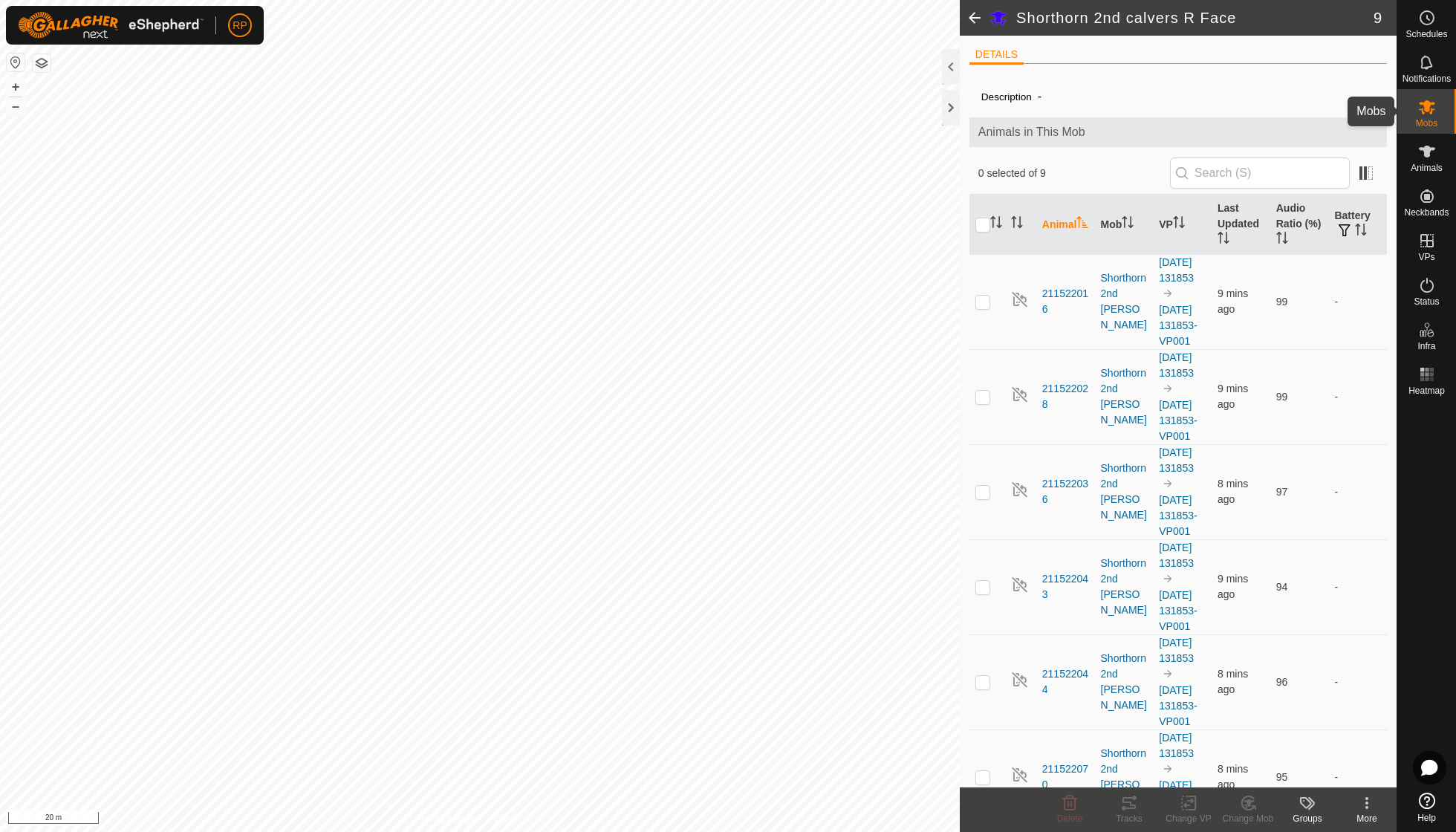
click at [1428, 114] on icon at bounding box center [1427, 106] width 17 height 17
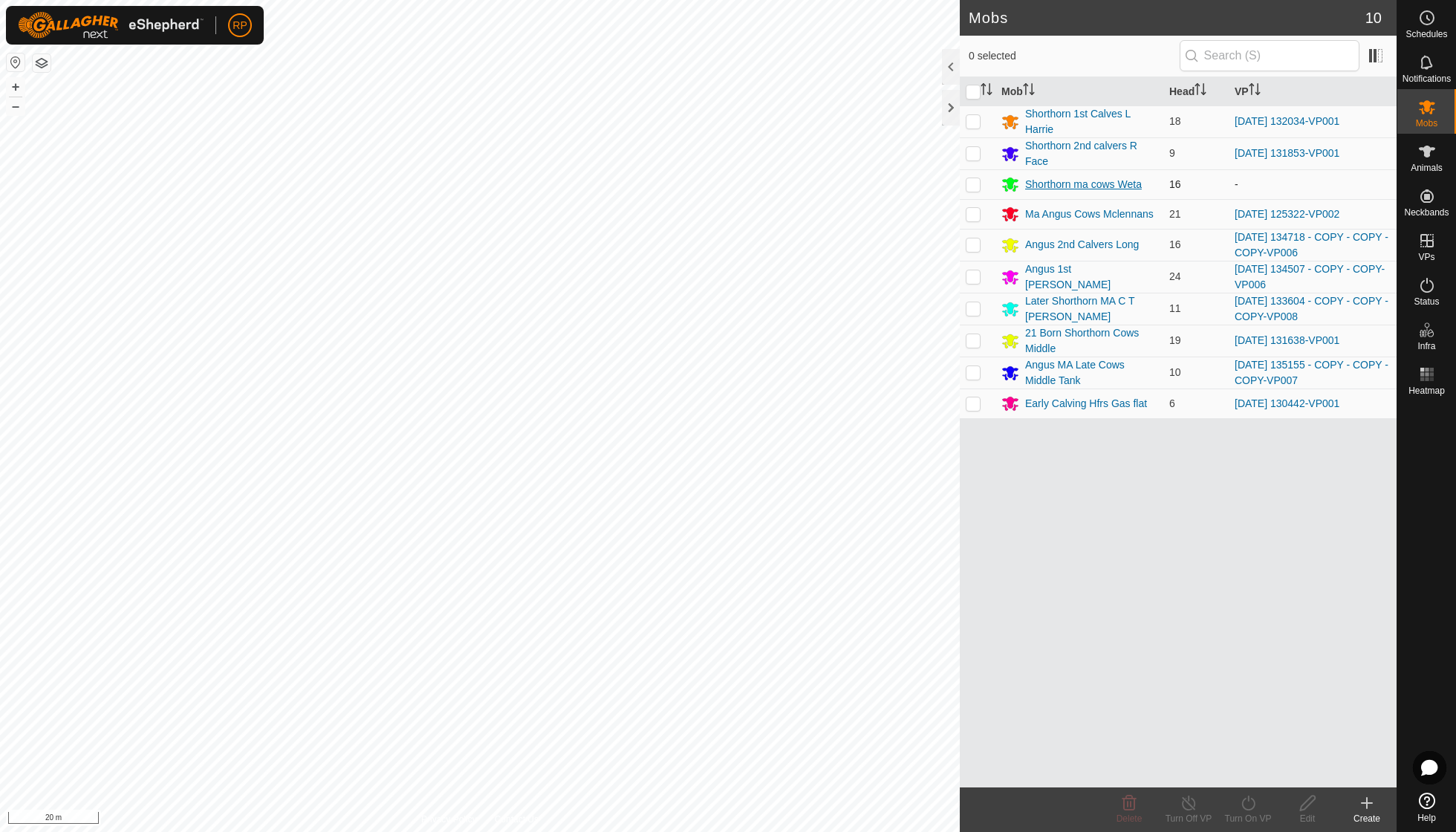
click at [1074, 184] on div "Shorthorn ma cows Weta" at bounding box center [1084, 184] width 116 height 16
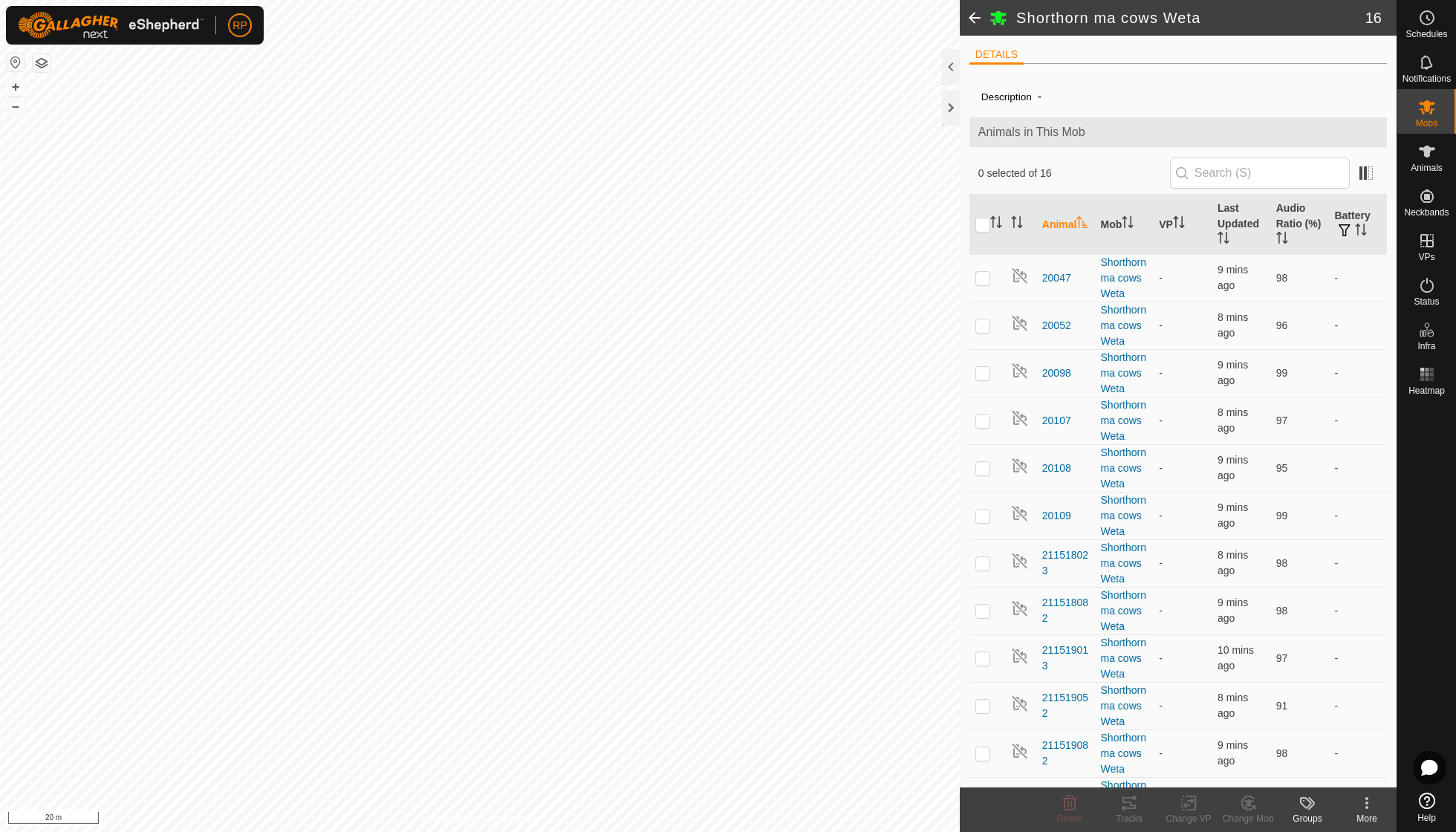
click at [1367, 807] on icon at bounding box center [1367, 808] width 3 height 3
click at [1330, 772] on link "Edit Mob Detail" at bounding box center [1319, 769] width 154 height 30
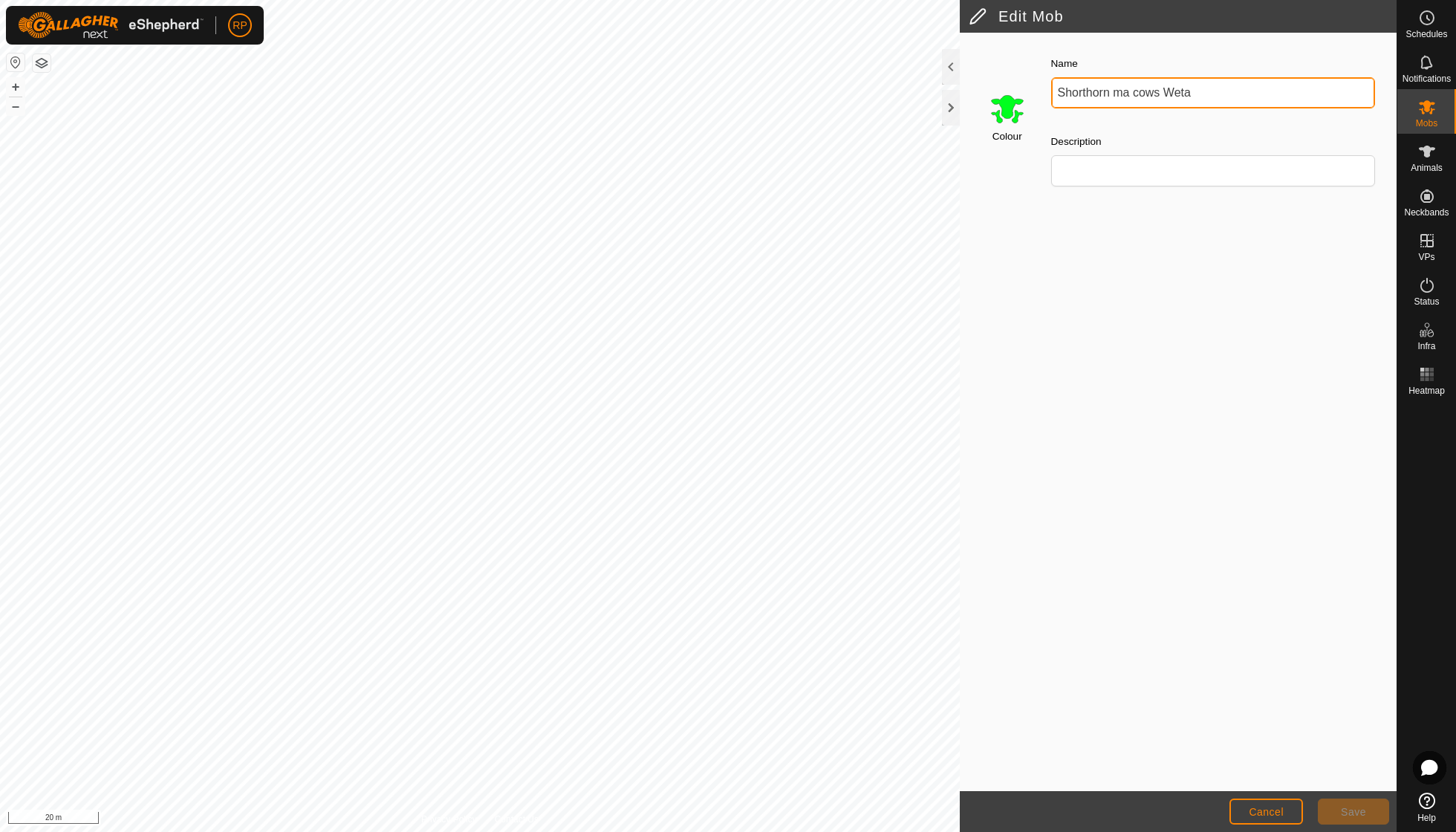
click at [1208, 95] on input "Shorthorn ma cows Weta" at bounding box center [1213, 93] width 325 height 32
type input "Shorthorn ma cows Rua"
click at [1352, 814] on span "Save" at bounding box center [1354, 812] width 25 height 12
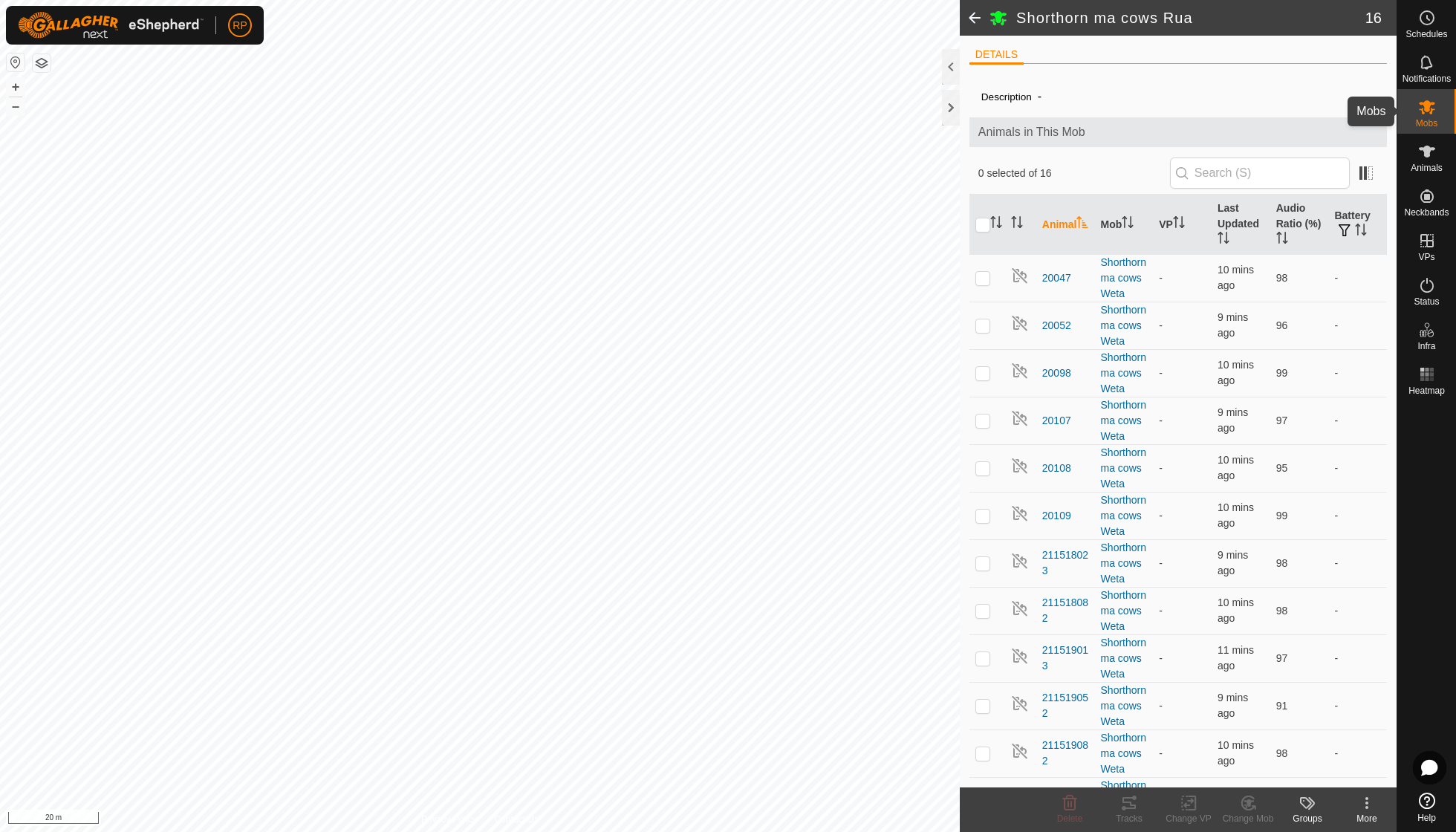
click at [1419, 116] on es-mob-svg-icon at bounding box center [1427, 107] width 27 height 24
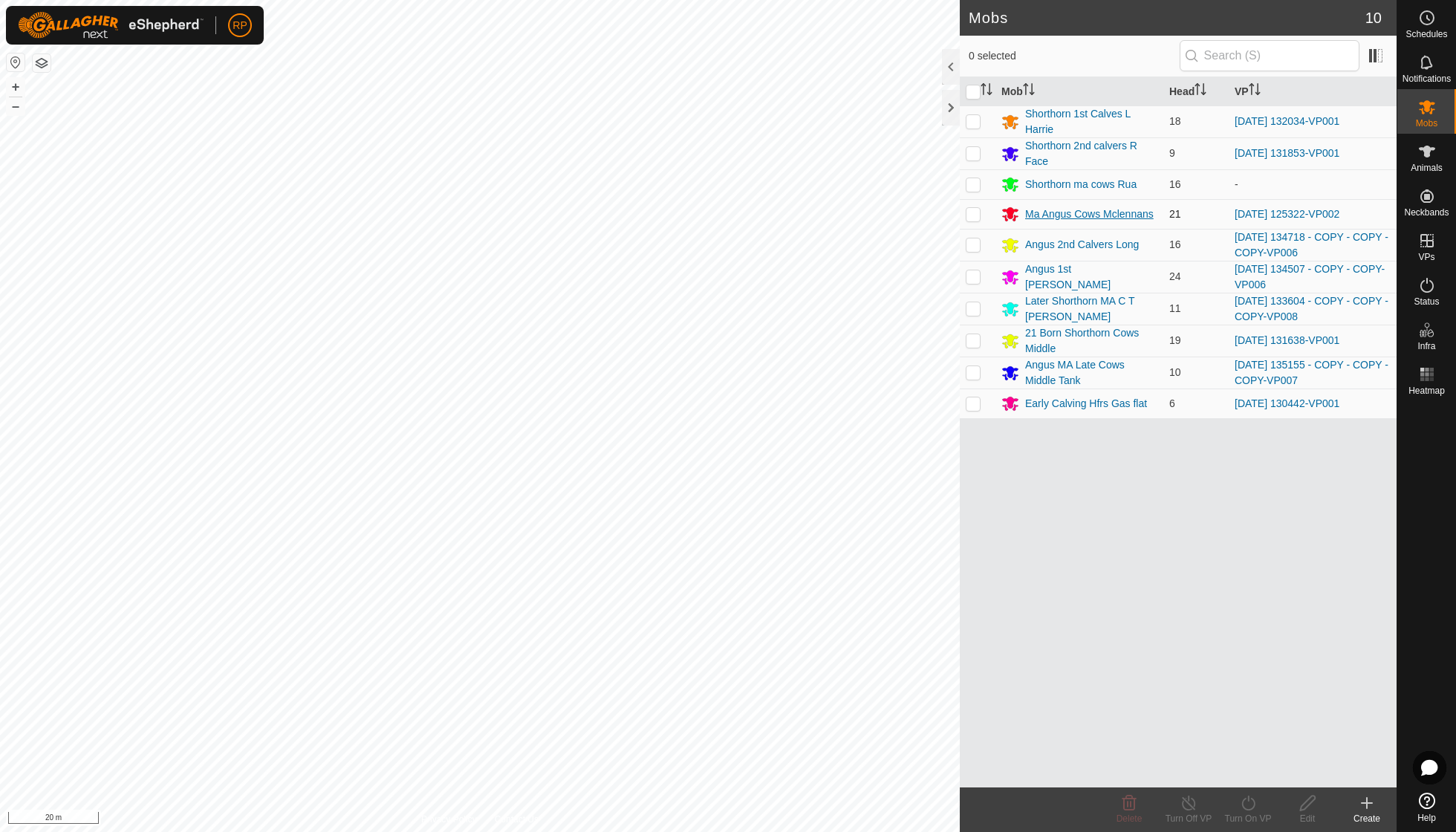
click at [1082, 214] on div "Ma Angus Cows Mclennans" at bounding box center [1090, 214] width 129 height 16
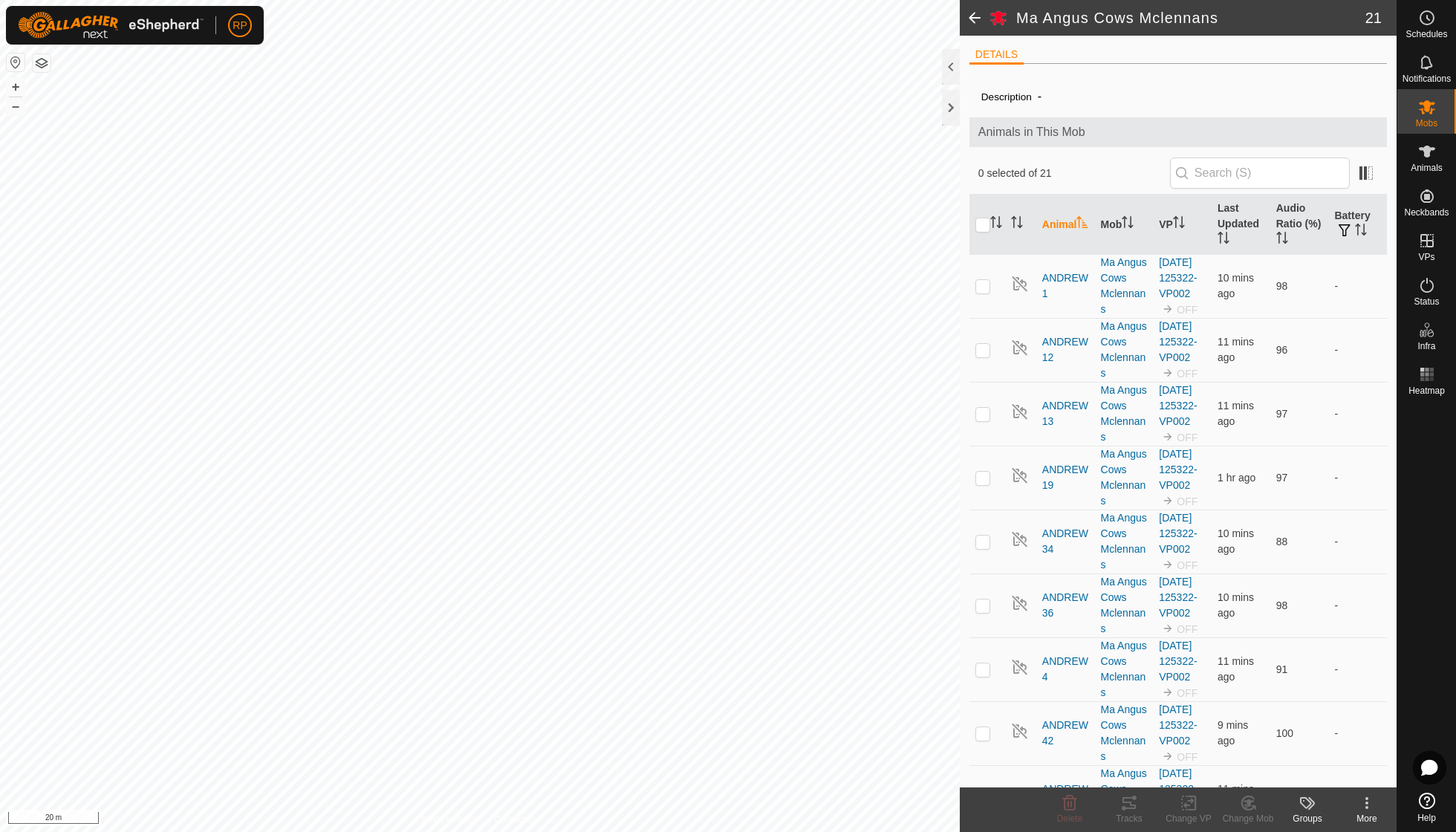
click at [1367, 800] on icon at bounding box center [1367, 799] width 3 height 3
click at [1345, 764] on link "Edit Mob Detail" at bounding box center [1319, 769] width 154 height 30
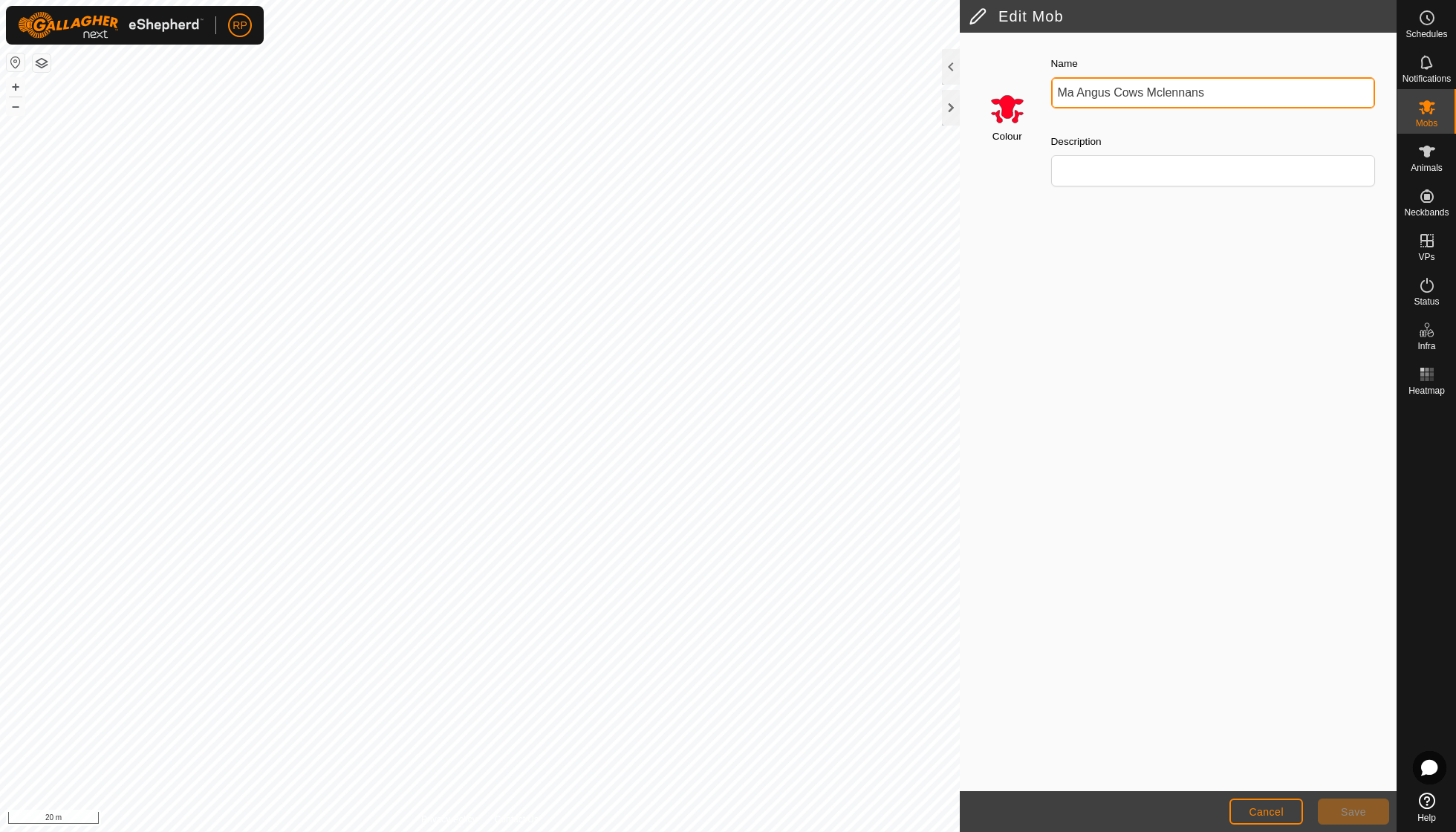
click at [1219, 95] on input "Ma Angus Cows Mclennans" at bounding box center [1213, 93] width 325 height 32
type input "Ma Angus Cows Totoro Lane"
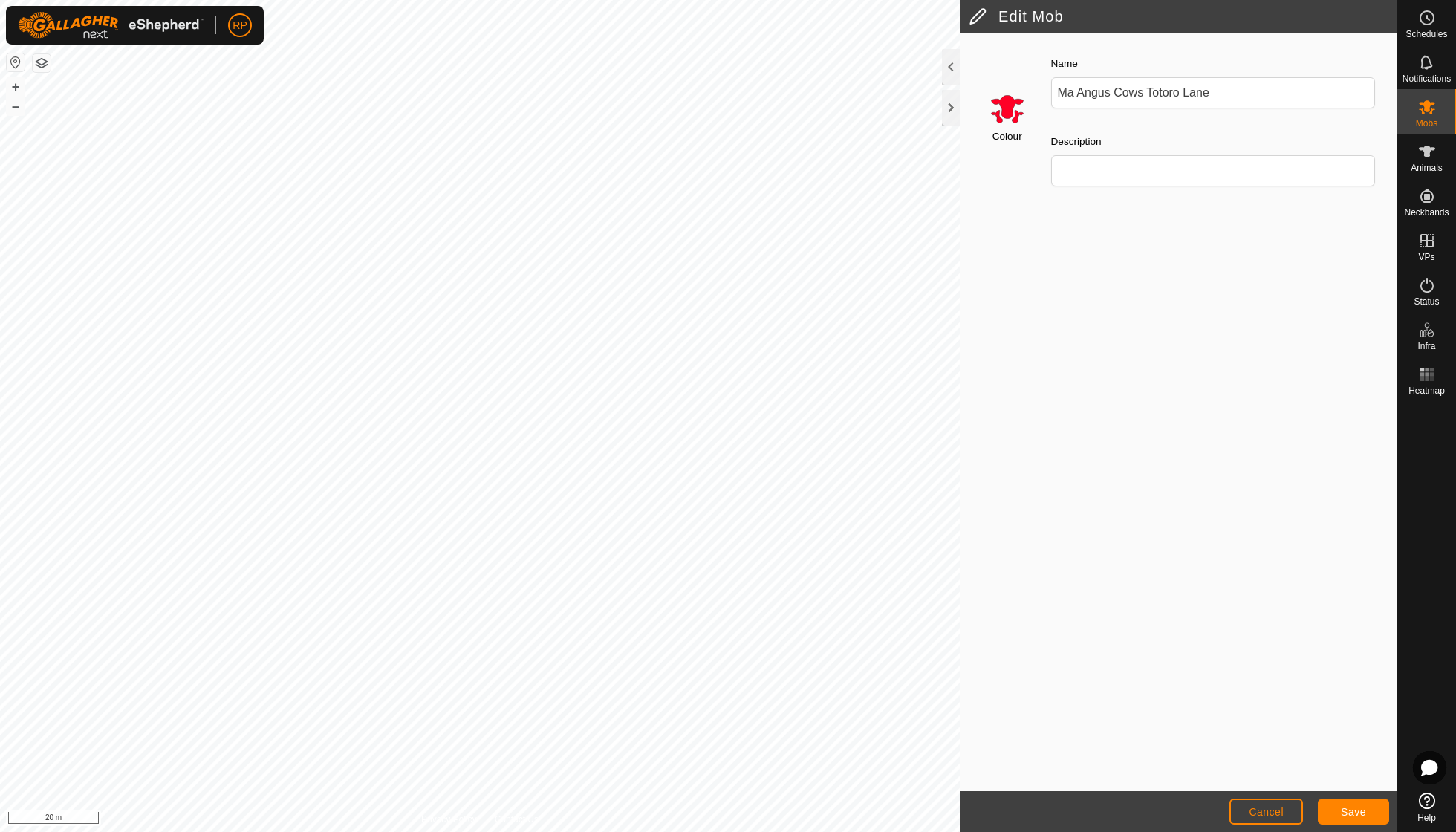
click at [1346, 808] on span "Save" at bounding box center [1354, 812] width 25 height 12
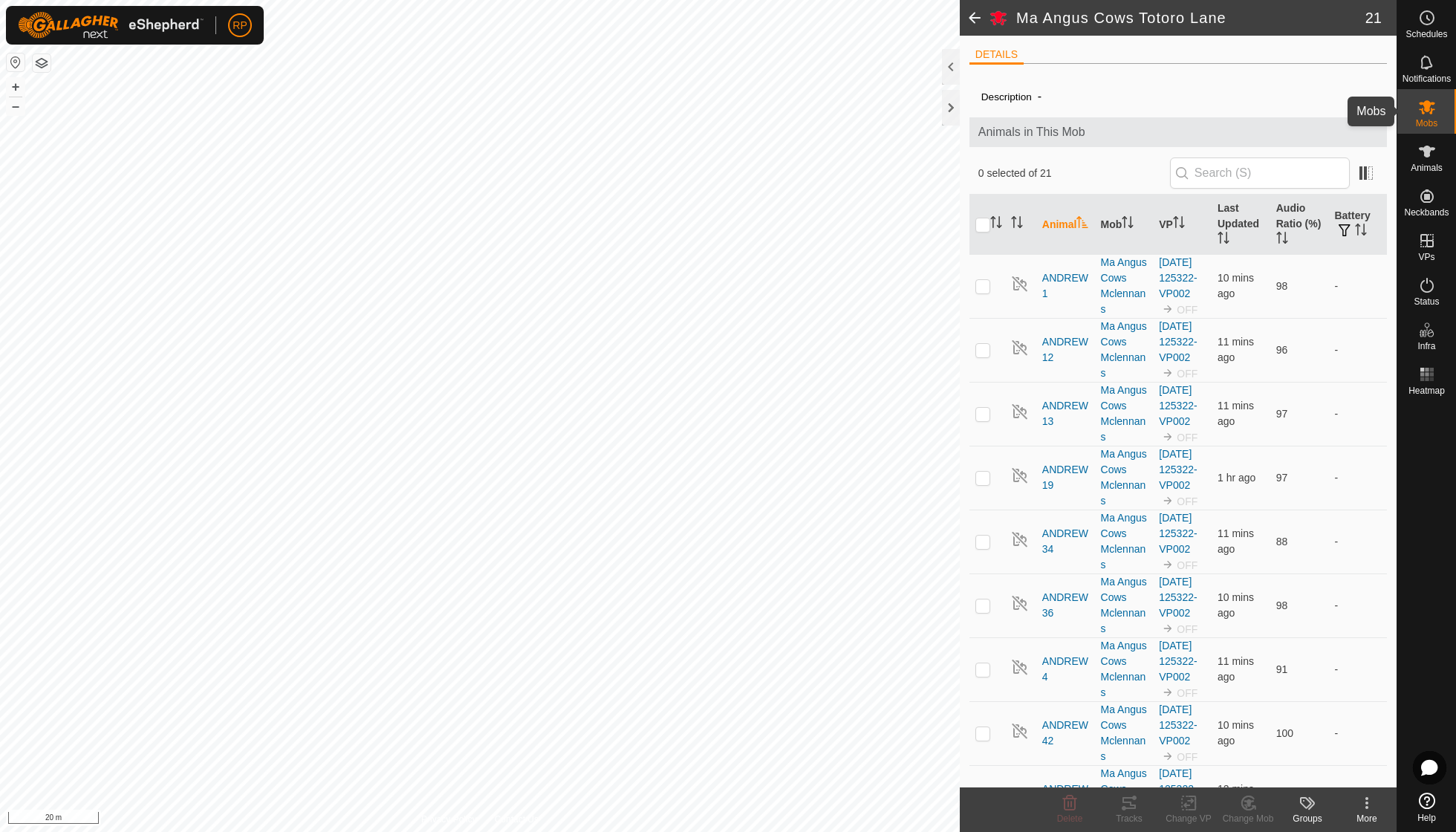
click at [1424, 110] on icon at bounding box center [1427, 106] width 17 height 17
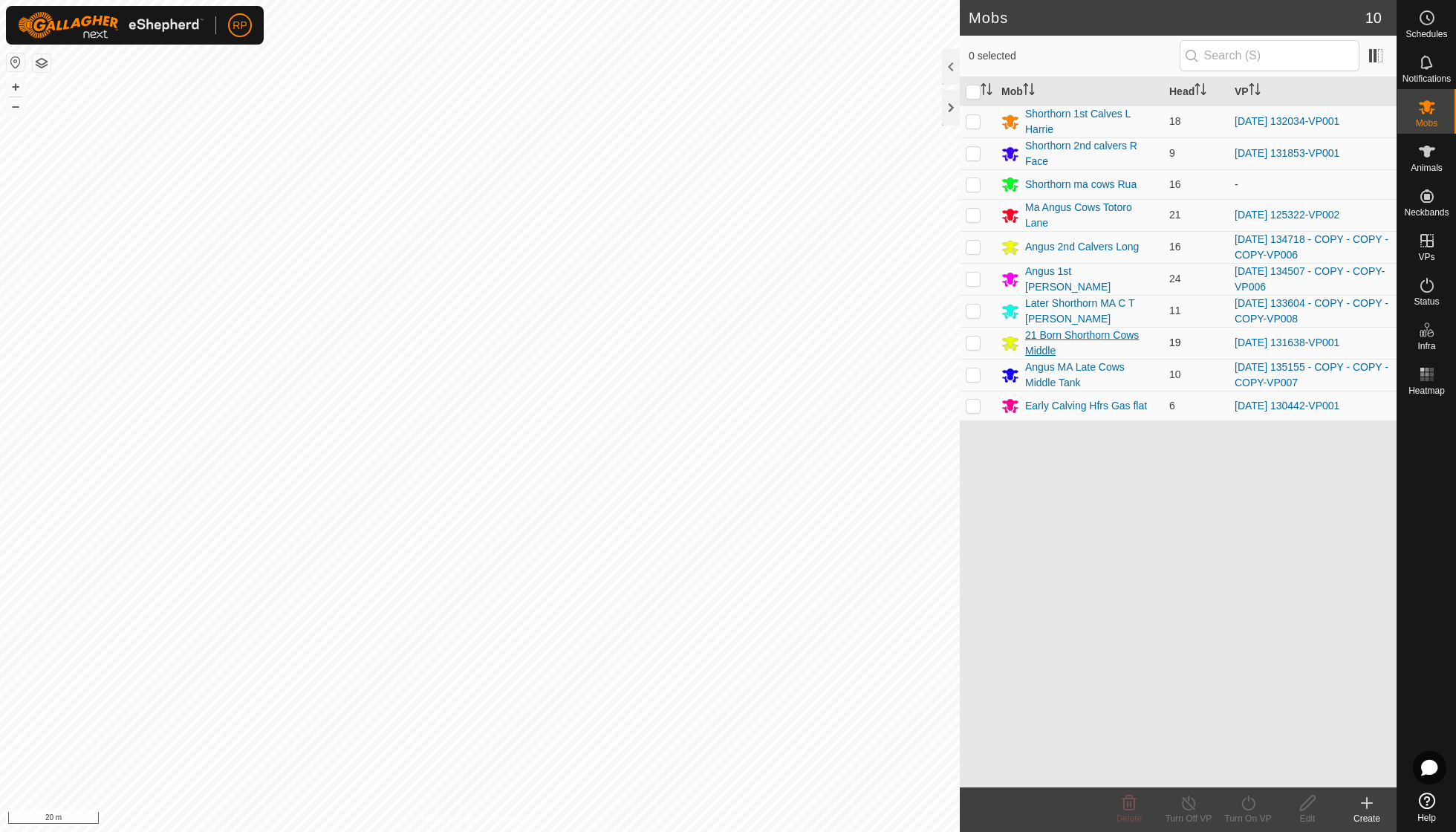
click at [1106, 328] on div "21 Born Shorthorn Cows Middle" at bounding box center [1091, 344] width 132 height 32
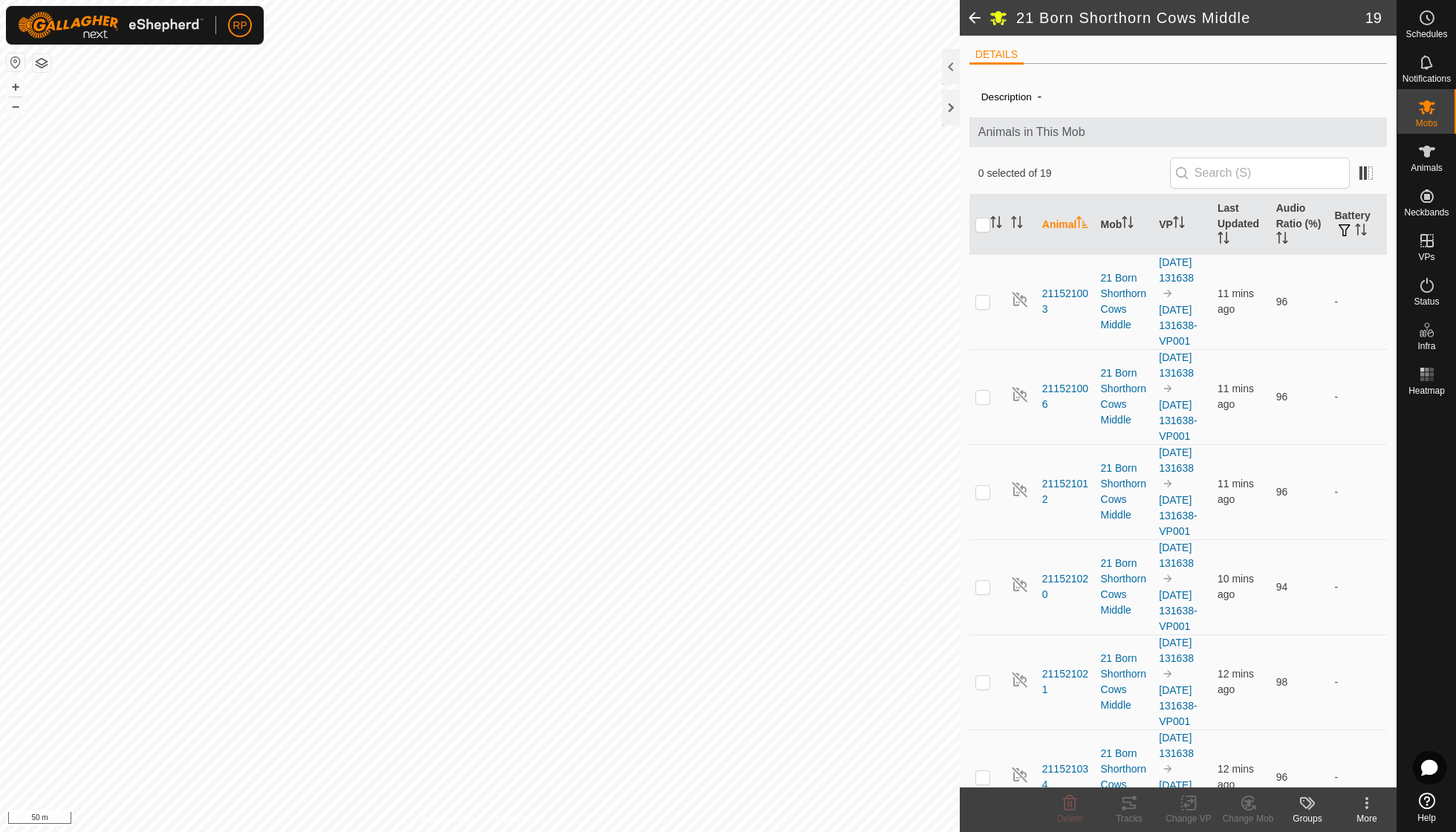
click at [1368, 800] on icon at bounding box center [1366, 802] width 17 height 17
click at [1336, 764] on link "Edit Mob Detail" at bounding box center [1319, 769] width 154 height 30
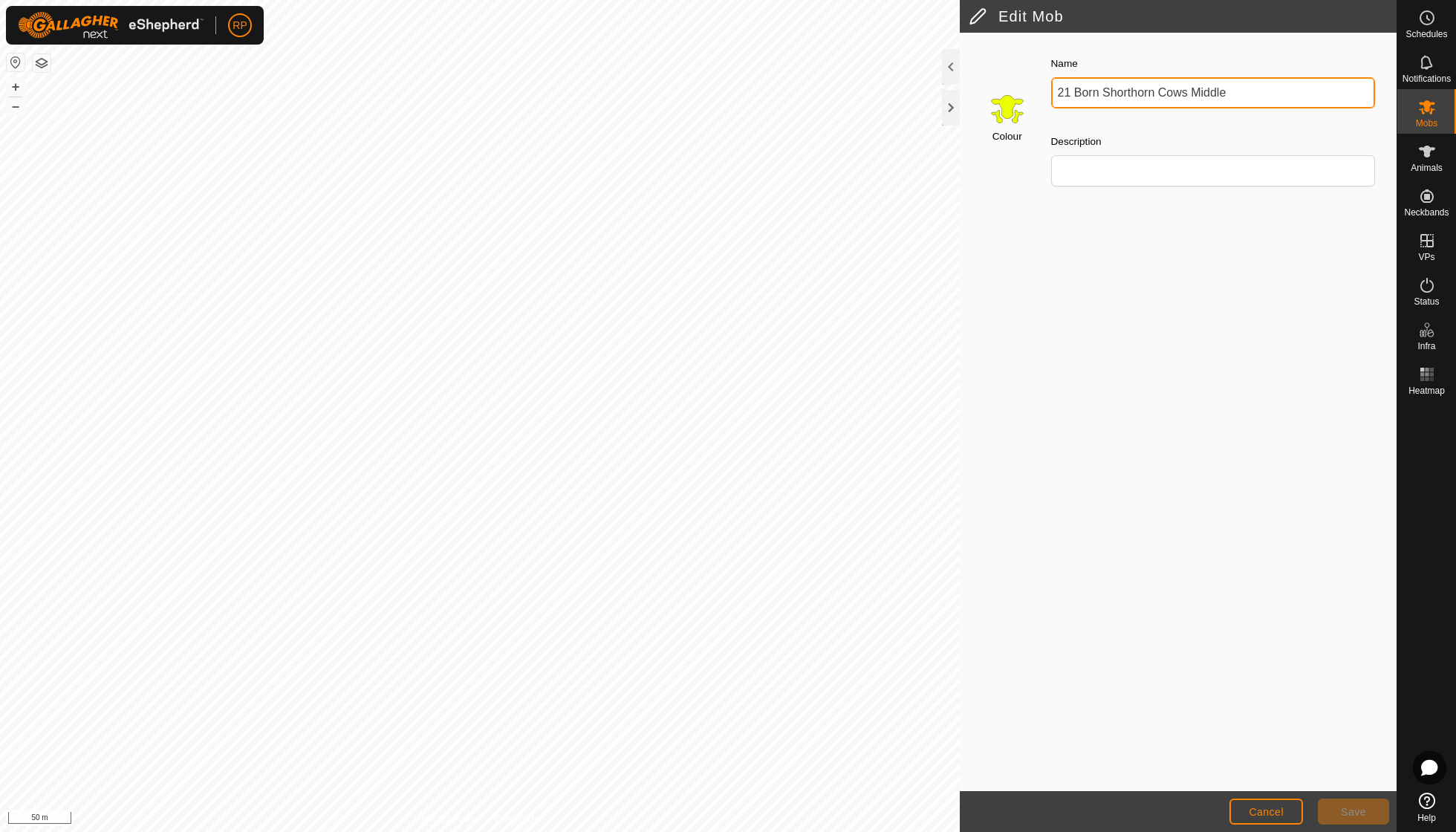
click at [1228, 95] on input "21 Born Shorthorn Cows Middle" at bounding box center [1213, 93] width 325 height 32
type input "2"
click at [1076, 92] on input "21/22 Early shorthorns cottage" at bounding box center [1213, 93] width 325 height 32
type input "21-22 Early shorthorns cottage"
click at [1353, 813] on span "Save" at bounding box center [1354, 812] width 25 height 12
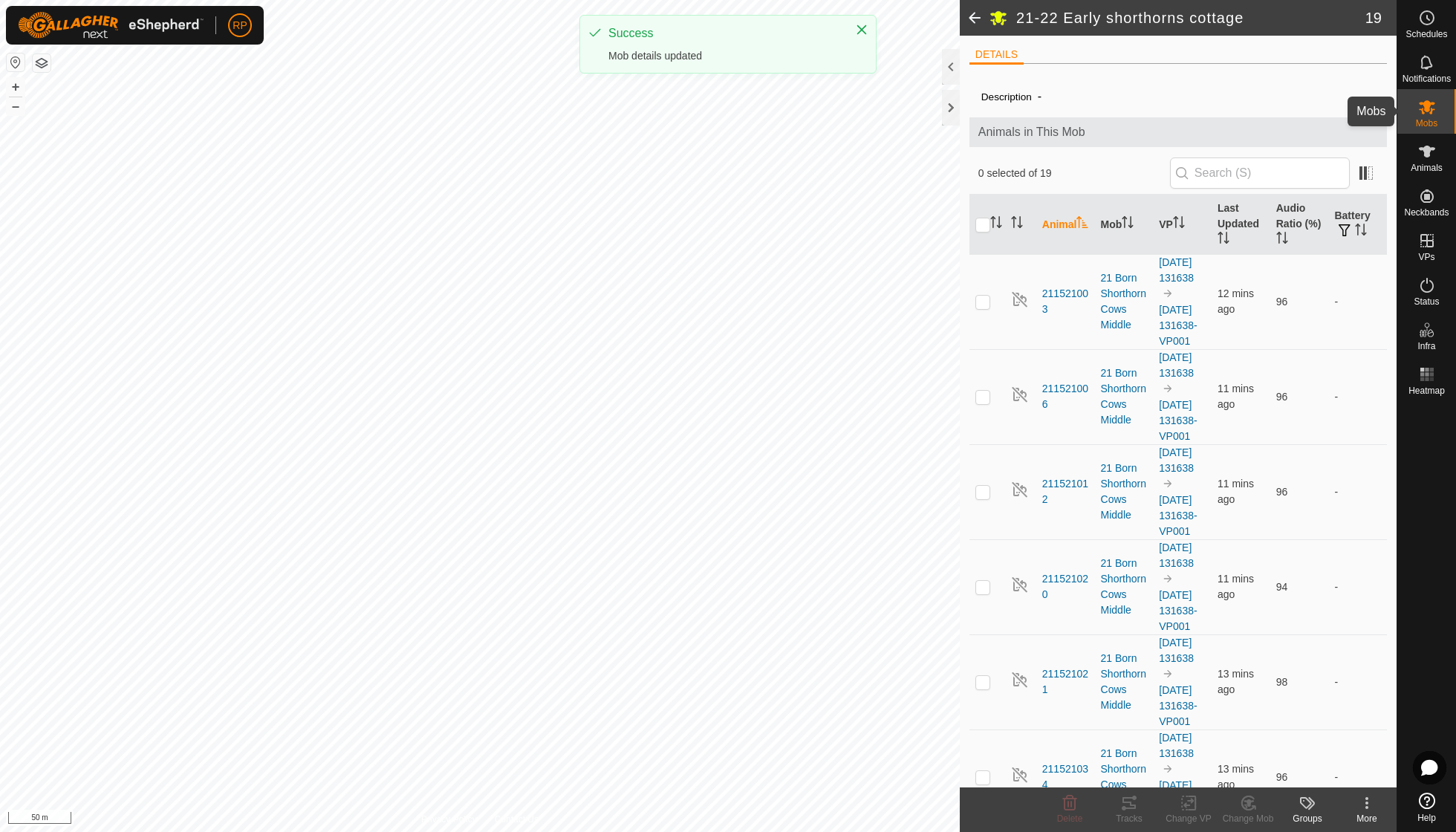
click at [1419, 113] on icon at bounding box center [1427, 106] width 17 height 17
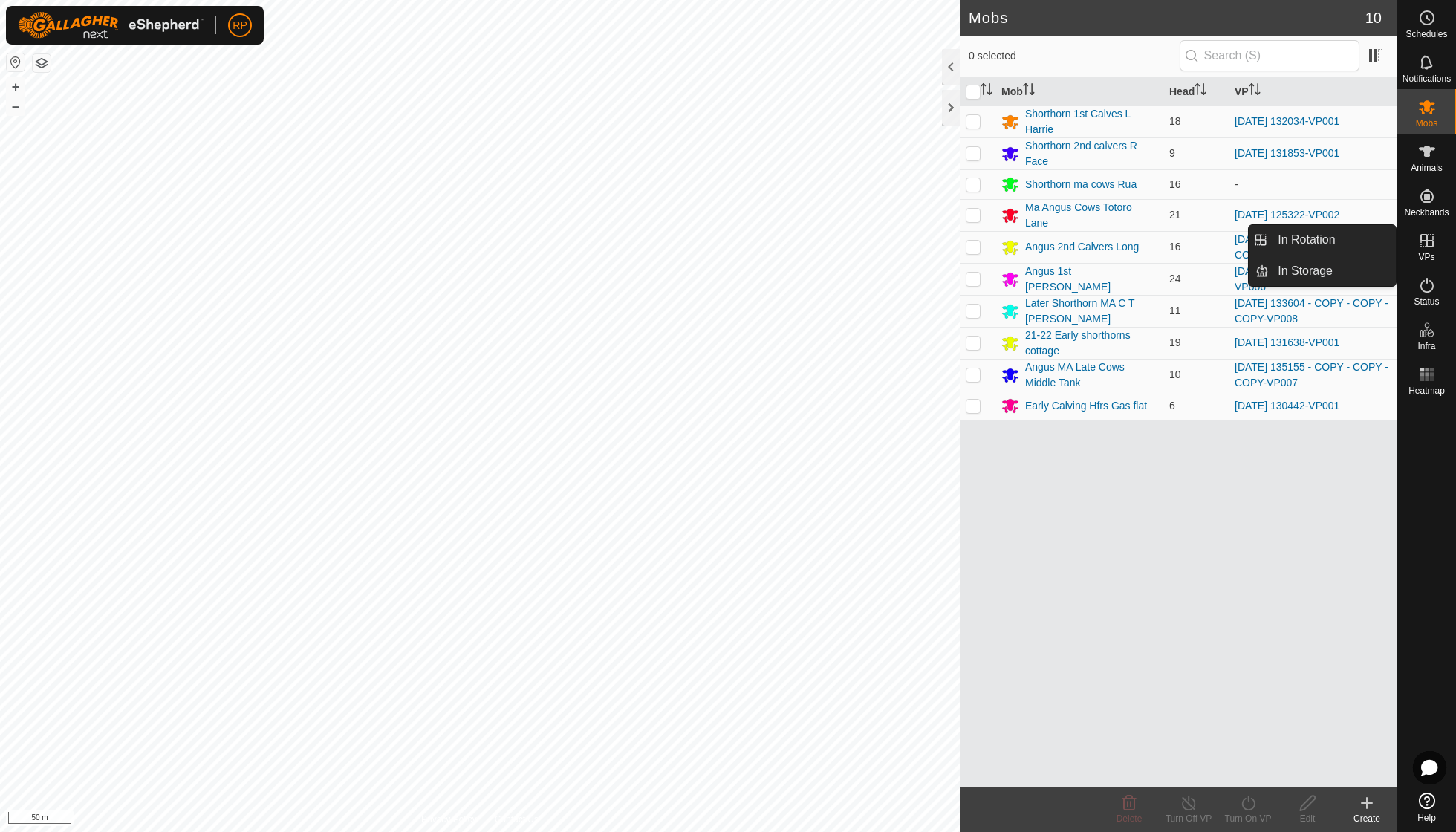
click at [1430, 247] on icon at bounding box center [1427, 240] width 17 height 17
click at [1345, 236] on link "In Rotation" at bounding box center [1332, 240] width 127 height 30
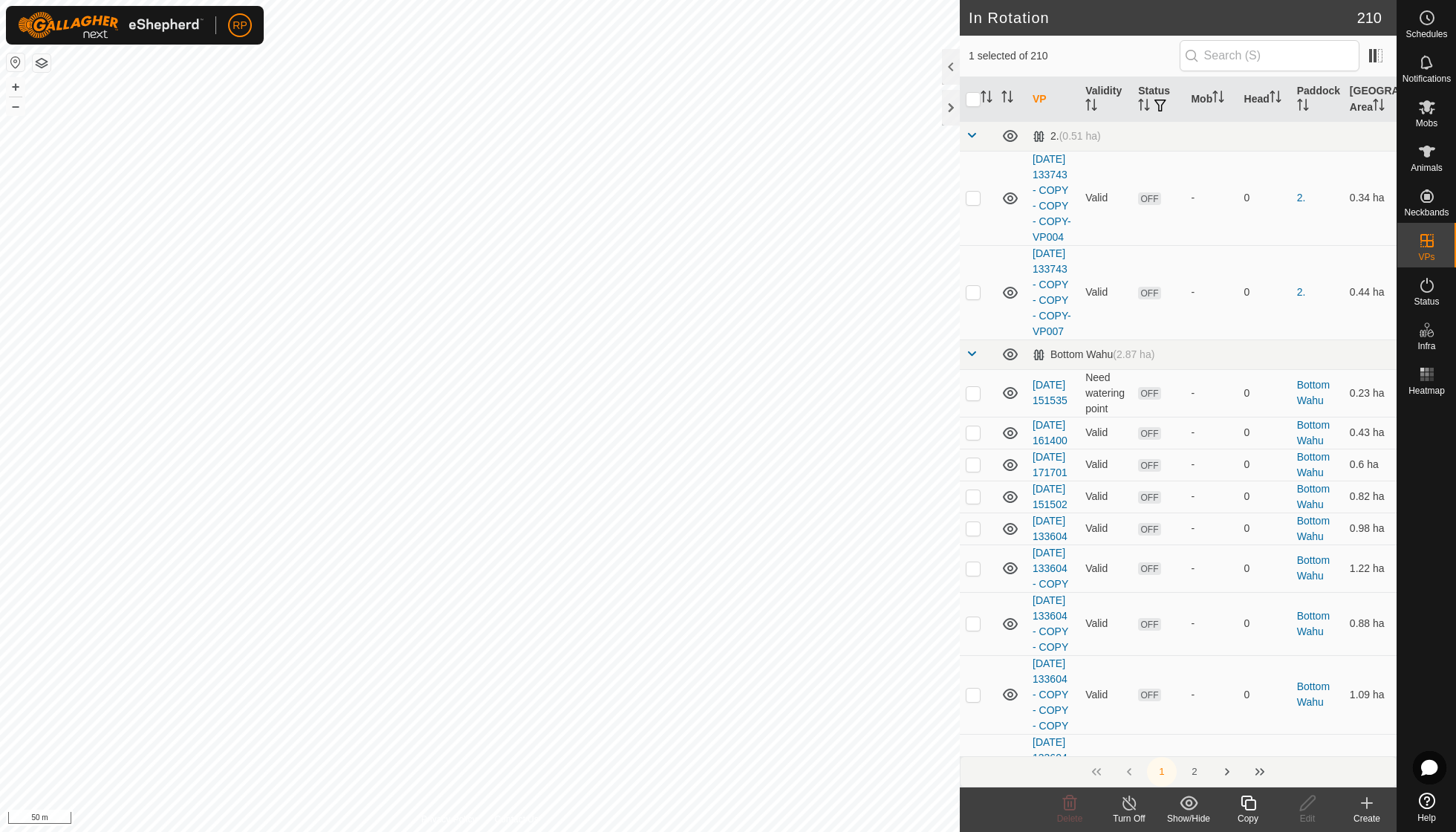
click at [1255, 805] on icon at bounding box center [1248, 803] width 15 height 15
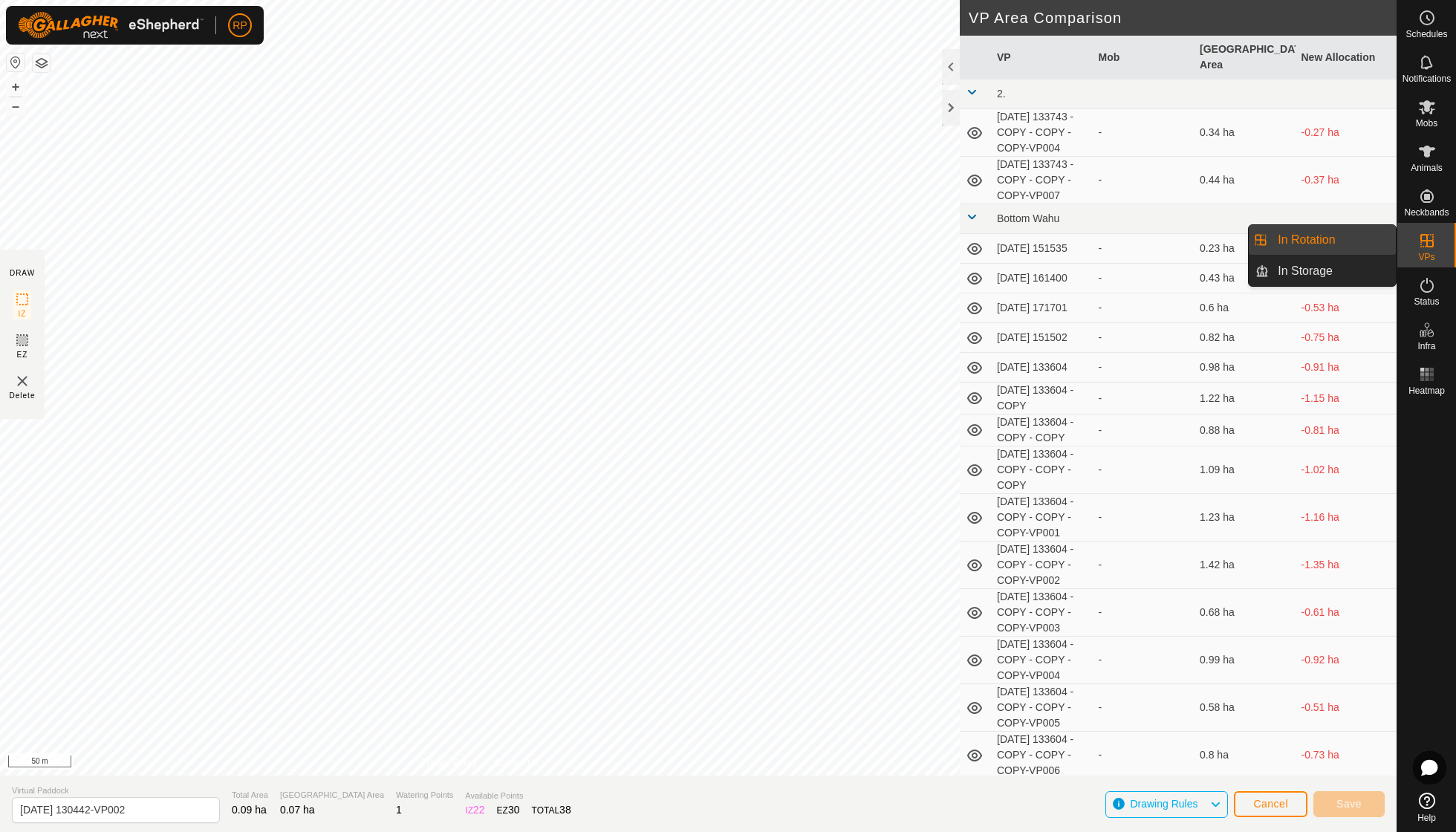
click at [1429, 248] on icon at bounding box center [1427, 240] width 17 height 17
click at [1254, 798] on span "Cancel" at bounding box center [1271, 804] width 35 height 12
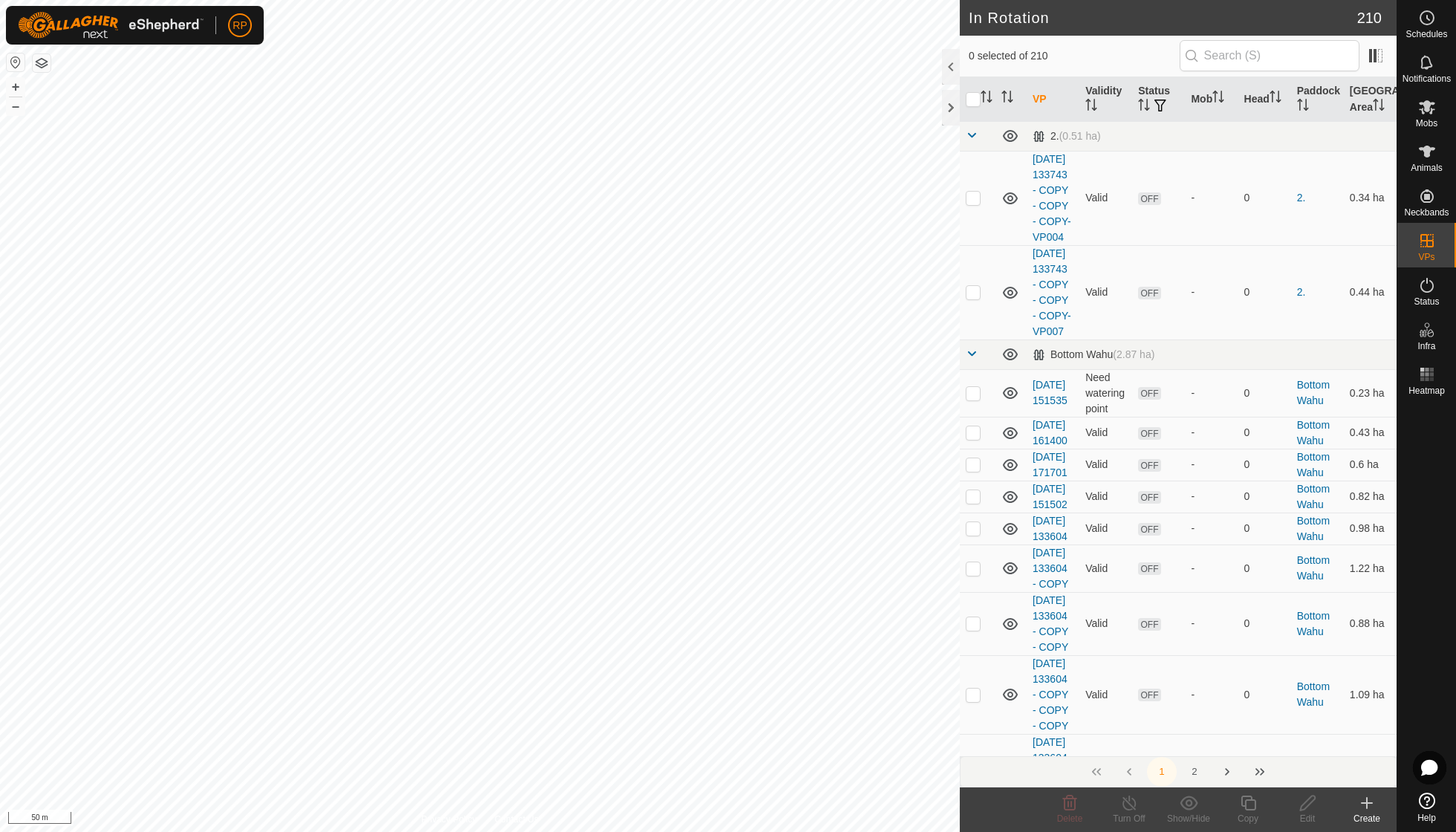
click at [1367, 800] on icon at bounding box center [1367, 803] width 0 height 11
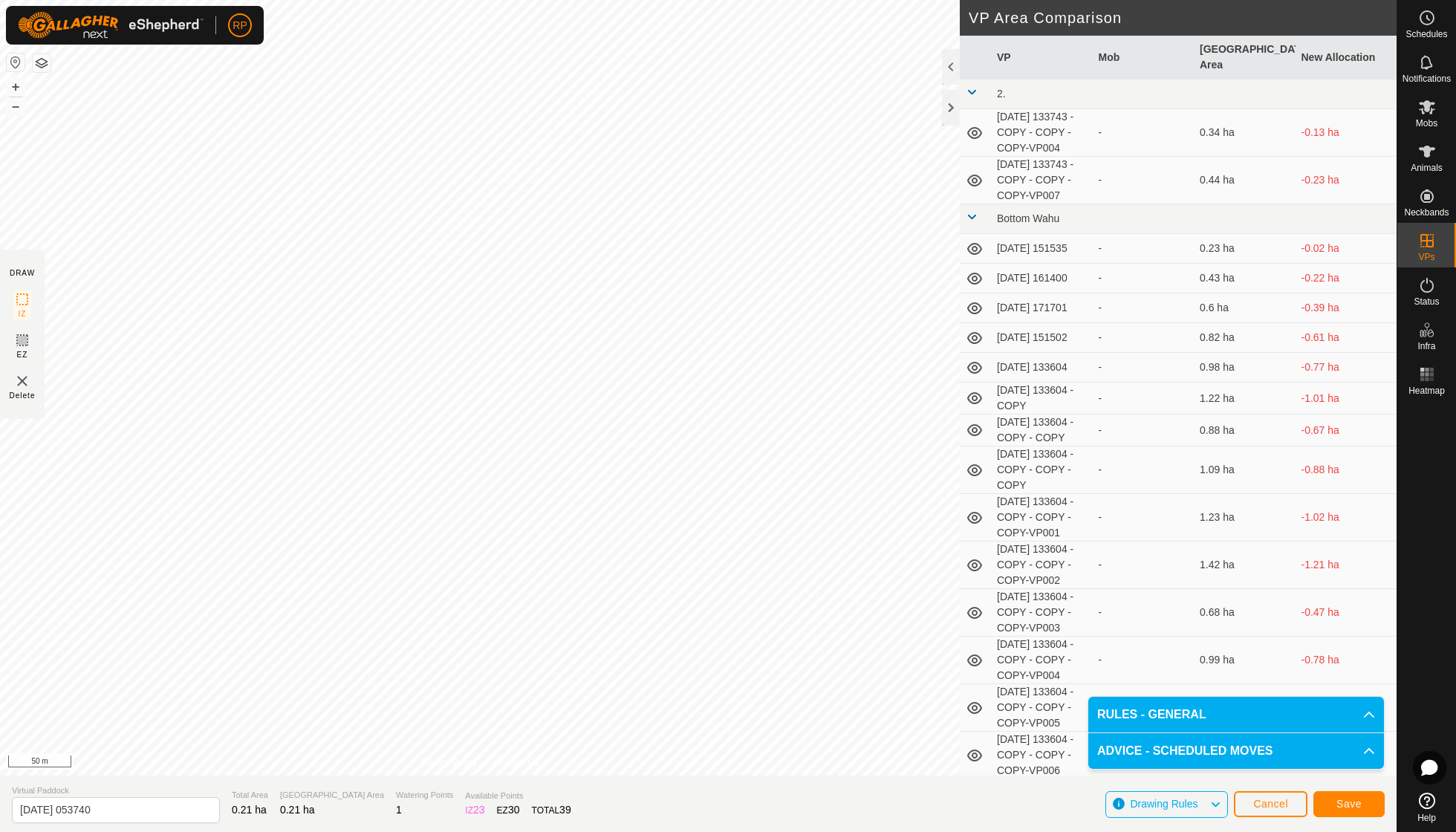
click at [1350, 808] on span "Save" at bounding box center [1349, 804] width 25 height 12
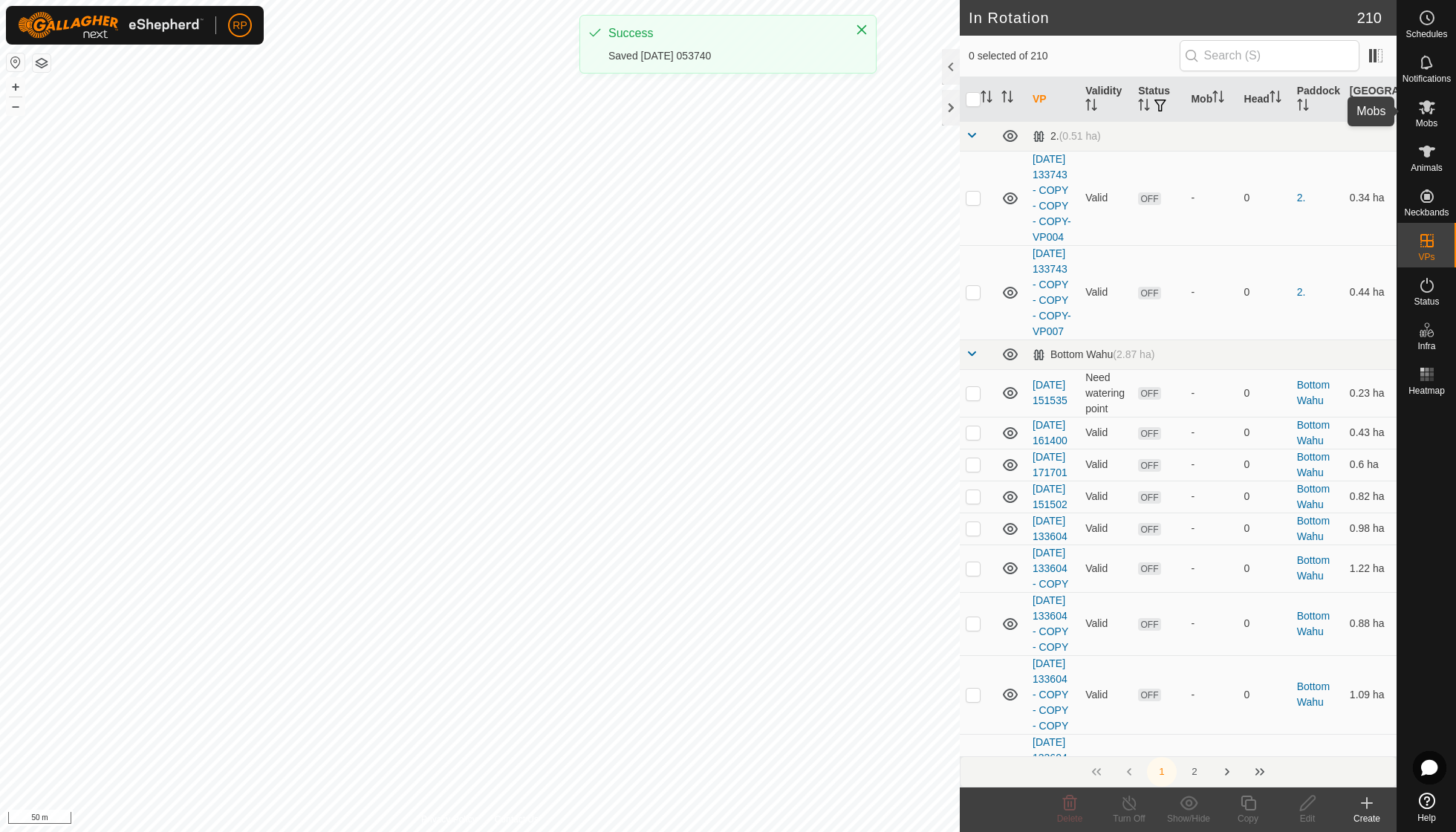
click at [1433, 109] on icon at bounding box center [1428, 107] width 17 height 14
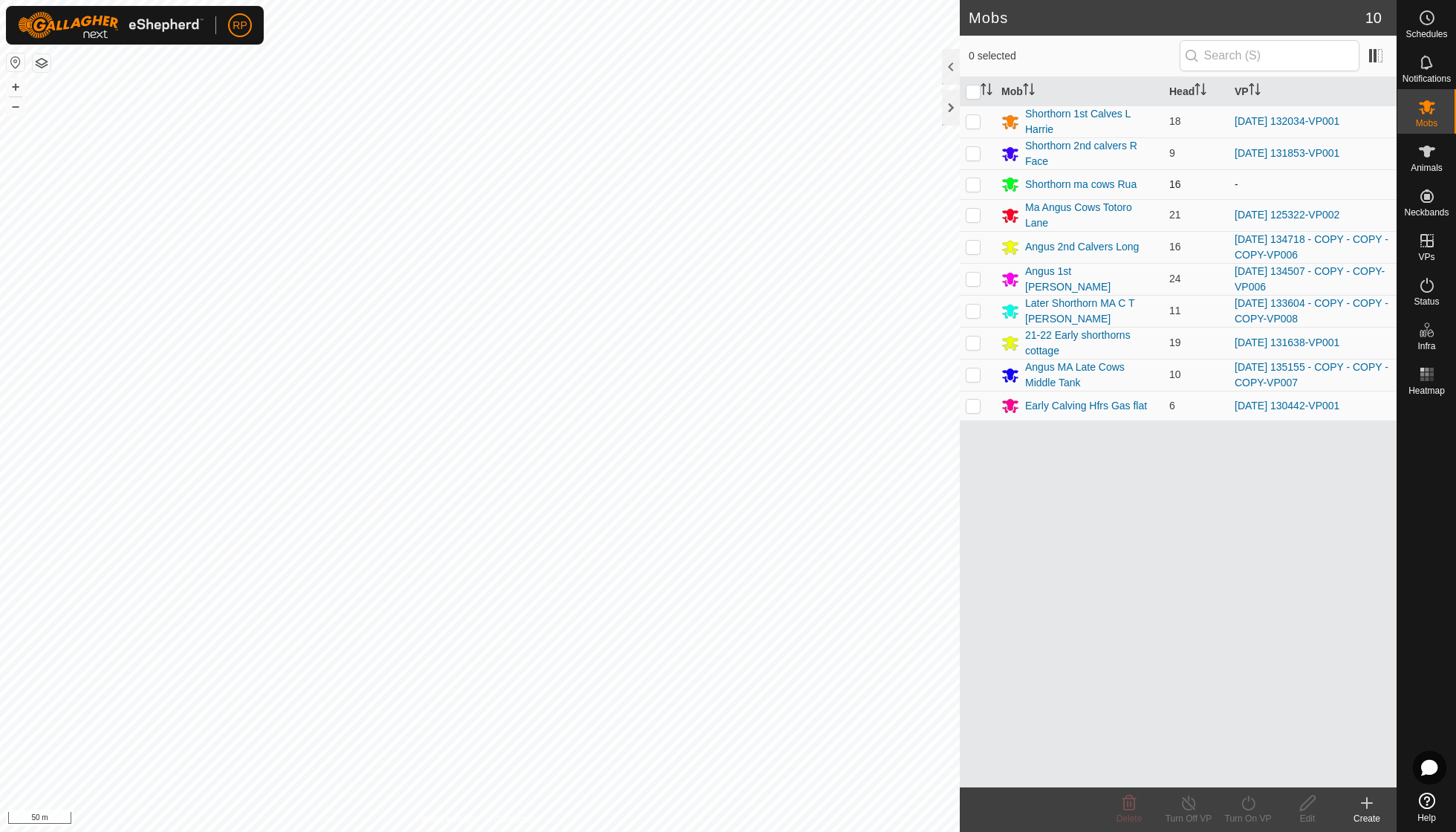
click at [973, 184] on p-checkbox at bounding box center [973, 184] width 15 height 12
checkbox input "true"
click at [1245, 796] on icon at bounding box center [1248, 802] width 18 height 17
click at [1263, 770] on link "Now" at bounding box center [1292, 770] width 147 height 30
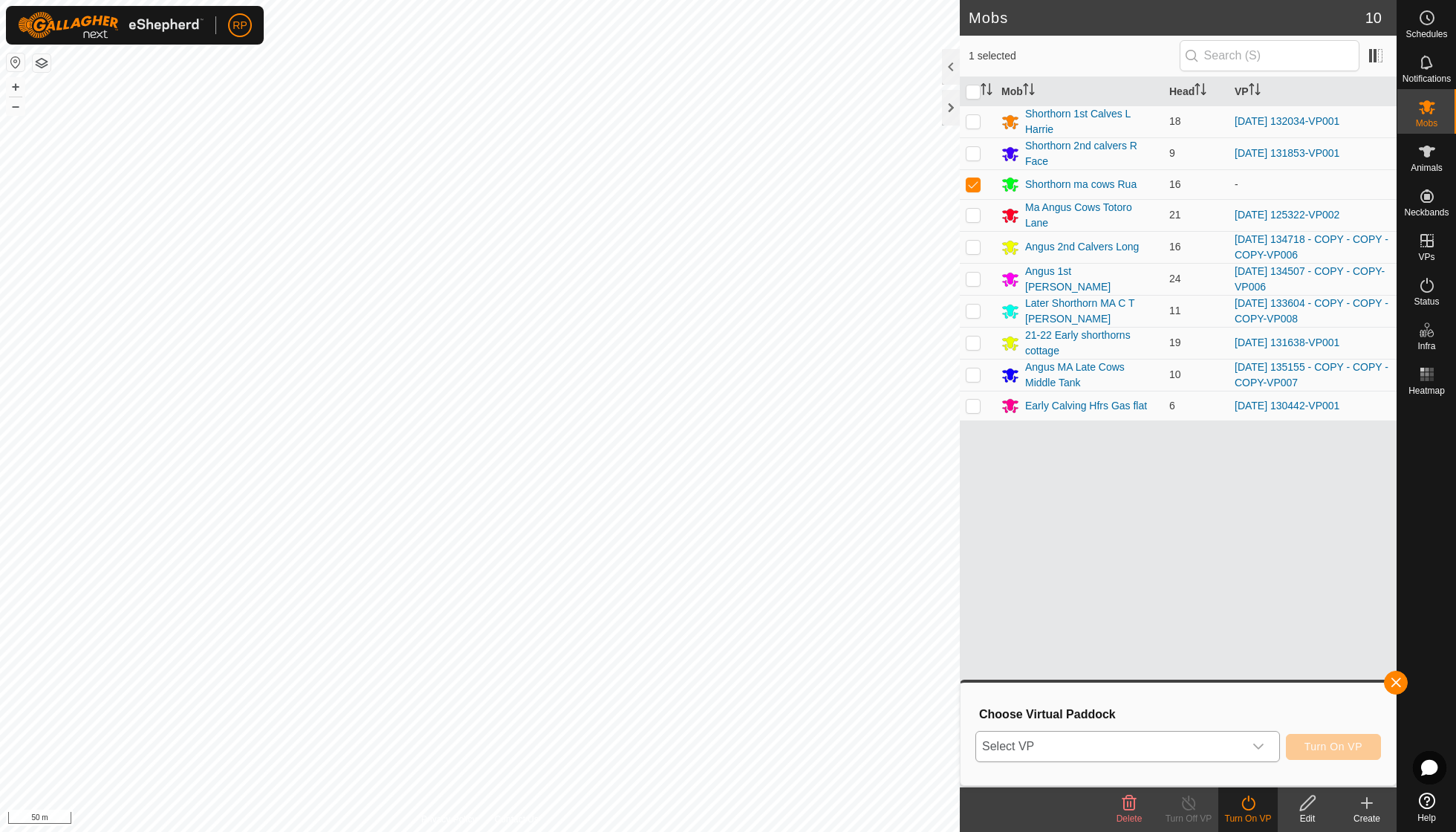
click at [1257, 743] on icon "dropdown trigger" at bounding box center [1258, 746] width 12 height 12
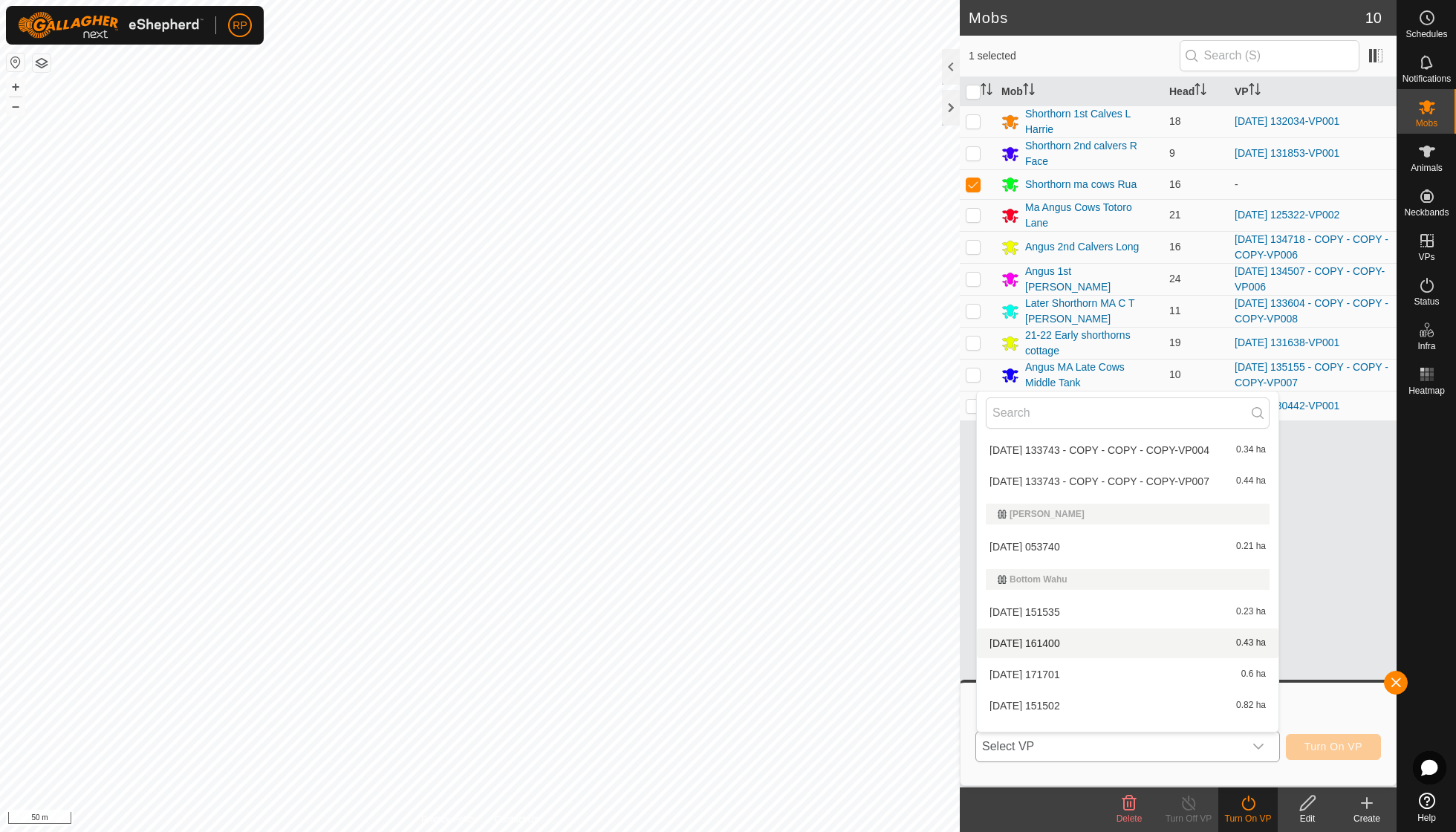
scroll to position [46, 0]
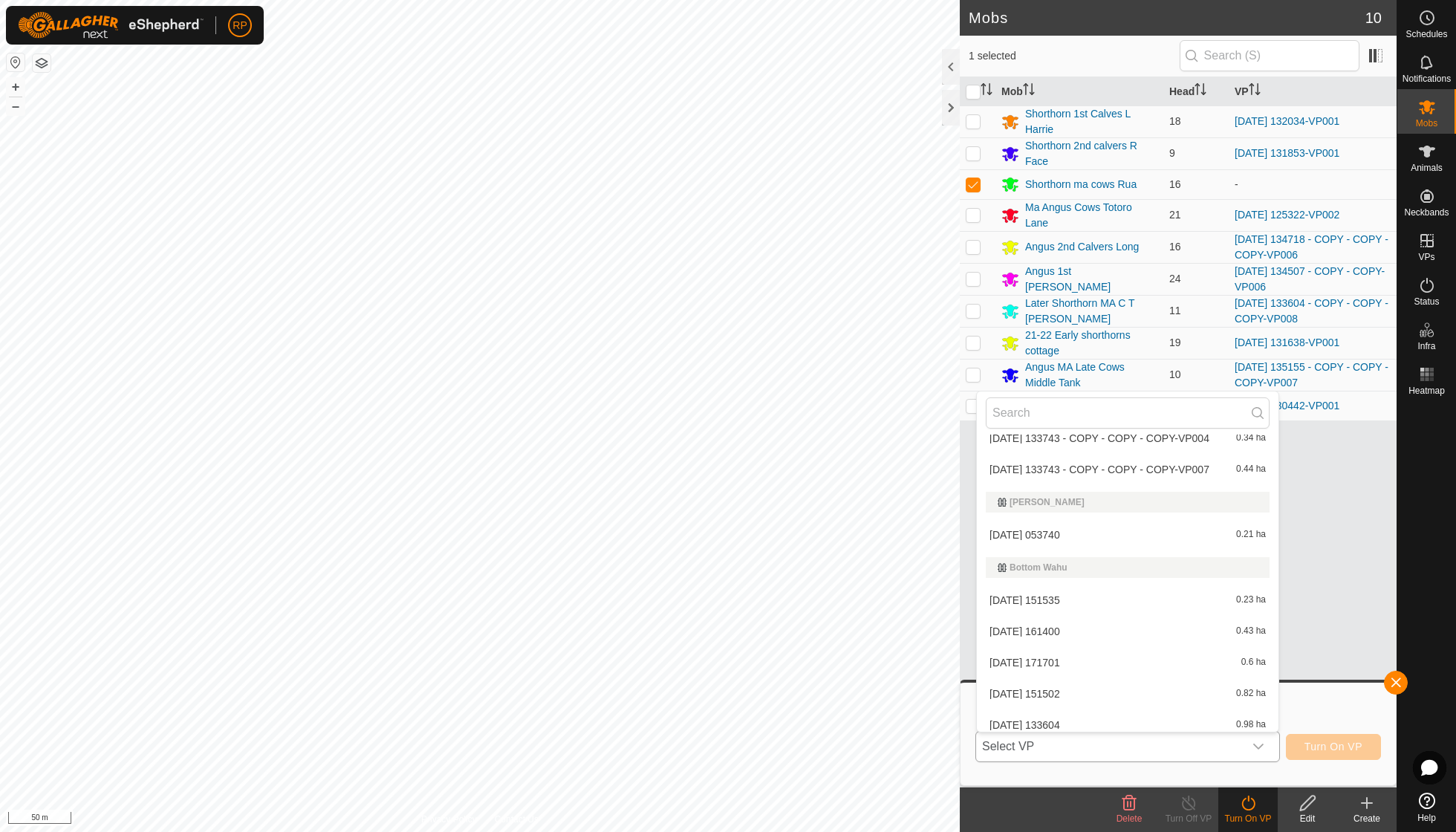
click at [1080, 532] on li "[DATE] 053740 0.21 ha" at bounding box center [1127, 535] width 301 height 30
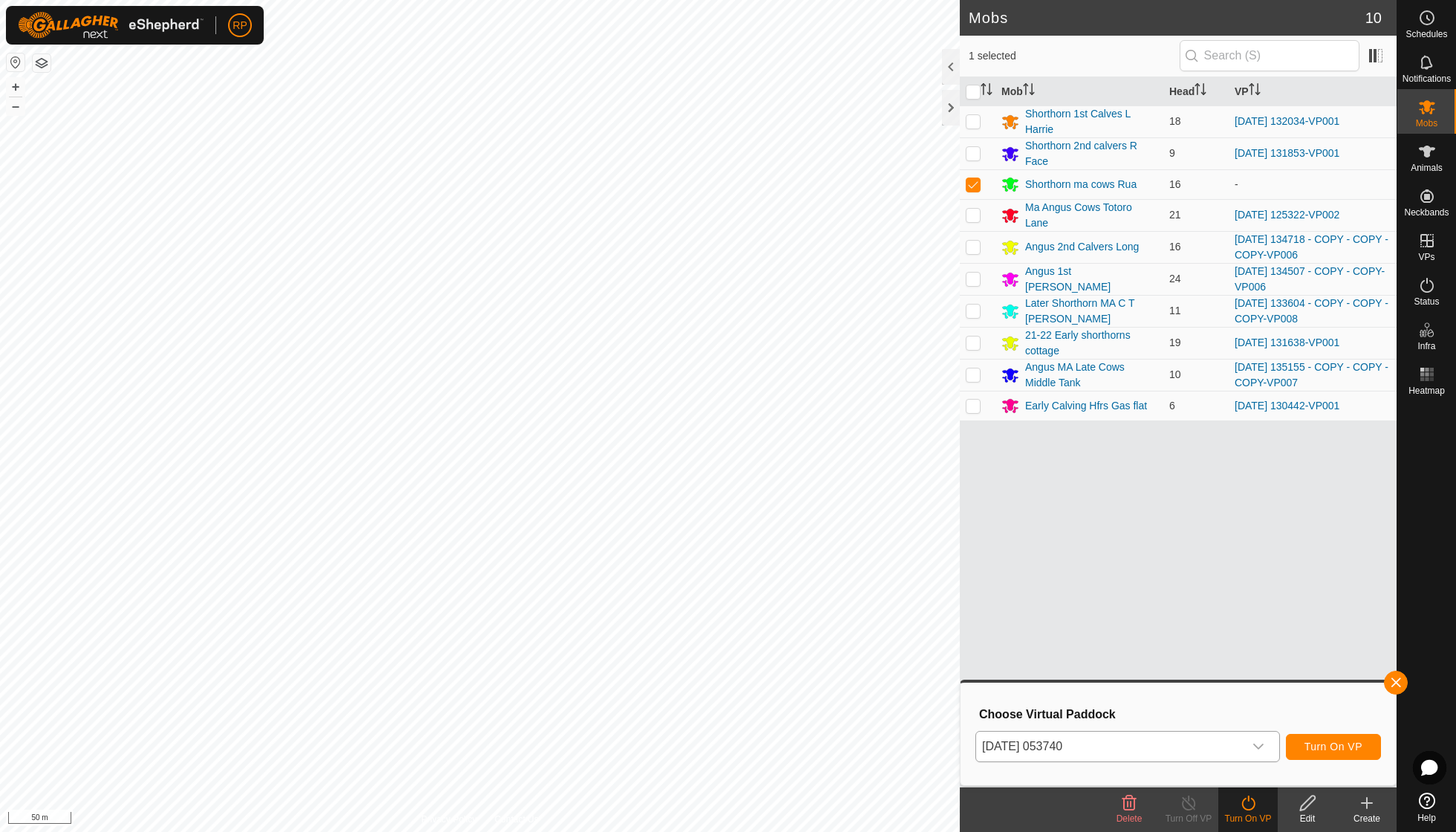
click at [1350, 752] on span "Turn On VP" at bounding box center [1334, 746] width 58 height 12
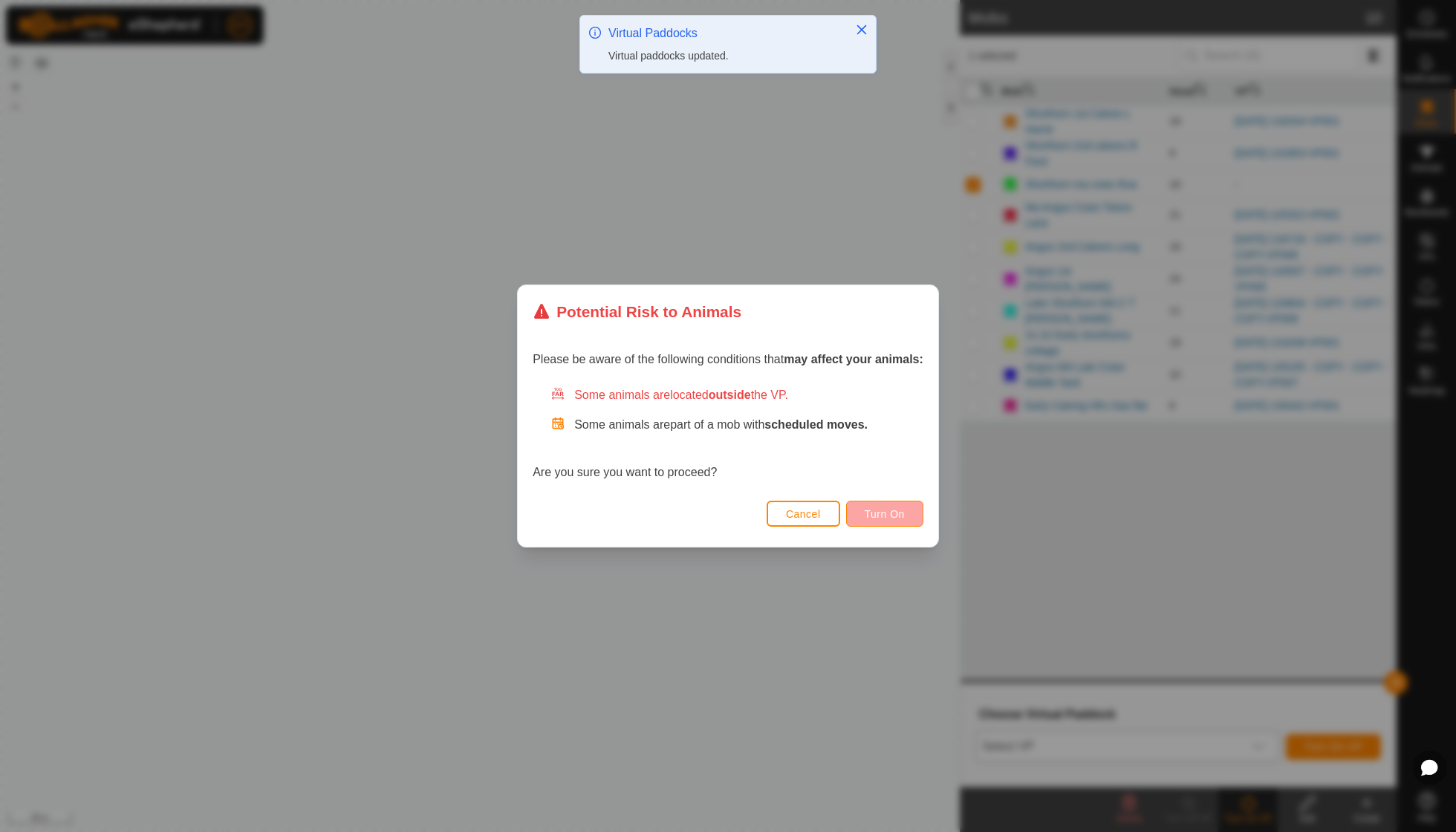
click at [870, 517] on span "Turn On" at bounding box center [885, 514] width 40 height 12
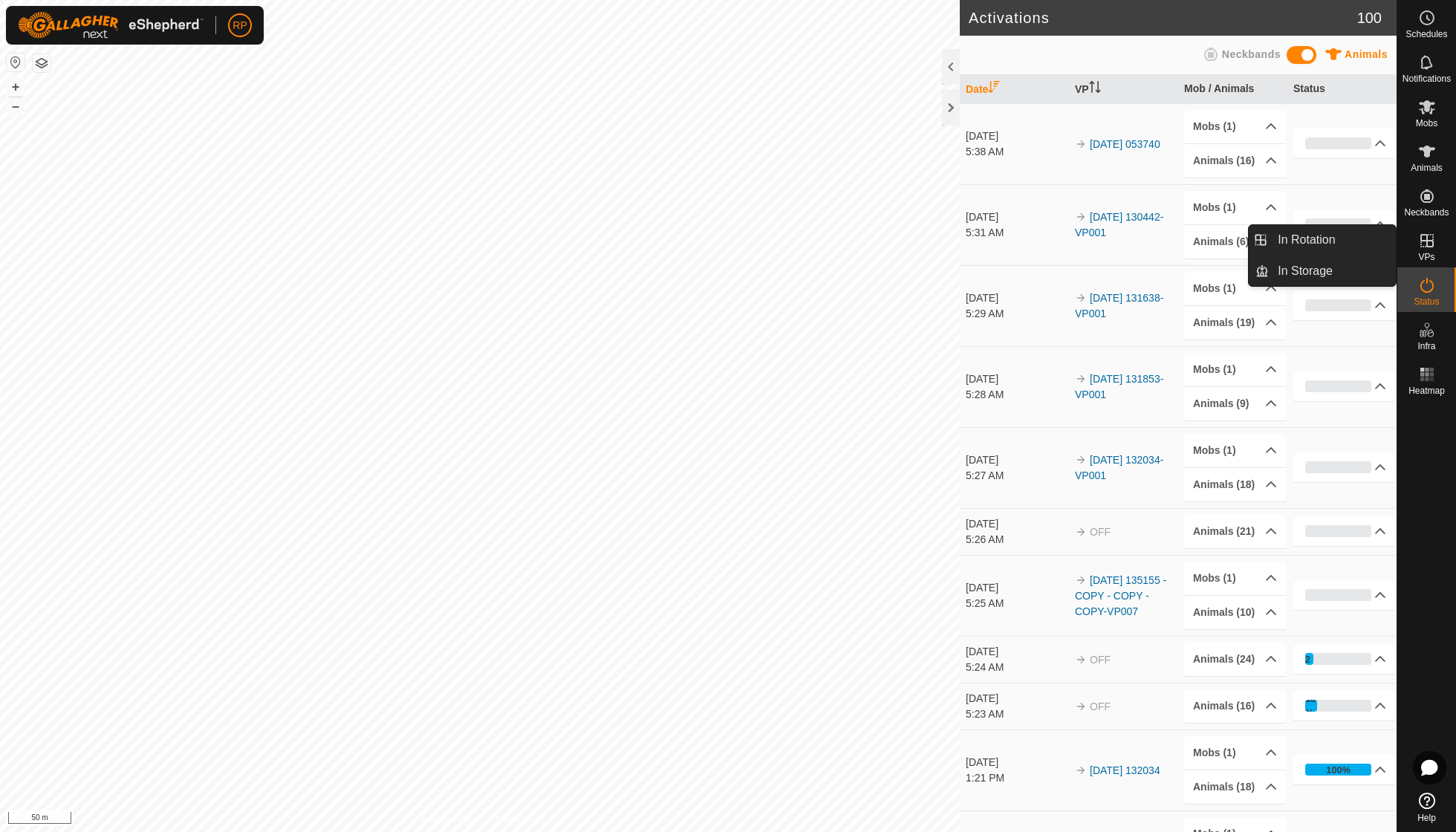
click at [1421, 243] on icon at bounding box center [1427, 241] width 13 height 13
click at [1421, 245] on icon at bounding box center [1427, 240] width 17 height 17
click at [1318, 236] on link "In Rotation" at bounding box center [1332, 240] width 127 height 30
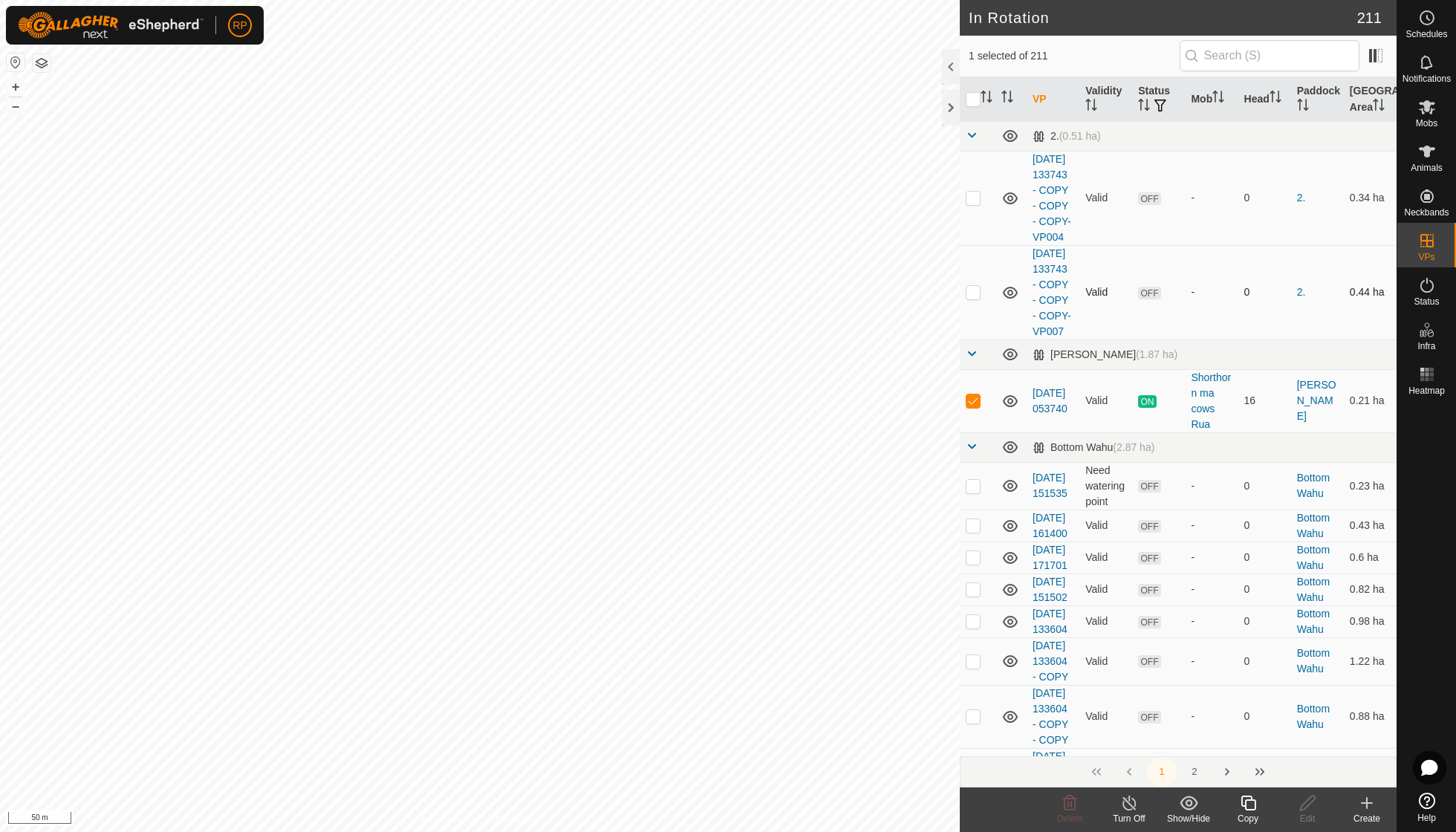
scroll to position [3, 0]
click at [970, 199] on p-checkbox at bounding box center [973, 193] width 15 height 12
checkbox input "true"
click at [979, 294] on p-checkbox at bounding box center [973, 288] width 15 height 12
checkbox input "true"
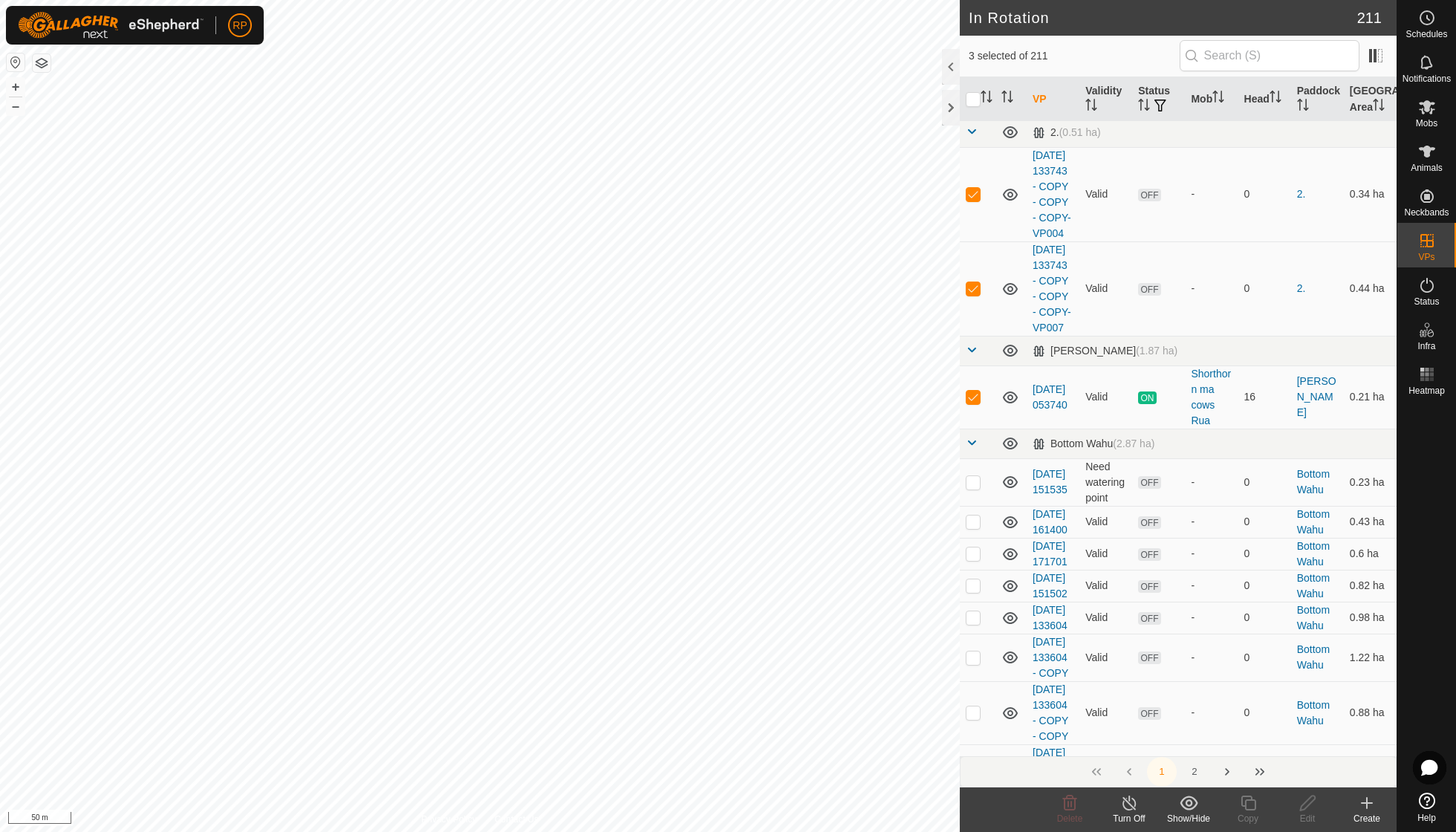
click at [1177, 812] on div "Show/Hide" at bounding box center [1189, 819] width 60 height 13
click at [1204, 734] on link "Hide" at bounding box center [1233, 736] width 147 height 30
click at [1204, 666] on div "-" at bounding box center [1211, 658] width 41 height 16
click at [1190, 798] on icon at bounding box center [1189, 802] width 18 height 17
click at [1192, 810] on icon at bounding box center [1189, 802] width 18 height 17
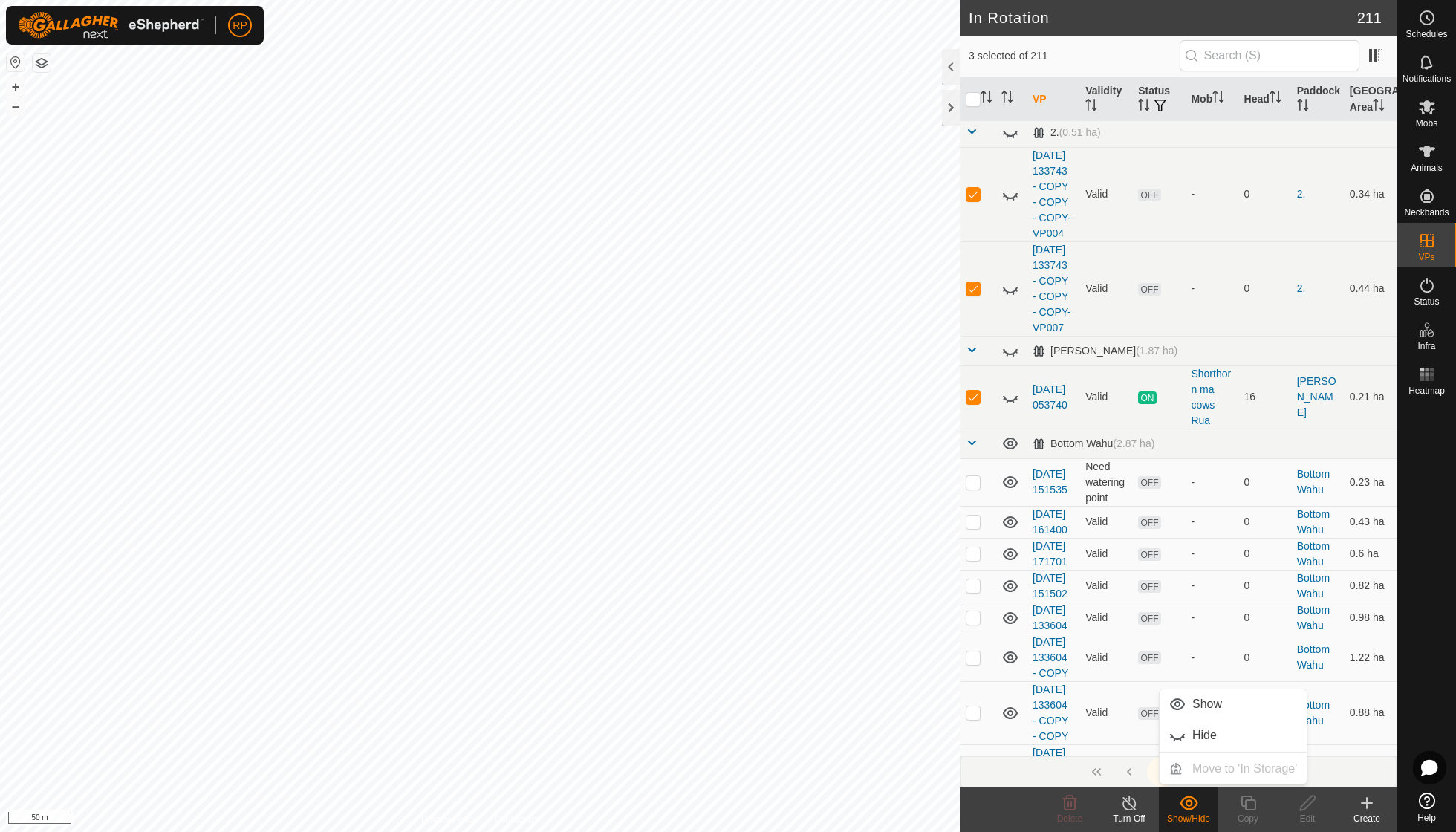
click at [1192, 810] on icon at bounding box center [1189, 802] width 18 height 17
click at [976, 403] on p-checkbox at bounding box center [973, 397] width 15 height 12
checkbox input "true"
click at [1189, 803] on icon at bounding box center [1189, 802] width 18 height 17
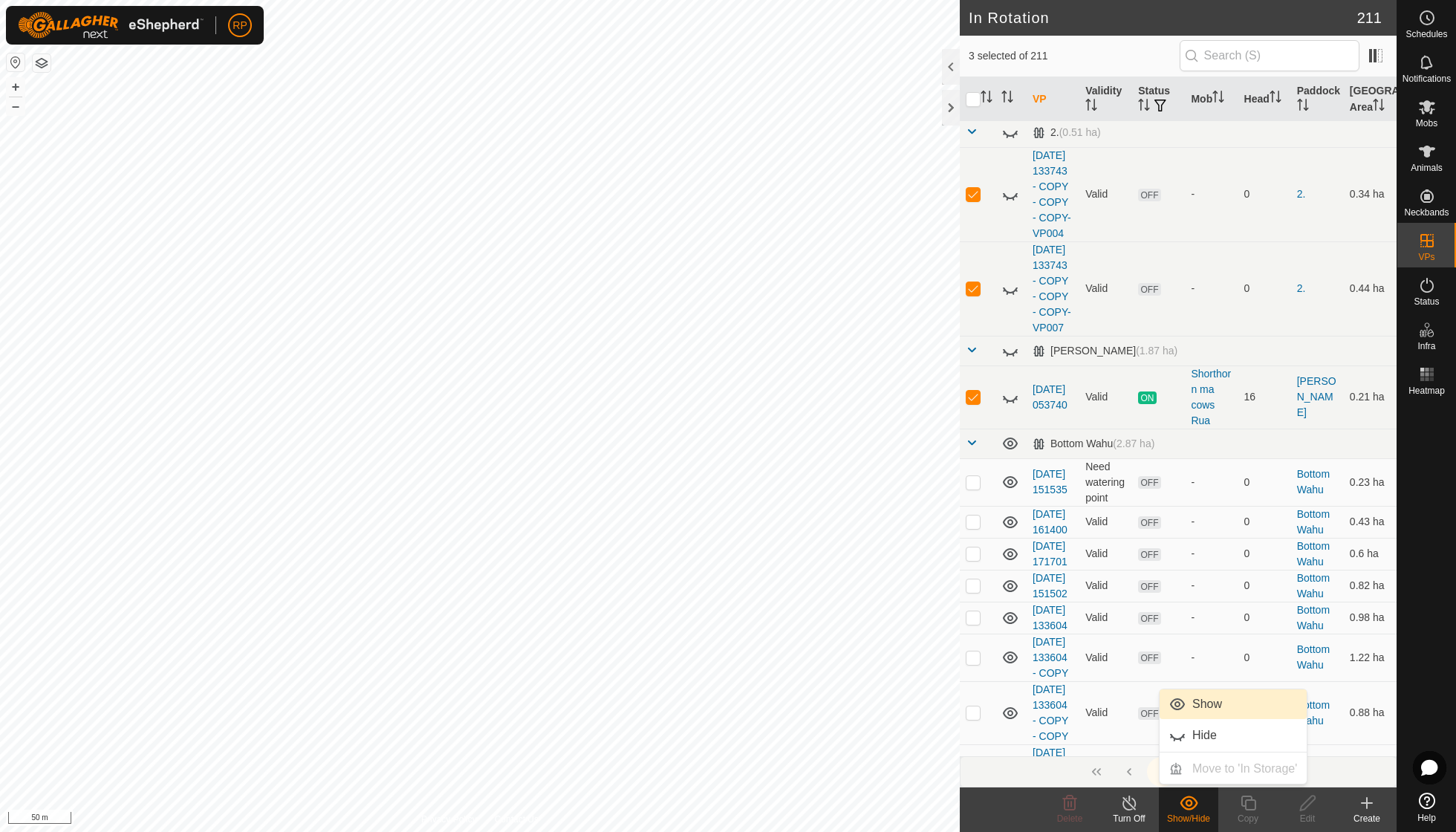
click at [1204, 706] on link "Show" at bounding box center [1233, 704] width 147 height 30
click at [973, 297] on td at bounding box center [978, 289] width 36 height 95
checkbox input "false"
click at [969, 200] on p-checkbox at bounding box center [973, 193] width 15 height 12
checkbox input "false"
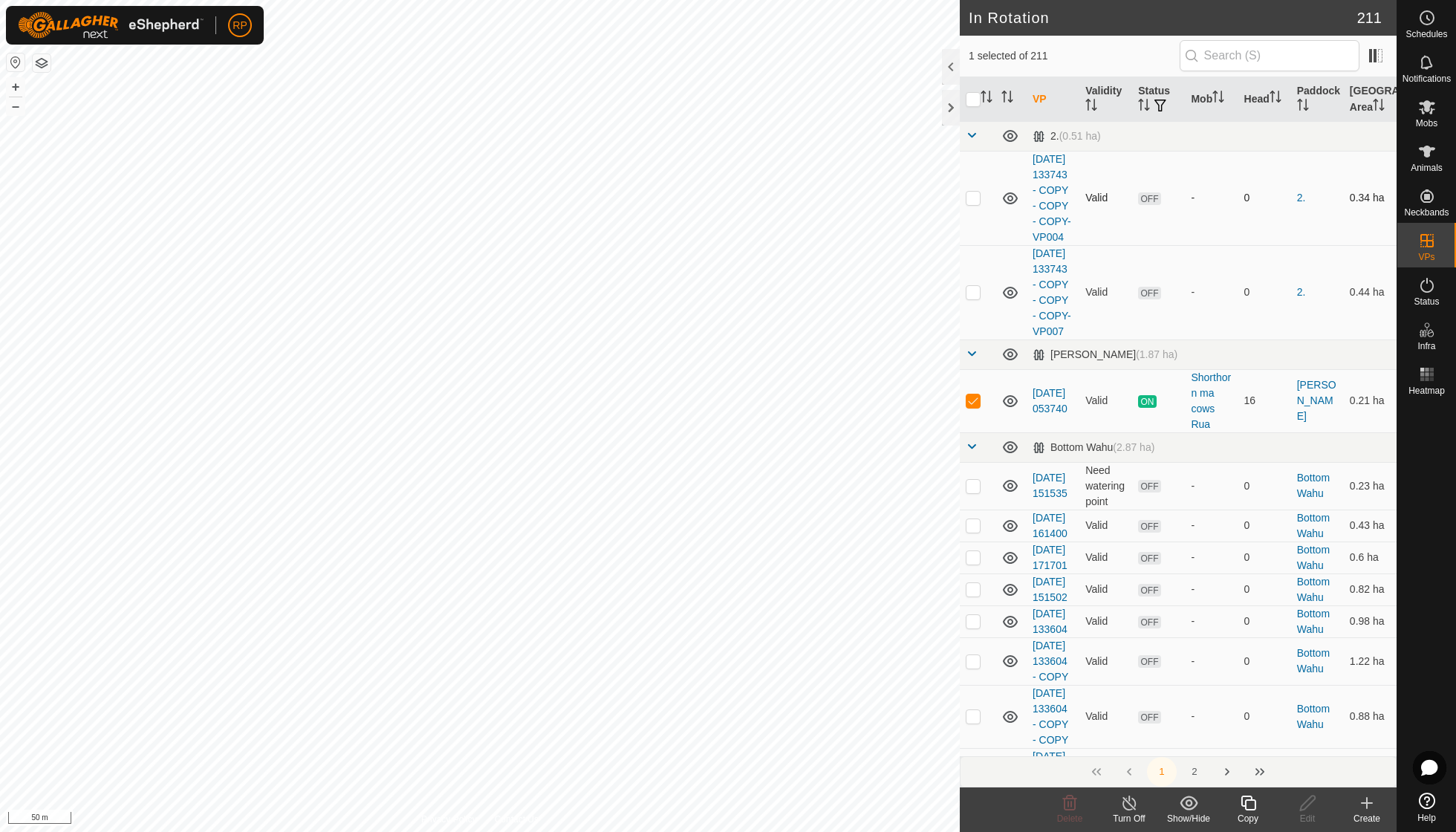
scroll to position [0, 0]
checkbox input "false"
click at [1067, 808] on icon at bounding box center [1069, 802] width 17 height 17
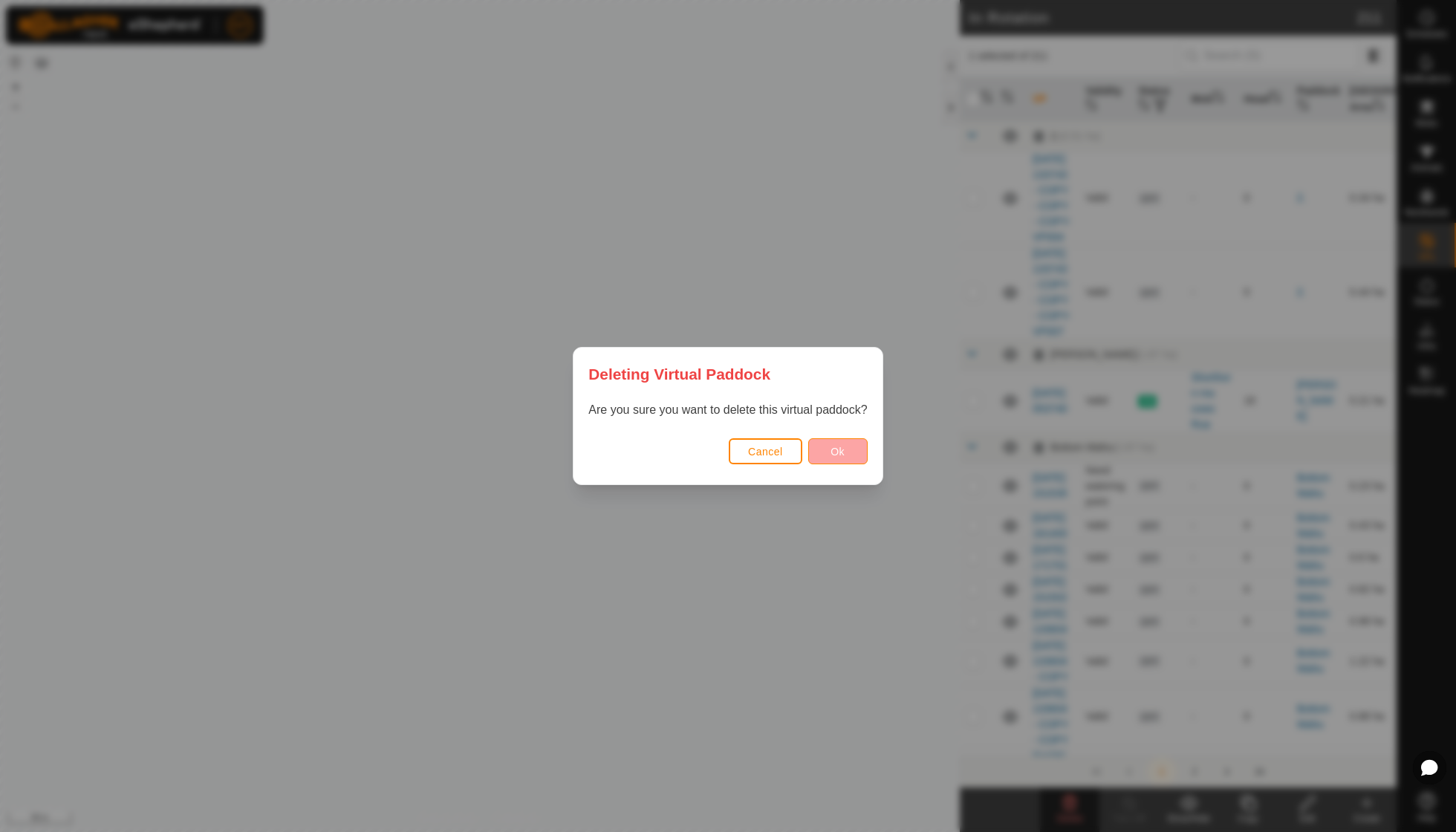
click at [836, 456] on span "Ok" at bounding box center [837, 452] width 14 height 12
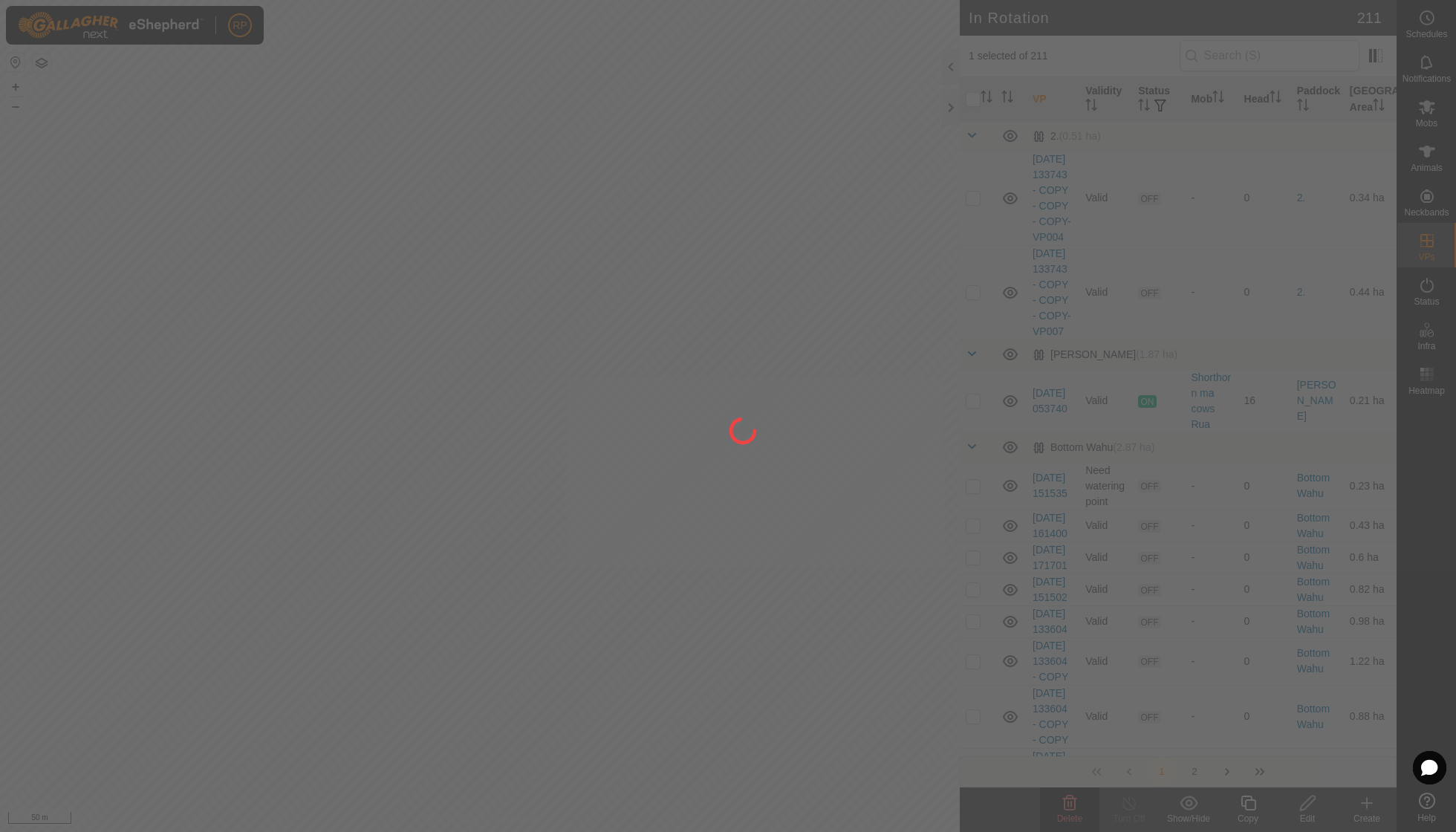
checkbox input "false"
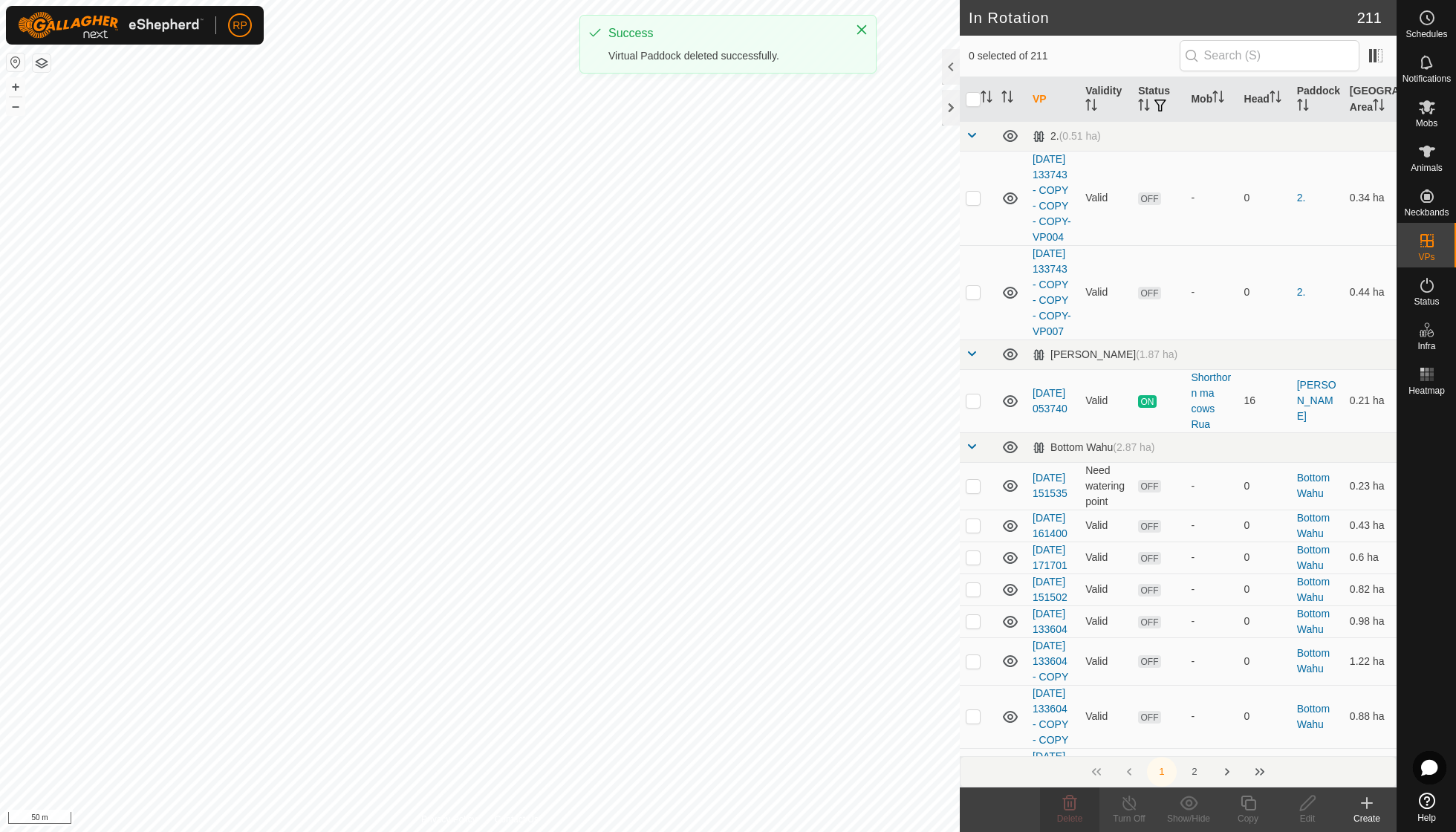
checkbox input "true"
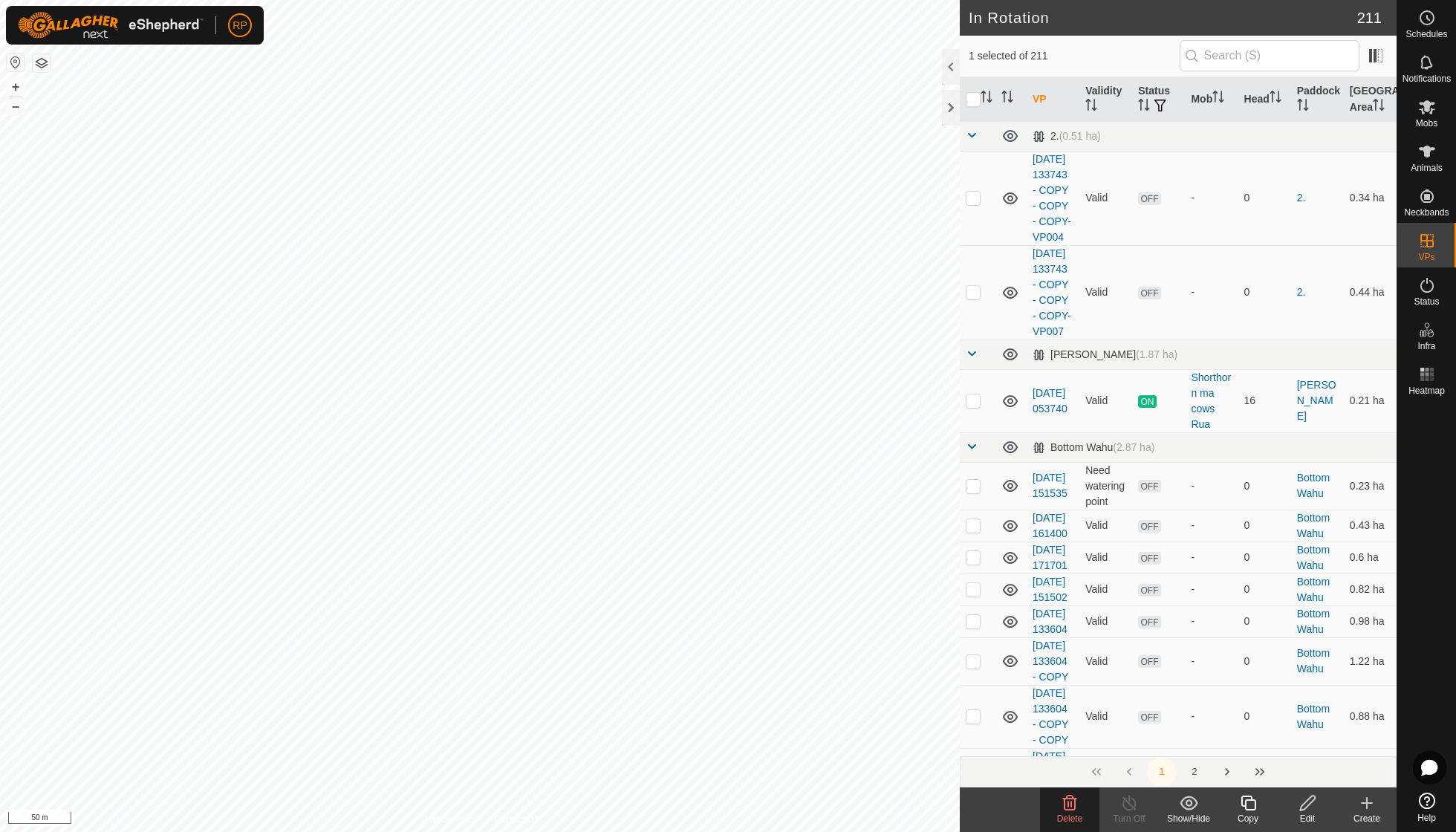
click at [1066, 800] on icon at bounding box center [1070, 803] width 14 height 15
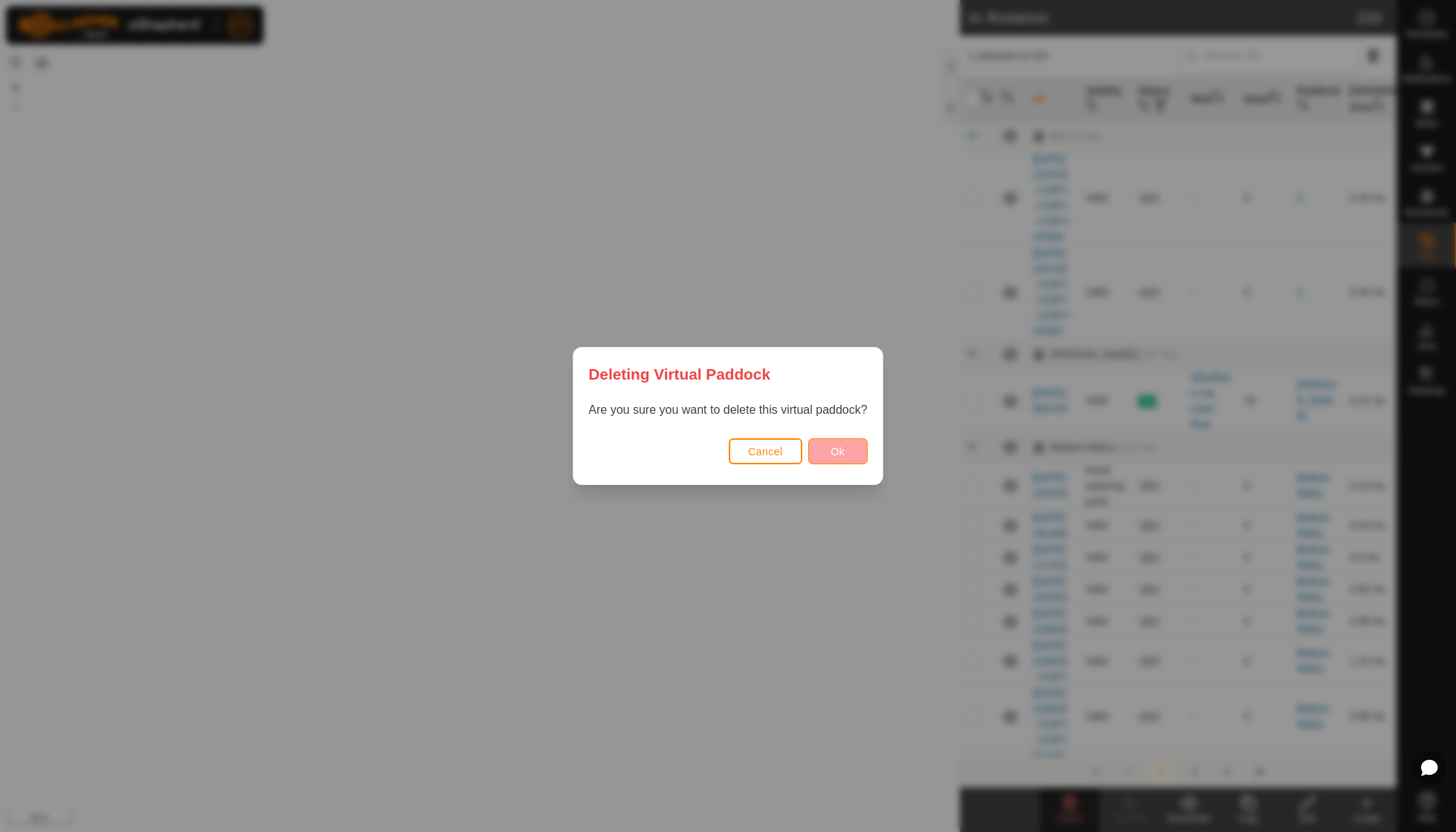
click at [847, 447] on button "Ok" at bounding box center [838, 451] width 60 height 26
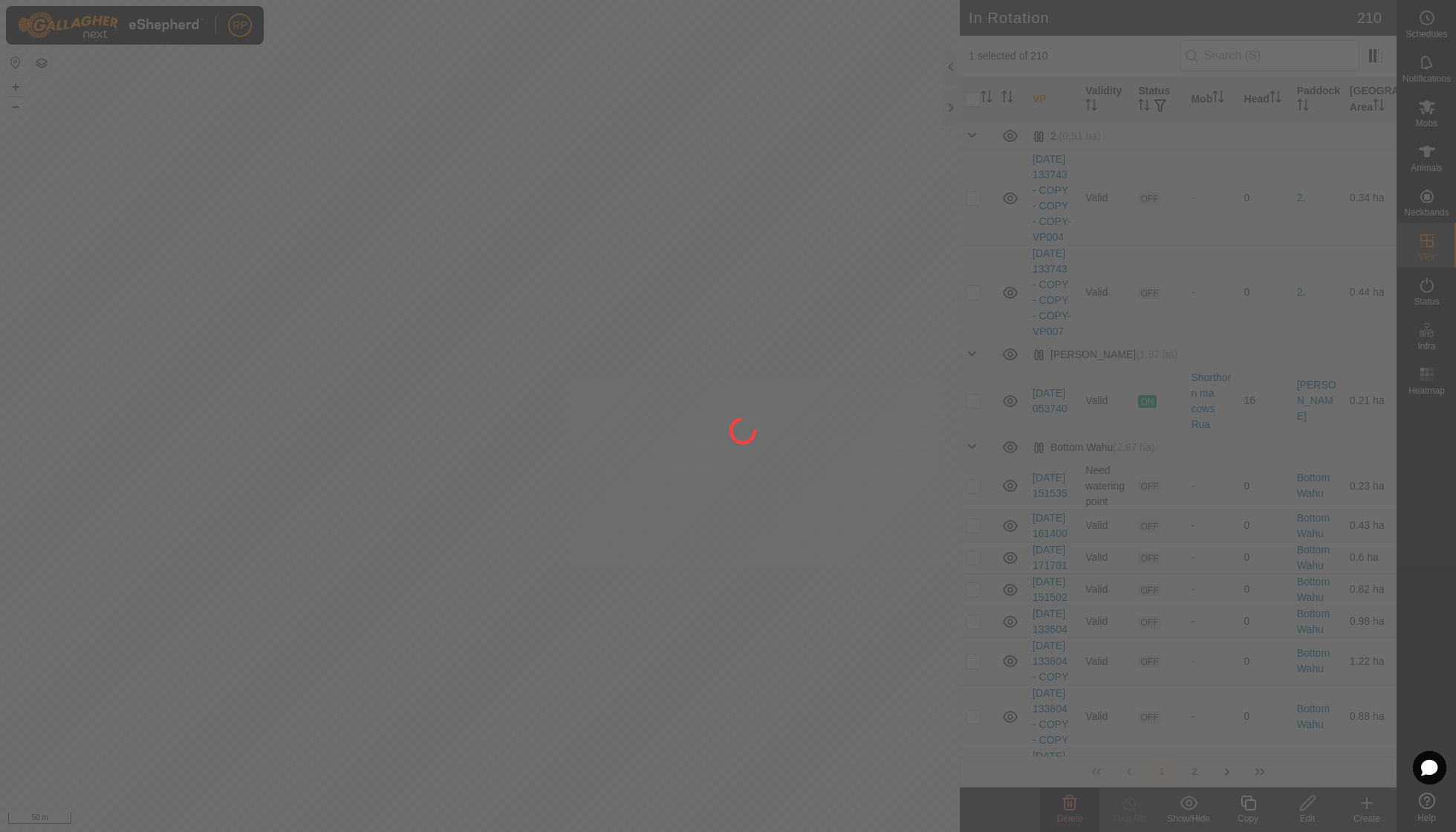
checkbox input "false"
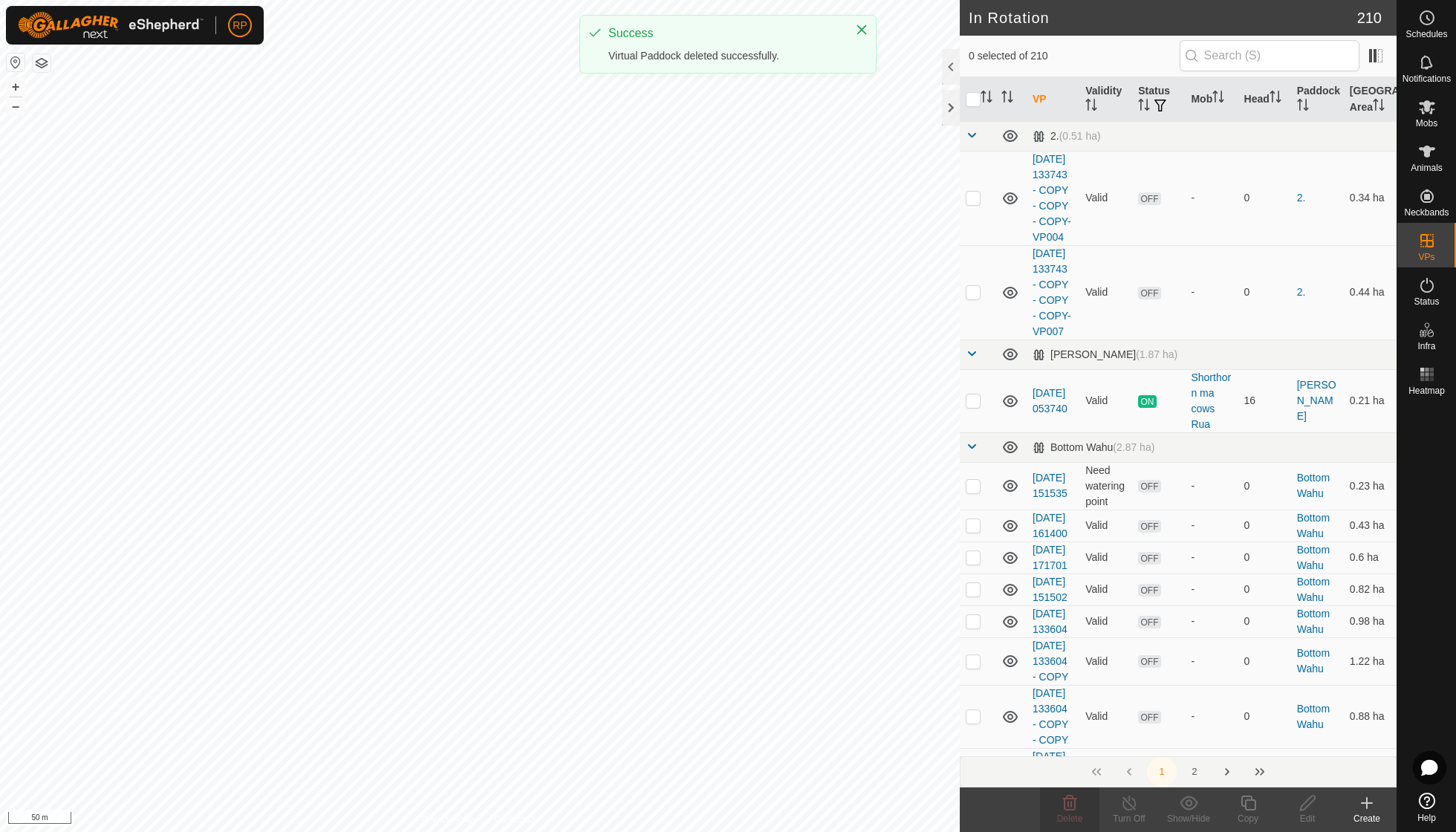
checkbox input "true"
click at [1076, 804] on icon at bounding box center [1070, 803] width 14 height 15
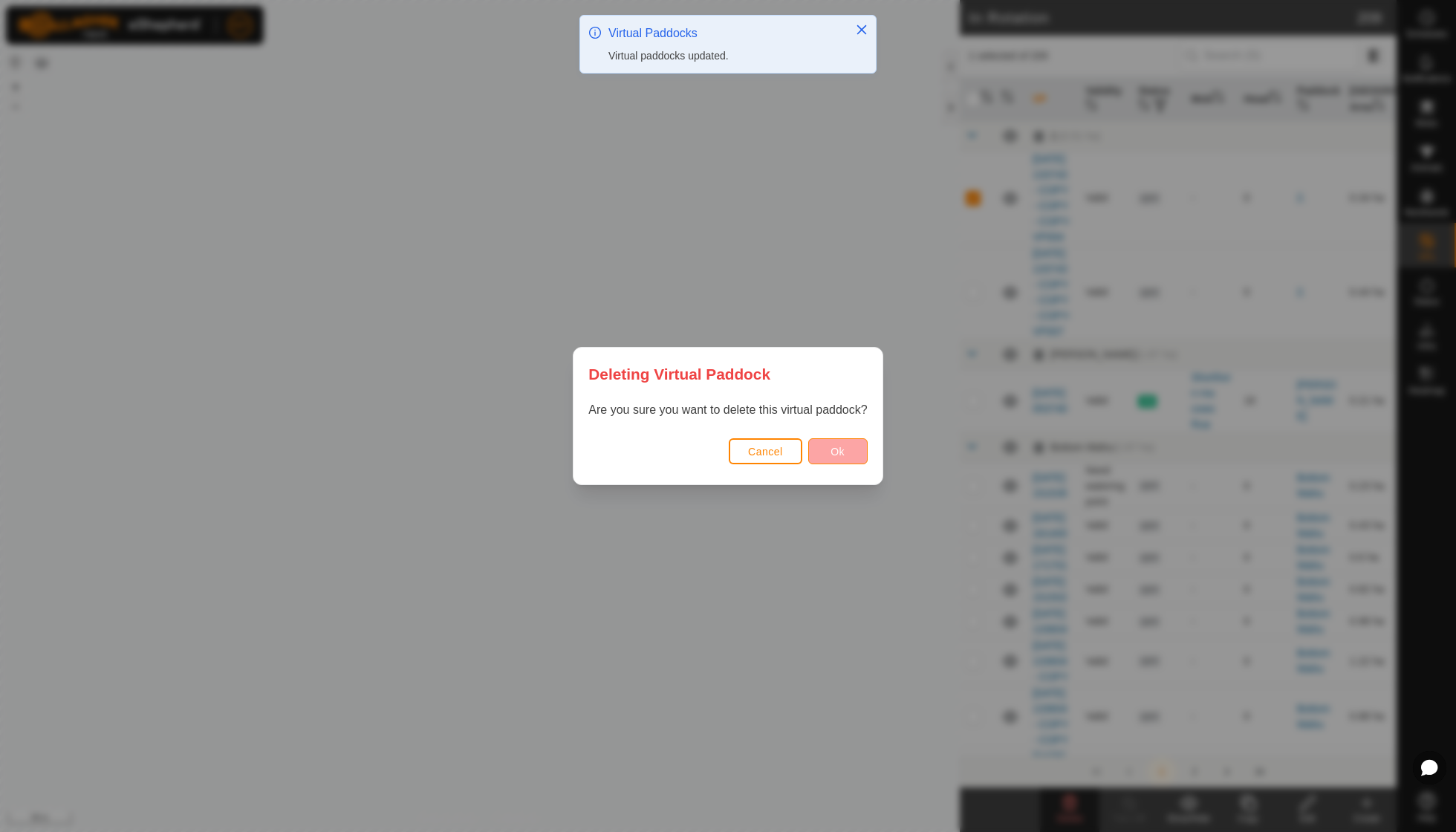
click at [840, 443] on button "Ok" at bounding box center [838, 451] width 60 height 26
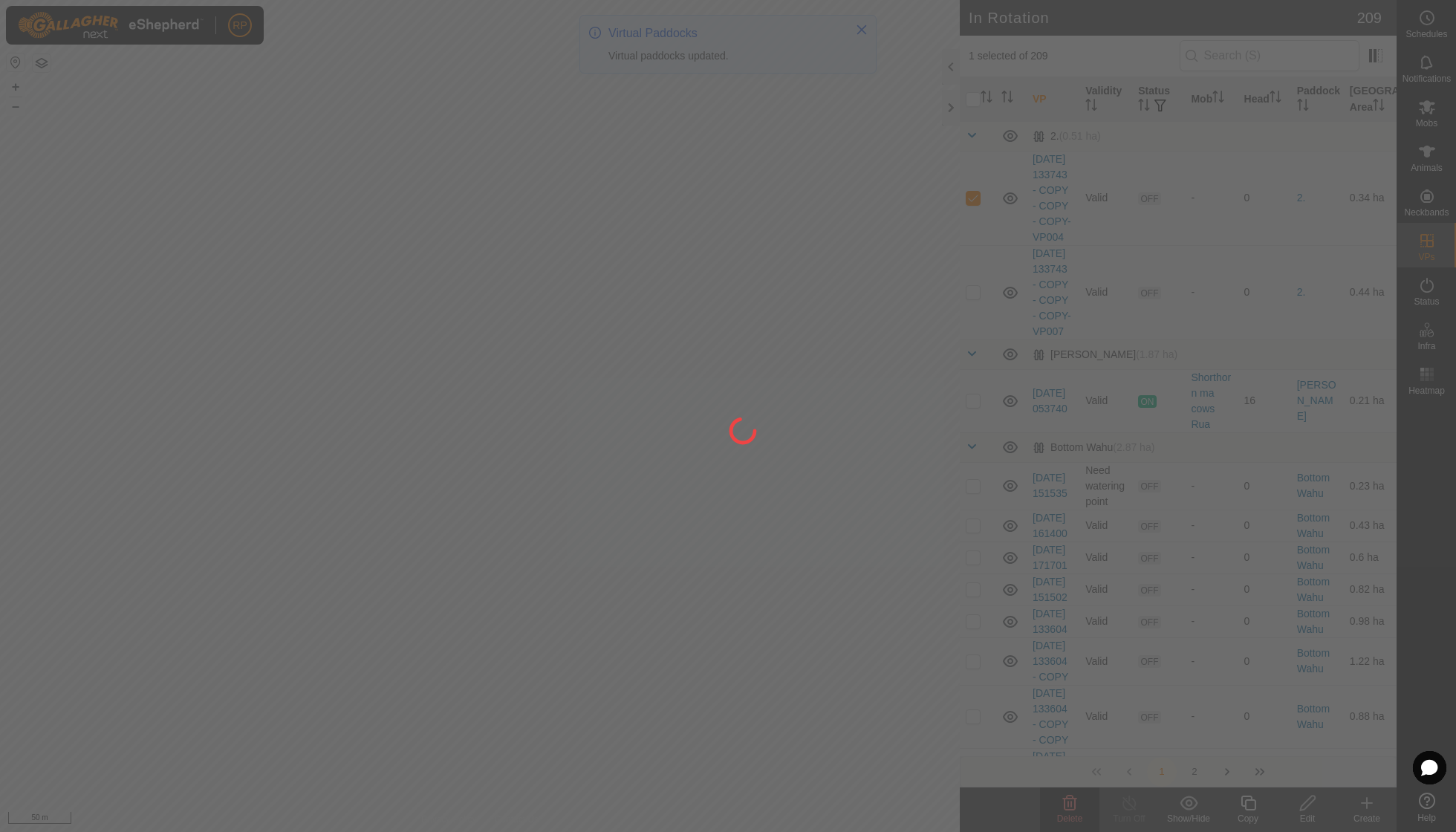
checkbox input "false"
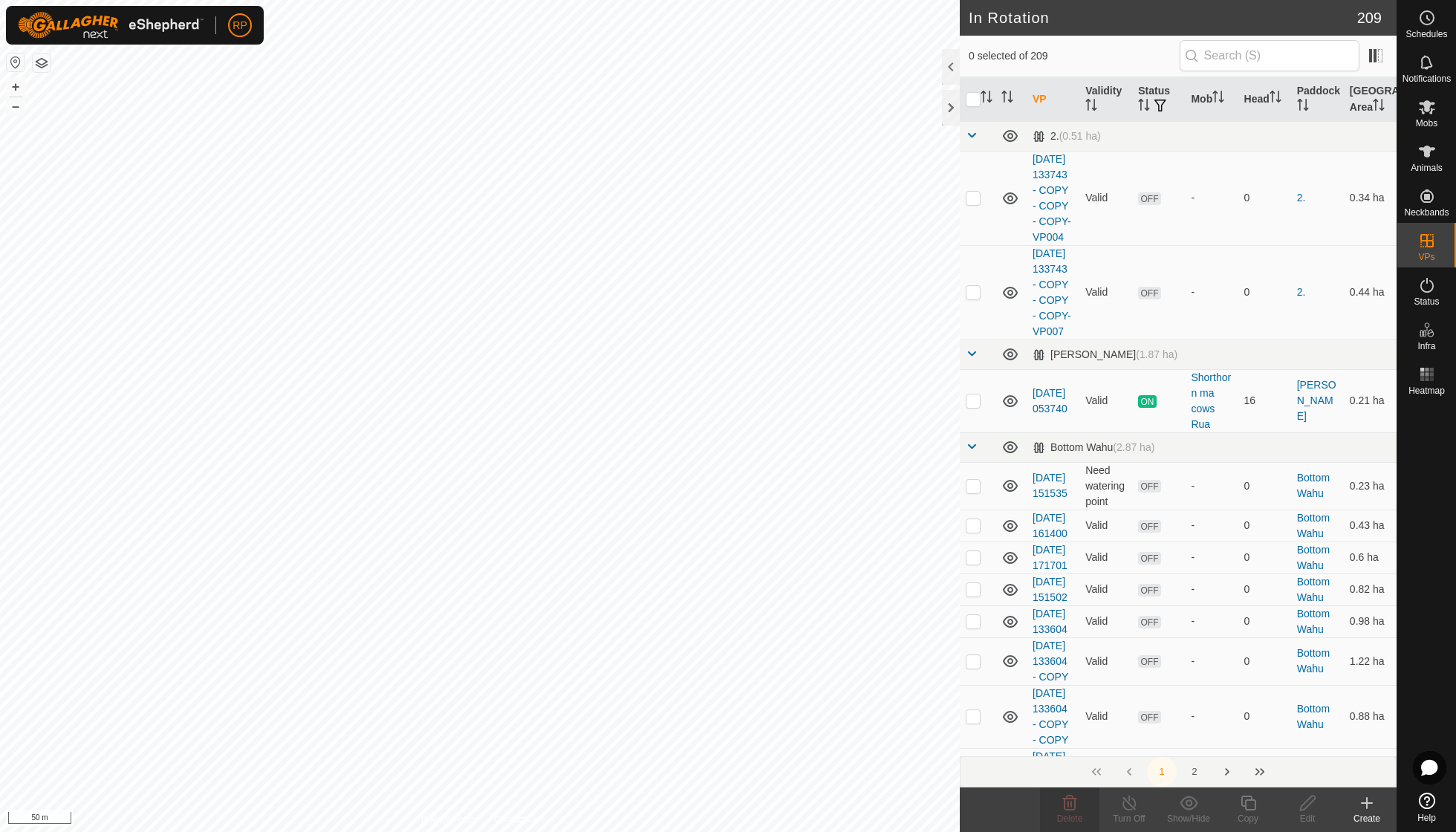
checkbox input "true"
click at [1068, 809] on icon at bounding box center [1070, 803] width 14 height 15
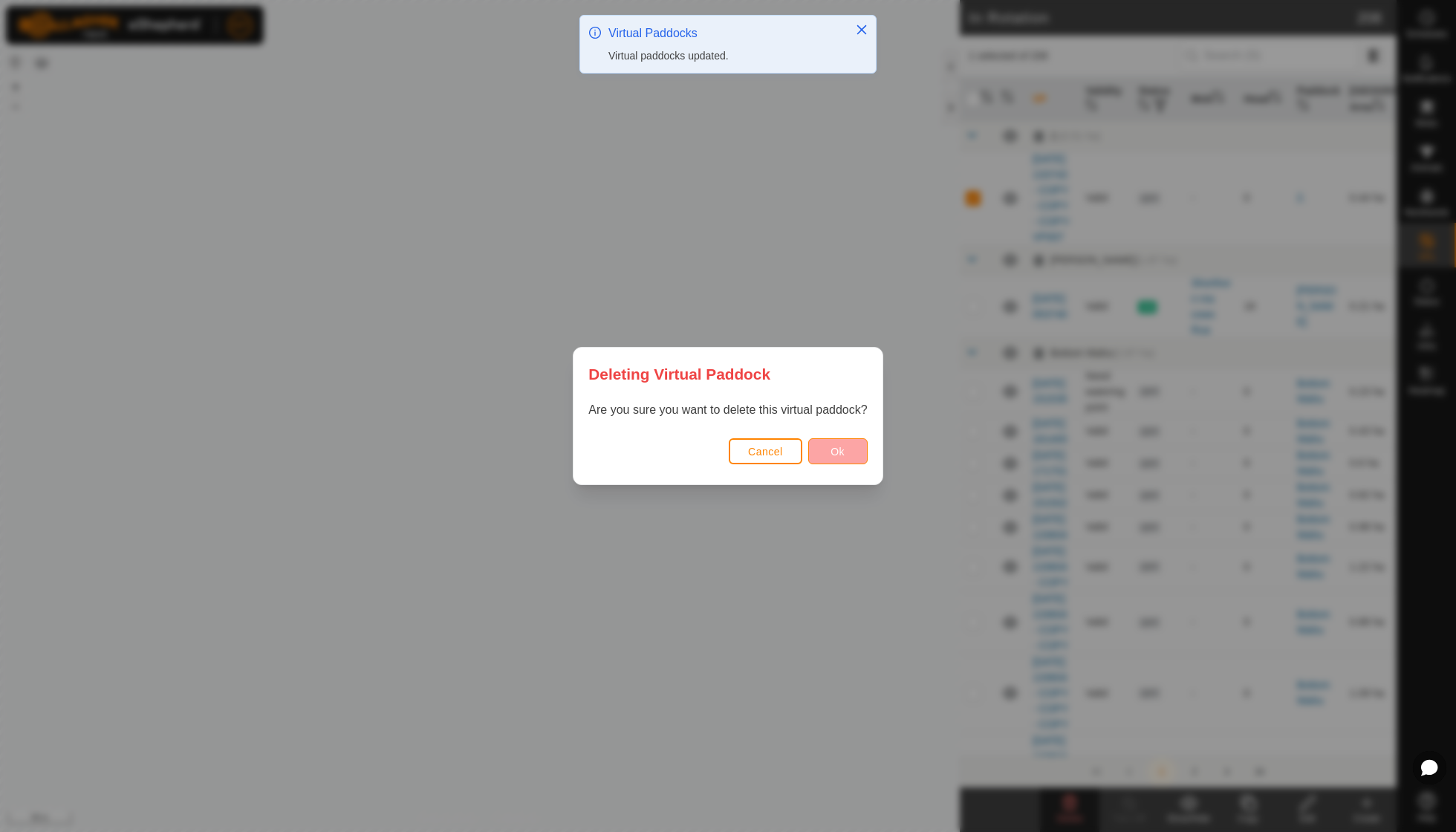
click at [848, 464] on button "Ok" at bounding box center [838, 451] width 60 height 26
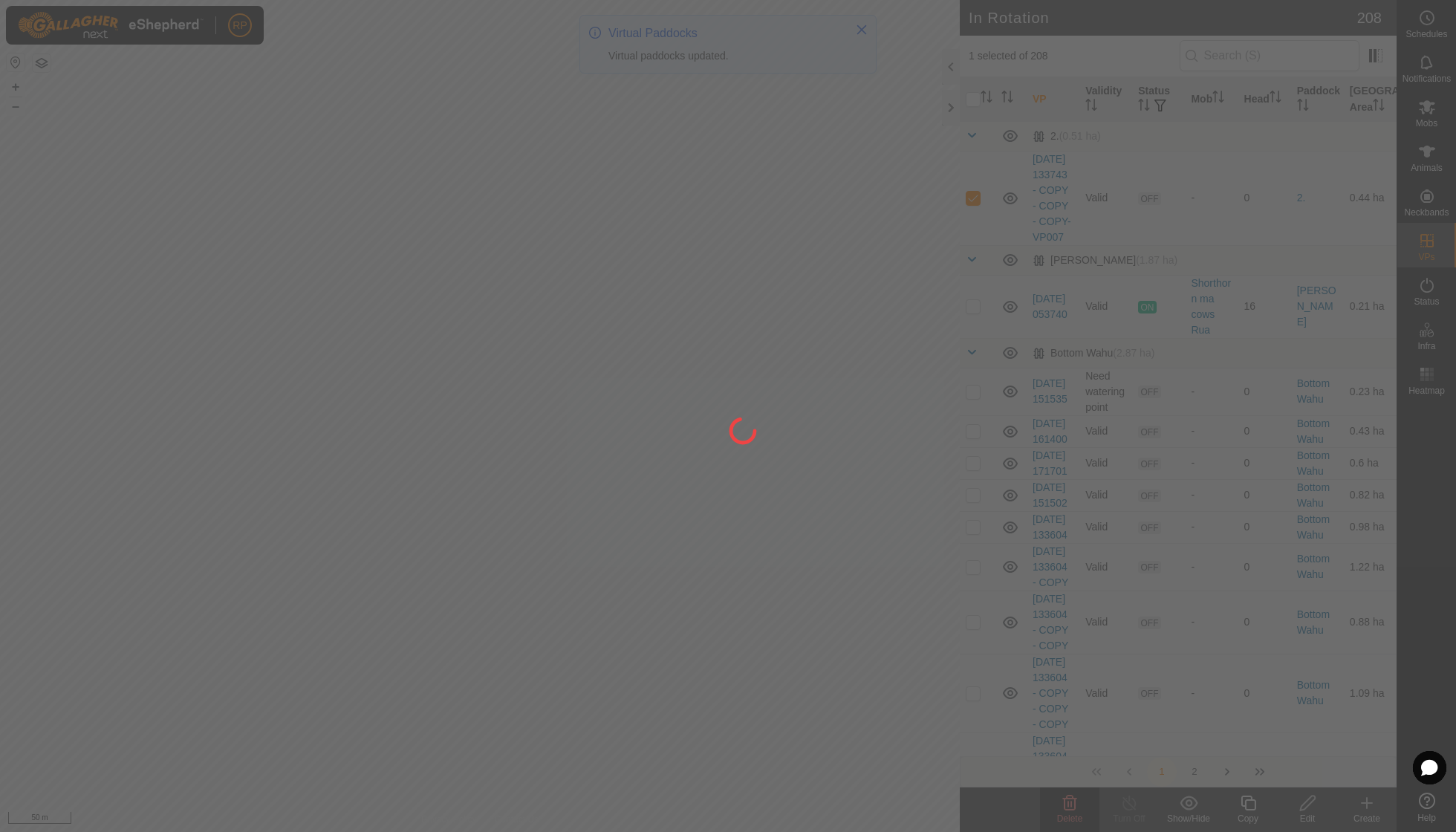
checkbox input "false"
